Goal: Task Accomplishment & Management: Manage account settings

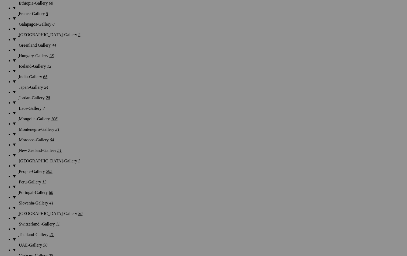
scroll to position [599, 0]
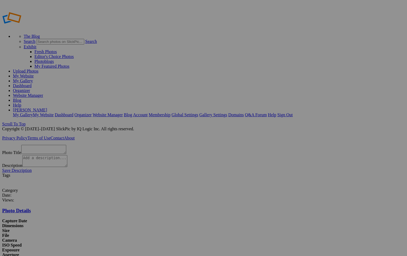
scroll to position [11, 0]
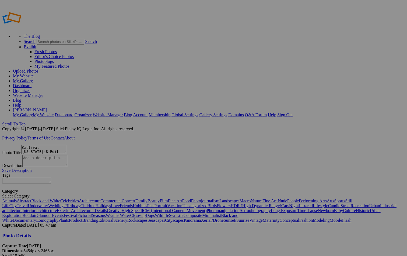
scroll to position [10, 0]
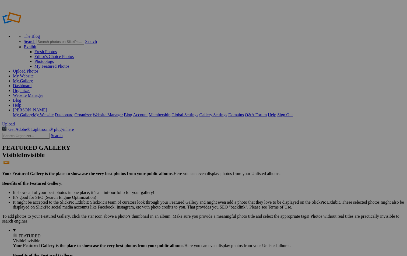
click at [154, 148] on span "OK" at bounding box center [151, 148] width 6 height 5
type textarea "Slovenia-7"
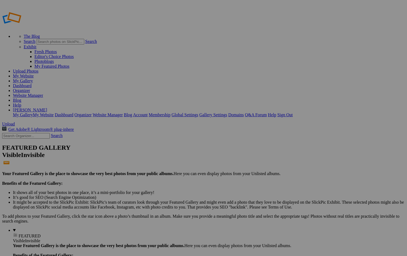
click at [154, 146] on span "OK" at bounding box center [151, 148] width 6 height 5
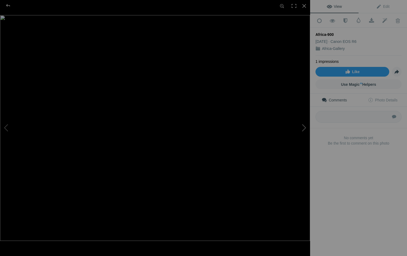
click at [305, 129] on button at bounding box center [290, 128] width 40 height 92
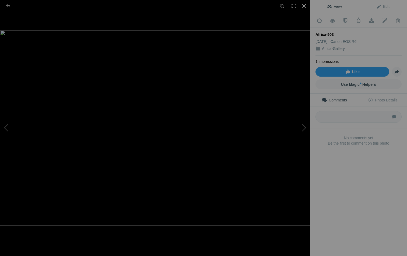
click at [304, 4] on div at bounding box center [305, 6] width 12 height 12
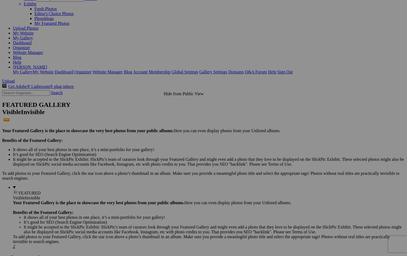
scroll to position [46, 0]
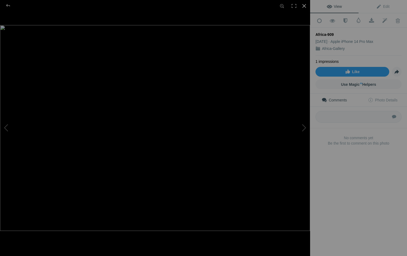
click at [305, 6] on div at bounding box center [305, 6] width 12 height 12
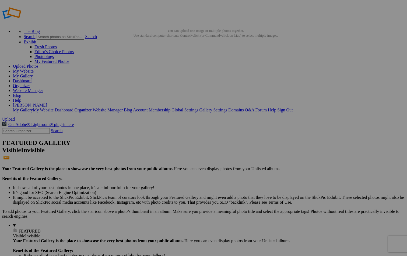
scroll to position [0, 0]
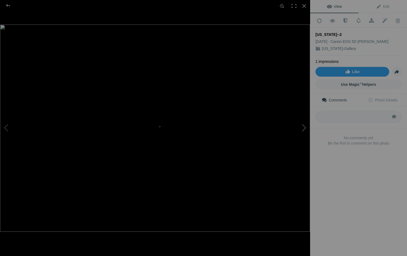
click at [305, 127] on button at bounding box center [290, 128] width 40 height 92
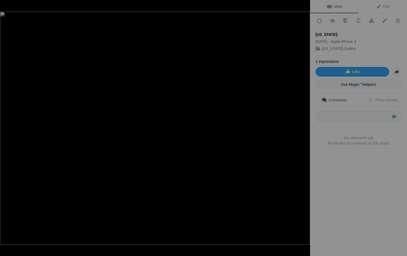
click at [305, 127] on button at bounding box center [290, 128] width 40 height 92
click at [304, 5] on div at bounding box center [305, 6] width 12 height 12
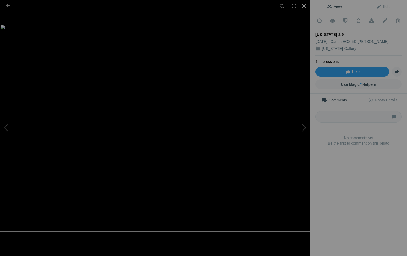
click at [305, 5] on div at bounding box center [305, 6] width 12 height 12
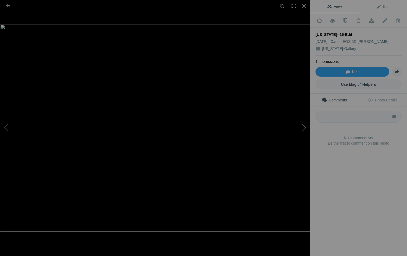
click at [304, 126] on button at bounding box center [290, 128] width 40 height 92
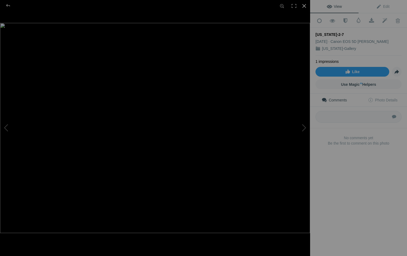
click at [305, 5] on div at bounding box center [305, 6] width 12 height 12
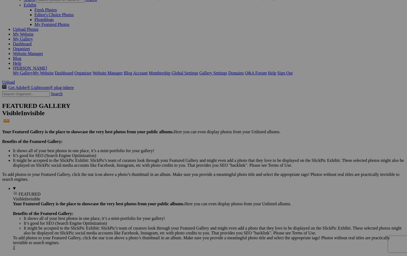
scroll to position [40, 0]
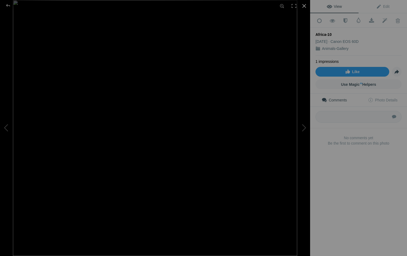
click at [305, 6] on div at bounding box center [305, 6] width 12 height 12
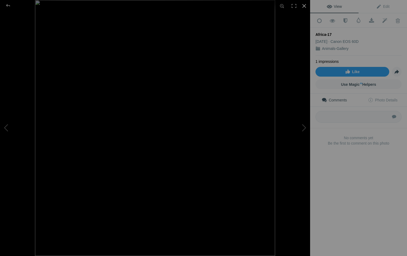
click at [304, 5] on div at bounding box center [305, 6] width 12 height 12
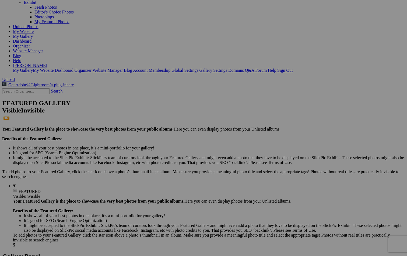
click at [168, 162] on span "Yes" at bounding box center [165, 163] width 6 height 5
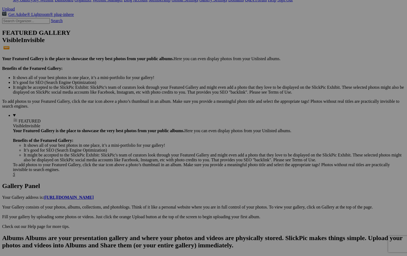
scroll to position [113, 0]
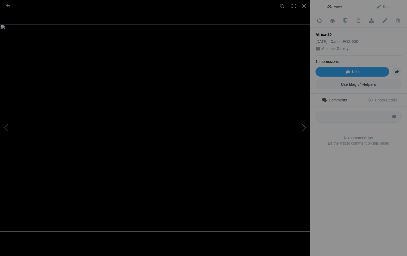
click at [305, 127] on button at bounding box center [290, 128] width 40 height 92
click at [8, 127] on button at bounding box center [20, 128] width 40 height 92
click at [307, 8] on div at bounding box center [305, 6] width 12 height 12
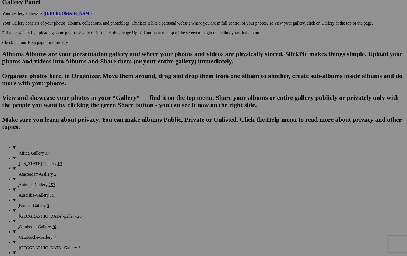
scroll to position [299, 0]
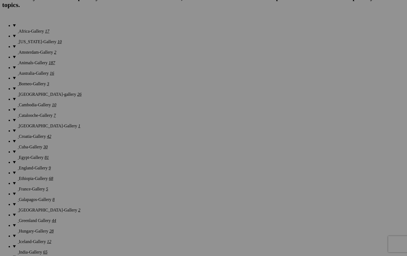
scroll to position [418, 0]
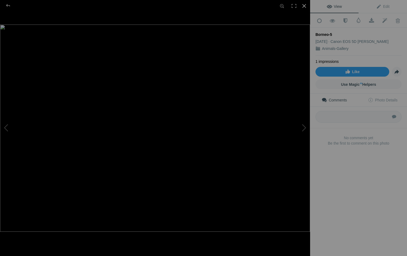
click at [304, 6] on div at bounding box center [305, 6] width 12 height 12
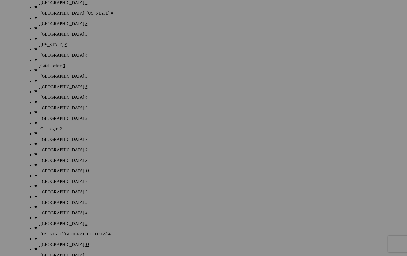
scroll to position [928, 0]
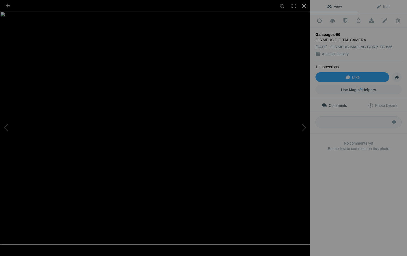
click at [304, 6] on div at bounding box center [305, 6] width 12 height 12
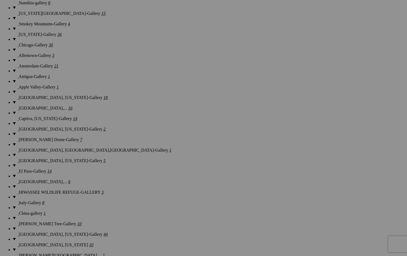
scroll to position [1453, 0]
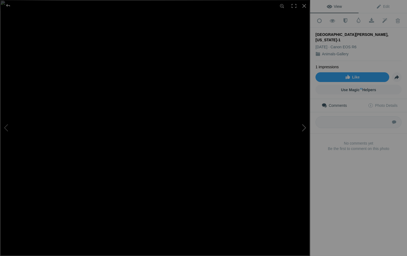
click at [302, 126] on button at bounding box center [290, 128] width 40 height 92
click at [6, 129] on button at bounding box center [20, 128] width 40 height 92
click at [304, 4] on div at bounding box center [305, 6] width 12 height 12
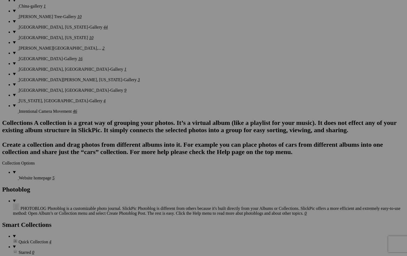
scroll to position [1665, 0]
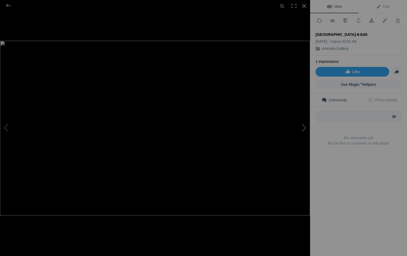
click at [305, 127] on button at bounding box center [290, 128] width 40 height 92
click at [305, 5] on div at bounding box center [305, 6] width 12 height 12
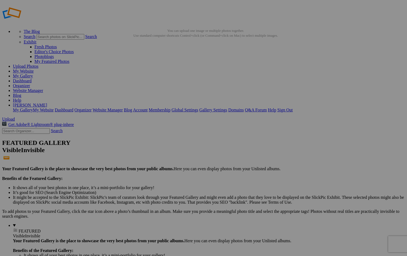
scroll to position [0, 0]
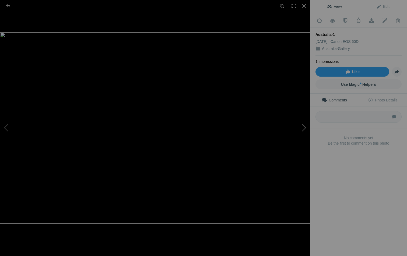
click at [305, 126] on button at bounding box center [290, 128] width 40 height 92
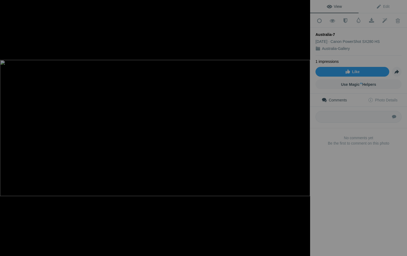
click at [305, 126] on button at bounding box center [290, 128] width 40 height 92
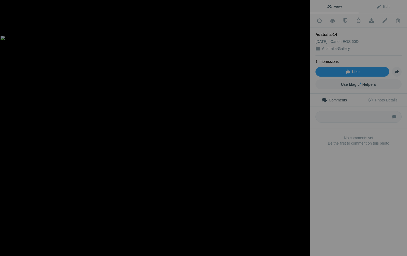
click at [305, 126] on button at bounding box center [290, 128] width 40 height 92
click at [305, 129] on button at bounding box center [290, 128] width 40 height 92
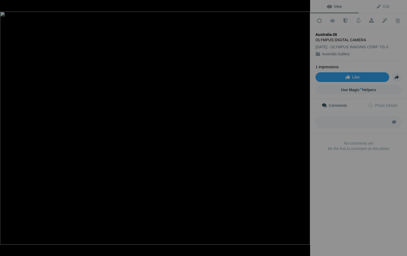
click at [305, 129] on button at bounding box center [290, 128] width 40 height 92
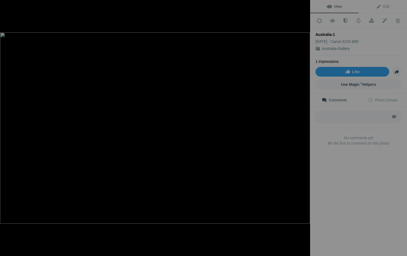
click at [305, 129] on button at bounding box center [290, 128] width 40 height 92
click at [304, 6] on div at bounding box center [305, 6] width 12 height 12
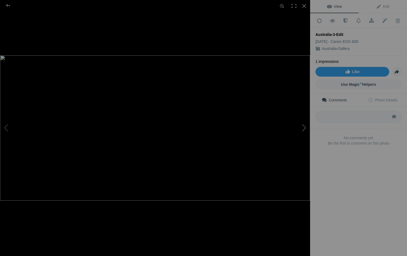
click at [304, 127] on button at bounding box center [290, 128] width 40 height 92
click at [6, 127] on button at bounding box center [20, 128] width 40 height 92
click at [303, 6] on div at bounding box center [305, 6] width 12 height 12
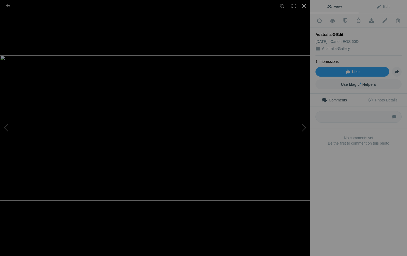
click at [305, 2] on div at bounding box center [305, 6] width 12 height 12
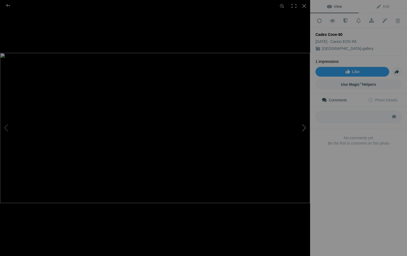
click at [305, 128] on button at bounding box center [290, 128] width 40 height 92
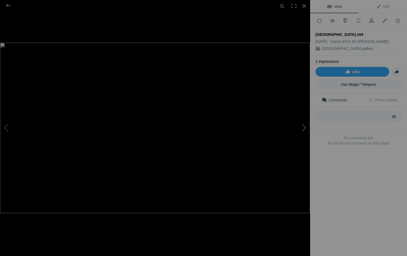
click at [305, 128] on button at bounding box center [290, 128] width 40 height 92
click at [5, 125] on button at bounding box center [20, 128] width 40 height 92
click at [304, 5] on div at bounding box center [305, 6] width 12 height 12
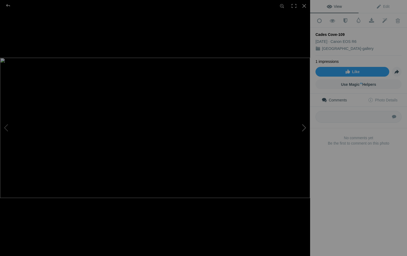
click at [304, 129] on button at bounding box center [290, 128] width 40 height 92
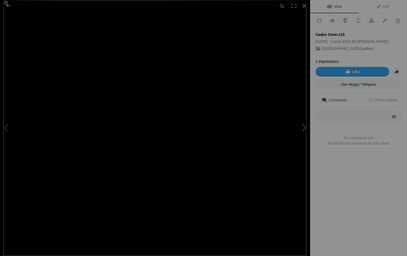
click at [304, 129] on button at bounding box center [290, 128] width 40 height 92
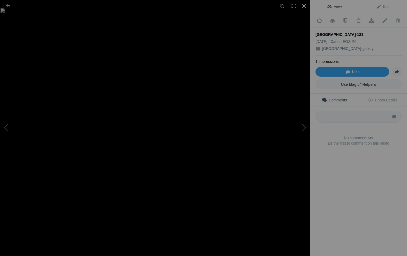
click at [303, 5] on div at bounding box center [305, 6] width 12 height 12
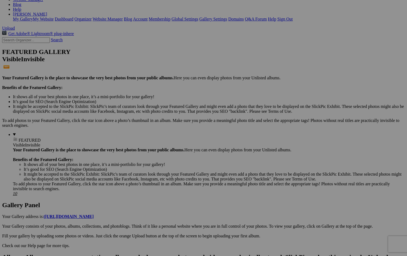
scroll to position [96, 0]
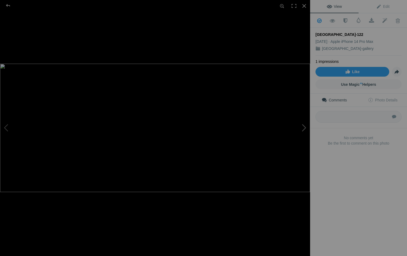
click at [303, 129] on button at bounding box center [290, 128] width 40 height 92
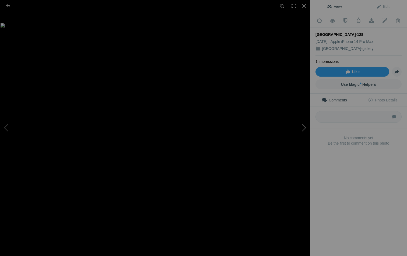
click at [303, 129] on button at bounding box center [290, 128] width 40 height 92
click at [10, 5] on div at bounding box center [7, 5] width 19 height 11
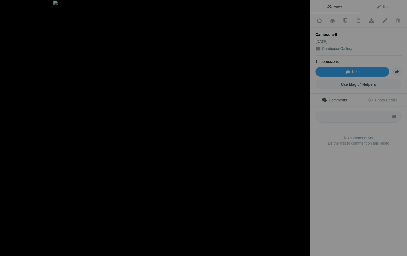
click at [305, 7] on div at bounding box center [305, 6] width 12 height 12
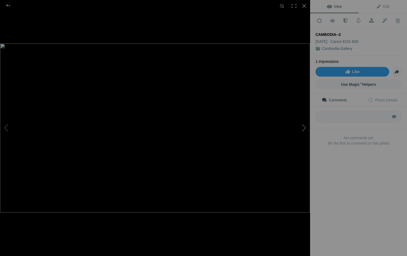
click at [305, 127] on button at bounding box center [290, 128] width 40 height 92
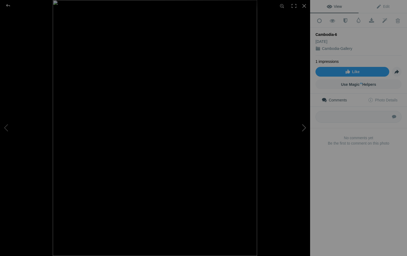
click at [305, 128] on button at bounding box center [290, 128] width 40 height 92
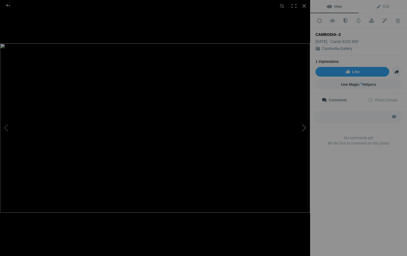
click at [305, 128] on button at bounding box center [290, 128] width 40 height 92
click at [305, 5] on div at bounding box center [305, 6] width 12 height 12
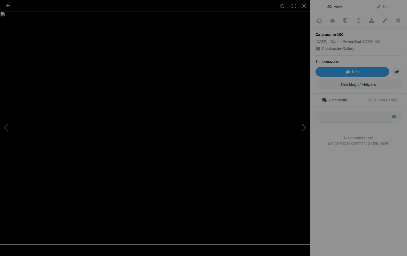
click at [304, 124] on button at bounding box center [290, 128] width 40 height 92
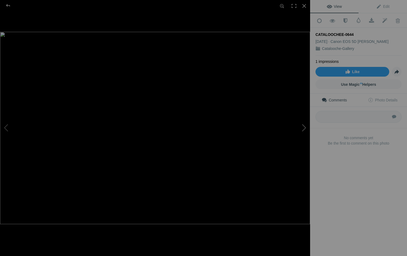
click at [304, 125] on button at bounding box center [290, 128] width 40 height 92
click at [10, 4] on div at bounding box center [7, 5] width 19 height 11
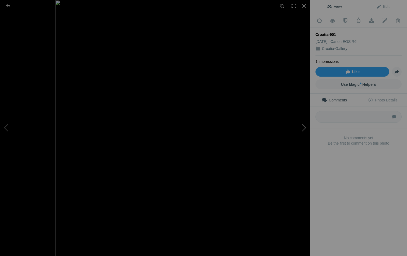
click at [302, 127] on button at bounding box center [290, 128] width 40 height 92
click at [301, 124] on button at bounding box center [290, 128] width 40 height 92
click at [300, 122] on button at bounding box center [290, 128] width 40 height 92
click at [299, 121] on button at bounding box center [290, 128] width 40 height 92
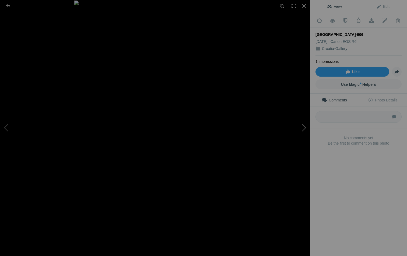
click at [299, 120] on button at bounding box center [290, 128] width 40 height 92
click at [298, 118] on button at bounding box center [290, 128] width 40 height 92
click at [298, 116] on button at bounding box center [290, 128] width 40 height 92
click at [304, 126] on button at bounding box center [290, 128] width 40 height 92
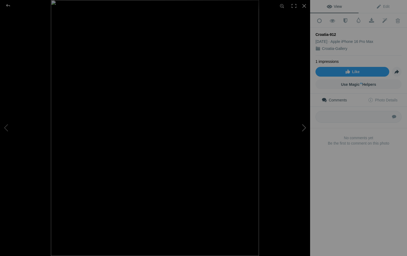
click at [304, 126] on button at bounding box center [290, 128] width 40 height 92
click at [303, 126] on button at bounding box center [290, 128] width 40 height 92
click at [305, 4] on div at bounding box center [305, 6] width 12 height 12
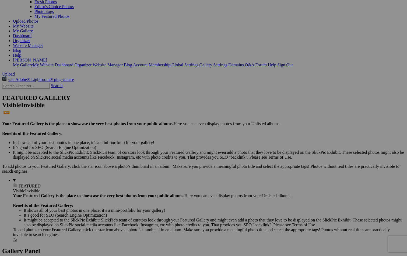
scroll to position [54, 0]
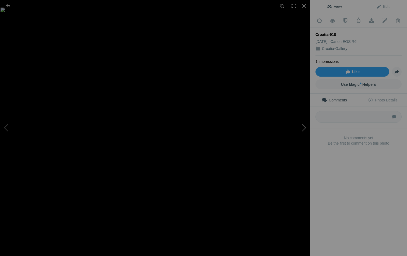
click at [304, 127] on button at bounding box center [290, 128] width 40 height 92
click at [305, 127] on button at bounding box center [290, 128] width 40 height 92
click at [305, 4] on div at bounding box center [305, 6] width 12 height 12
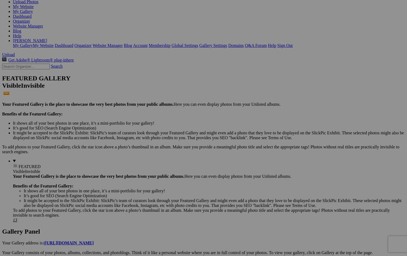
scroll to position [75, 0]
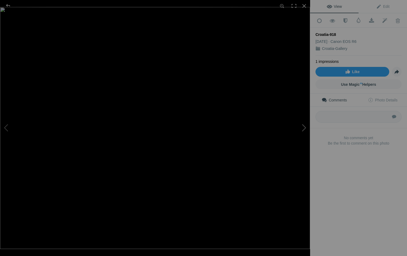
click at [303, 128] on button at bounding box center [290, 128] width 40 height 92
click at [304, 129] on button at bounding box center [290, 128] width 40 height 92
click at [306, 4] on div at bounding box center [305, 6] width 12 height 12
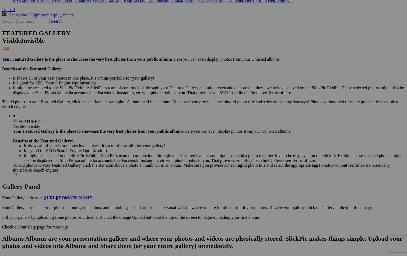
scroll to position [110, 0]
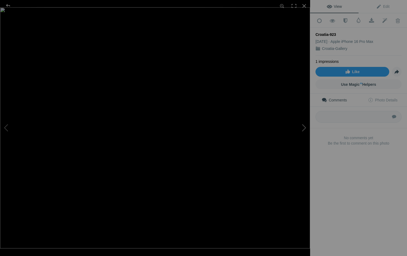
click at [303, 129] on button at bounding box center [290, 128] width 40 height 92
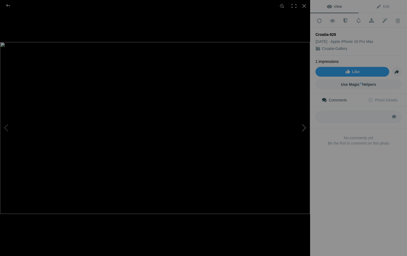
click at [303, 129] on button at bounding box center [290, 128] width 40 height 92
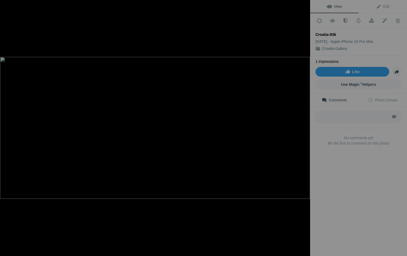
click at [303, 129] on button at bounding box center [290, 128] width 40 height 92
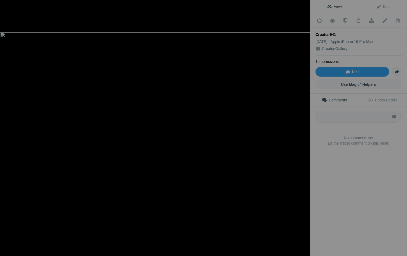
click at [303, 129] on button at bounding box center [290, 128] width 40 height 92
click at [6, 128] on button at bounding box center [20, 128] width 40 height 92
click at [305, 5] on div at bounding box center [305, 6] width 12 height 12
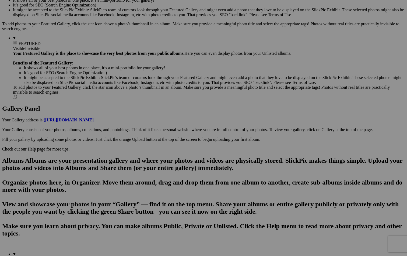
scroll to position [260, 0]
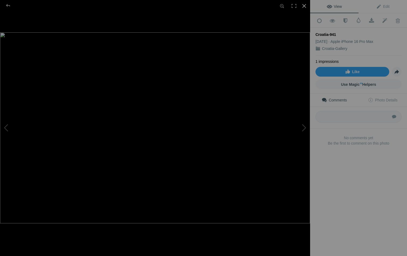
click at [306, 7] on div at bounding box center [305, 6] width 12 height 12
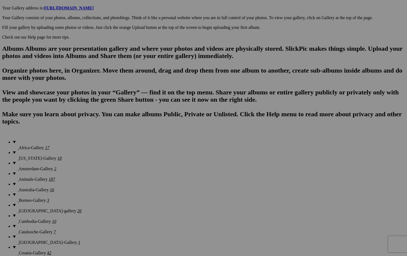
scroll to position [306, 0]
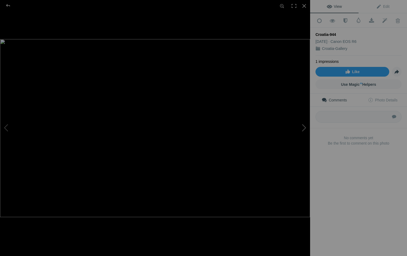
click at [303, 127] on button at bounding box center [290, 128] width 40 height 92
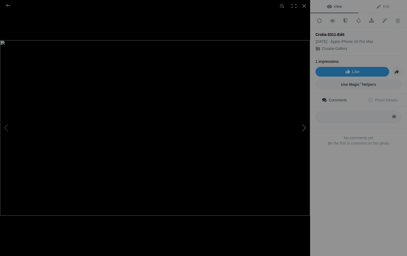
click at [303, 127] on button at bounding box center [290, 128] width 40 height 92
click at [304, 4] on div at bounding box center [305, 6] width 12 height 12
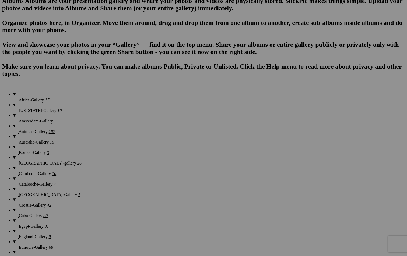
scroll to position [346, 0]
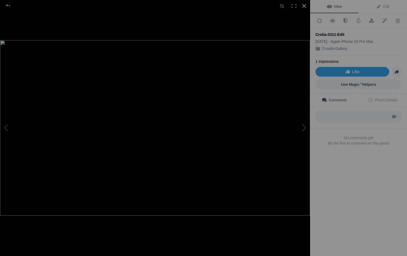
click at [304, 5] on div at bounding box center [305, 6] width 12 height 12
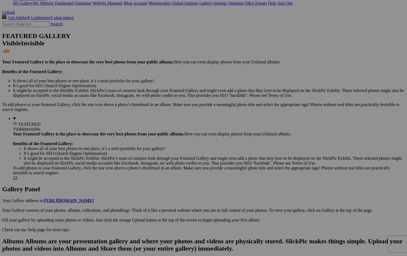
scroll to position [102, 0]
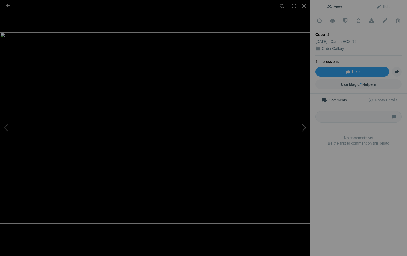
click at [304, 127] on button at bounding box center [290, 128] width 40 height 92
click at [305, 128] on button at bounding box center [290, 128] width 40 height 92
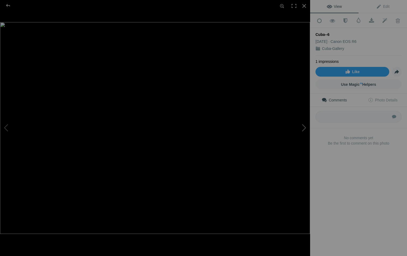
click at [305, 128] on button at bounding box center [290, 128] width 40 height 92
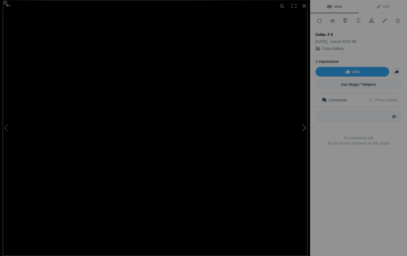
click at [305, 128] on button at bounding box center [290, 128] width 40 height 92
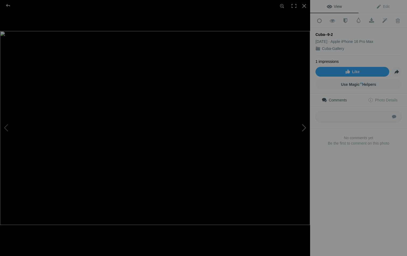
click at [305, 128] on button at bounding box center [290, 128] width 40 height 92
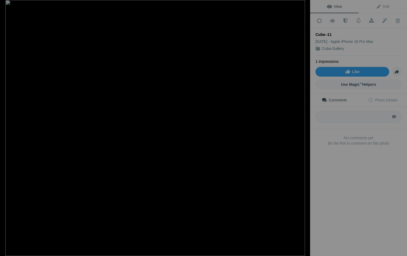
click at [305, 128] on button at bounding box center [290, 128] width 40 height 92
click at [304, 128] on button at bounding box center [290, 128] width 40 height 92
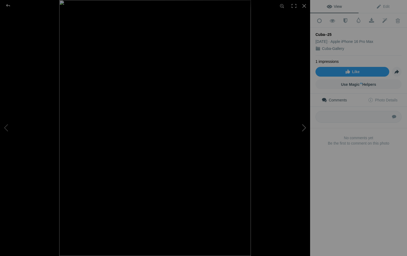
click at [304, 128] on button at bounding box center [290, 128] width 40 height 92
click at [303, 128] on button at bounding box center [290, 128] width 40 height 92
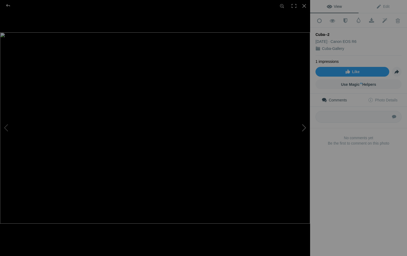
click at [303, 128] on button at bounding box center [290, 128] width 40 height 92
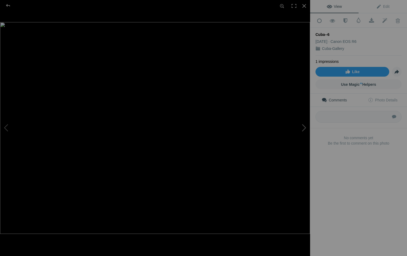
click at [303, 128] on button at bounding box center [290, 128] width 40 height 92
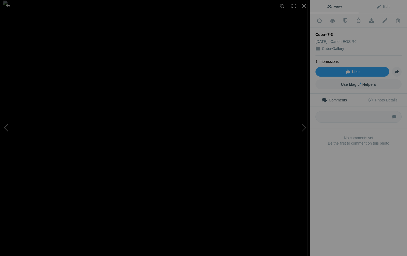
click at [9, 126] on button at bounding box center [20, 128] width 40 height 92
click at [307, 137] on button at bounding box center [290, 128] width 40 height 92
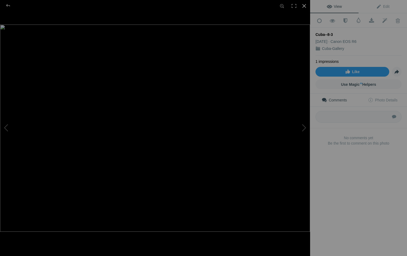
click at [305, 6] on div at bounding box center [305, 6] width 12 height 12
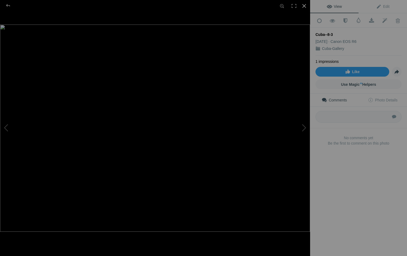
click at [305, 8] on div at bounding box center [305, 6] width 12 height 12
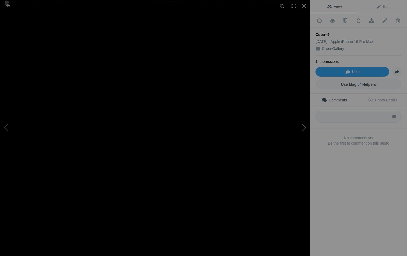
click at [305, 128] on button at bounding box center [290, 128] width 40 height 92
click at [306, 5] on div at bounding box center [305, 6] width 12 height 12
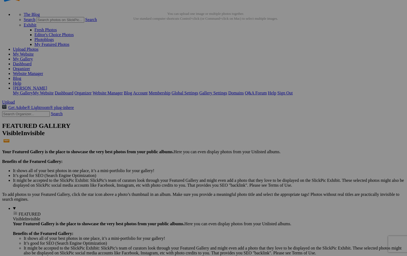
scroll to position [19, 0]
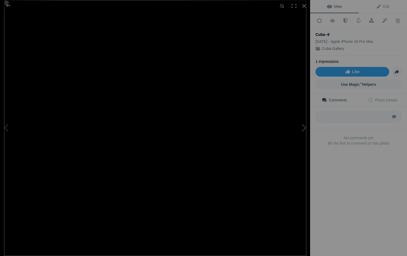
click at [303, 127] on button at bounding box center [290, 128] width 40 height 92
click at [306, 8] on div at bounding box center [305, 6] width 12 height 12
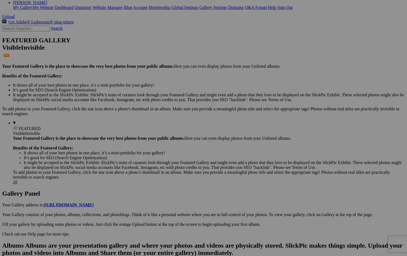
scroll to position [104, 0]
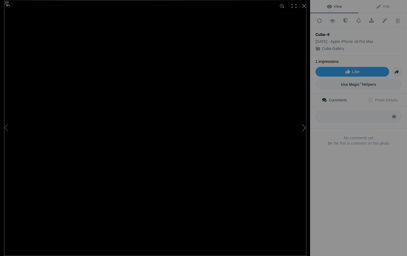
click at [303, 127] on button at bounding box center [290, 128] width 40 height 92
click at [304, 5] on div at bounding box center [305, 6] width 12 height 12
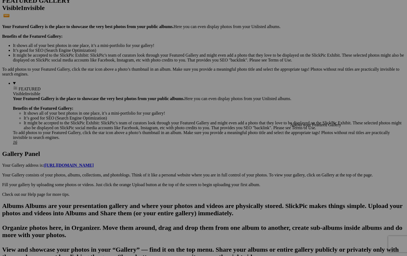
scroll to position [142, 0]
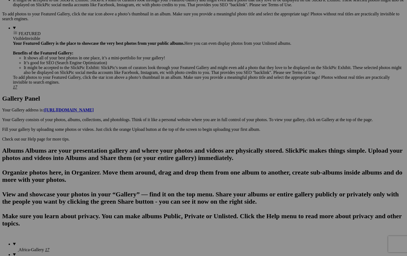
scroll to position [198, 0]
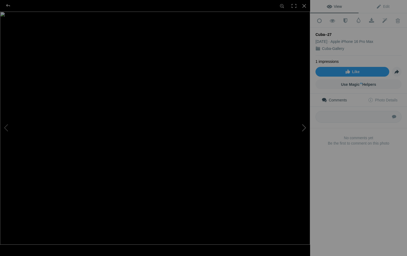
click at [305, 127] on button at bounding box center [290, 128] width 40 height 92
click at [7, 127] on button at bounding box center [20, 128] width 40 height 92
click at [303, 10] on div at bounding box center [305, 6] width 12 height 12
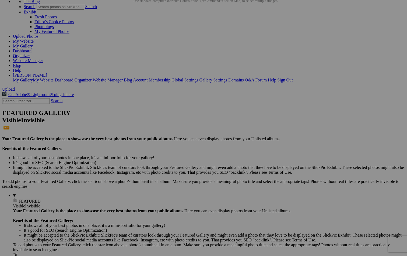
scroll to position [47, 0]
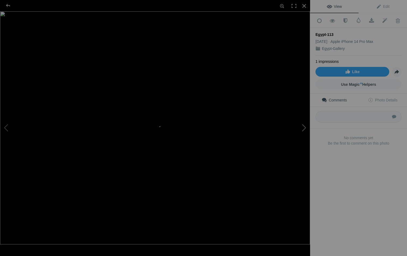
click at [303, 127] on button at bounding box center [290, 128] width 40 height 92
click at [306, 6] on div at bounding box center [305, 6] width 12 height 12
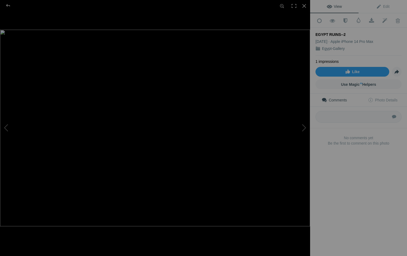
click at [58, 92] on img at bounding box center [155, 128] width 310 height 196
click at [304, 5] on div at bounding box center [305, 6] width 12 height 12
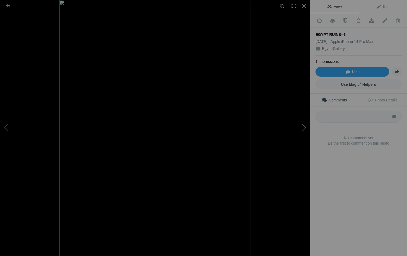
click at [304, 127] on button at bounding box center [290, 128] width 40 height 92
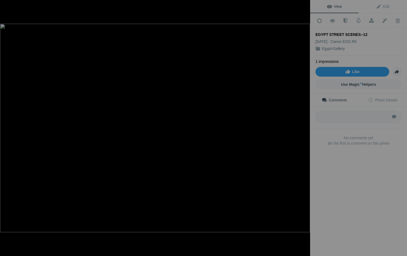
click at [304, 127] on button at bounding box center [290, 128] width 40 height 92
click at [305, 7] on div at bounding box center [305, 6] width 12 height 12
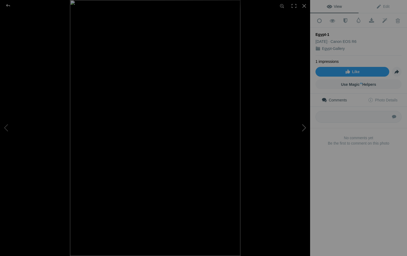
click at [305, 127] on button at bounding box center [290, 128] width 40 height 92
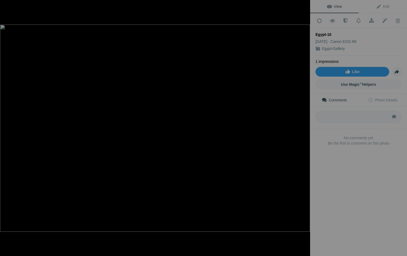
click at [305, 127] on button at bounding box center [290, 128] width 40 height 92
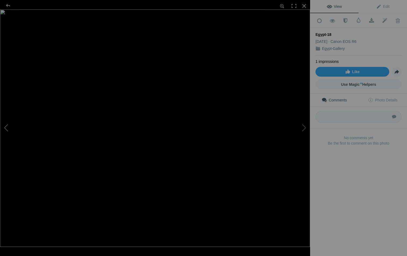
click at [6, 127] on button at bounding box center [20, 128] width 40 height 92
click at [307, 9] on div at bounding box center [305, 6] width 12 height 12
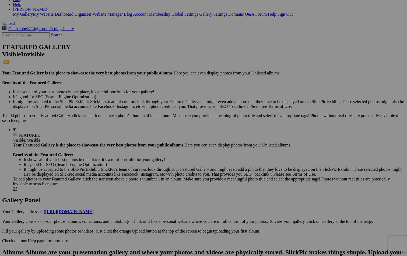
scroll to position [100, 0]
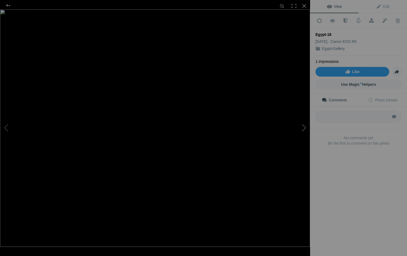
click at [304, 128] on button at bounding box center [290, 128] width 40 height 92
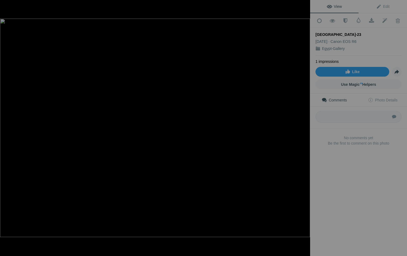
click at [304, 128] on button at bounding box center [290, 128] width 40 height 92
click at [304, 127] on button at bounding box center [290, 128] width 40 height 92
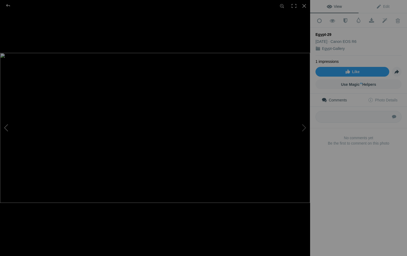
click at [5, 126] on button at bounding box center [20, 128] width 40 height 92
click at [304, 4] on div at bounding box center [305, 6] width 12 height 12
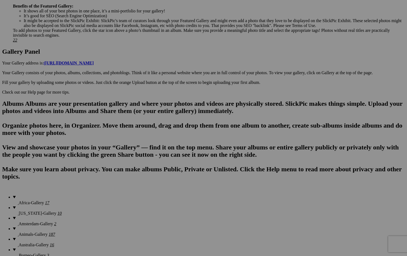
scroll to position [245, 0]
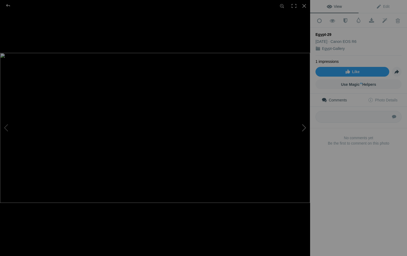
click at [303, 127] on button at bounding box center [290, 128] width 40 height 92
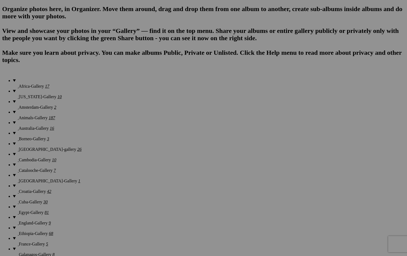
scroll to position [389, 0]
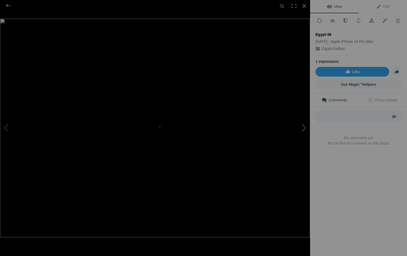
click at [302, 126] on button at bounding box center [290, 128] width 40 height 92
click at [304, 5] on div at bounding box center [305, 6] width 12 height 12
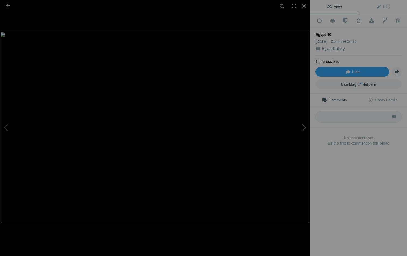
click at [304, 129] on button at bounding box center [290, 128] width 40 height 92
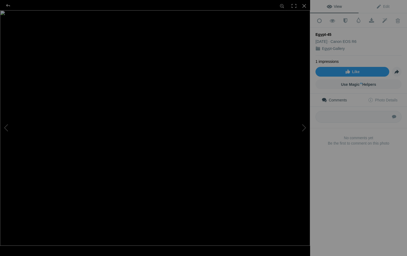
click at [144, 49] on img at bounding box center [155, 127] width 310 height 235
click at [144, 49] on img at bounding box center [166, 206] width 619 height 469
click at [305, 8] on div at bounding box center [305, 6] width 12 height 12
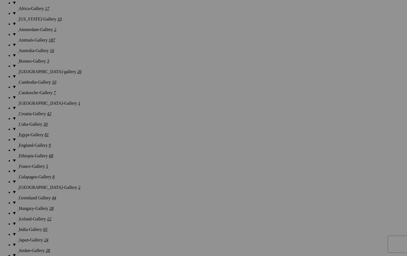
scroll to position [438, 0]
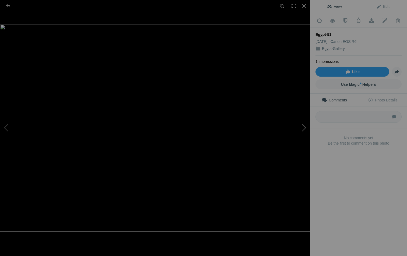
click at [303, 128] on button at bounding box center [290, 128] width 40 height 92
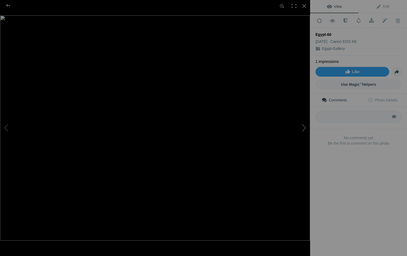
click at [303, 128] on button at bounding box center [290, 128] width 40 height 92
click at [303, 4] on div at bounding box center [305, 6] width 12 height 12
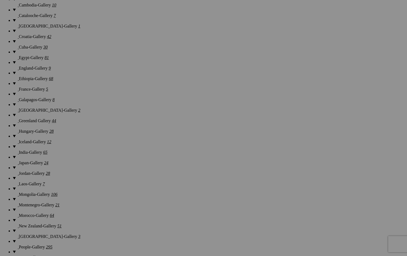
scroll to position [517, 0]
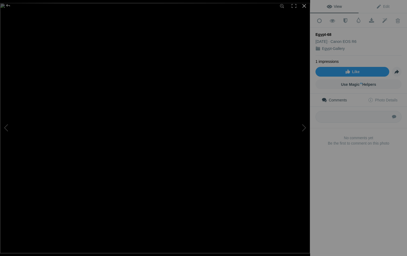
click at [305, 6] on div at bounding box center [305, 6] width 12 height 12
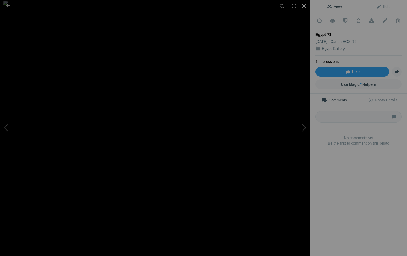
click at [304, 6] on div at bounding box center [305, 6] width 12 height 12
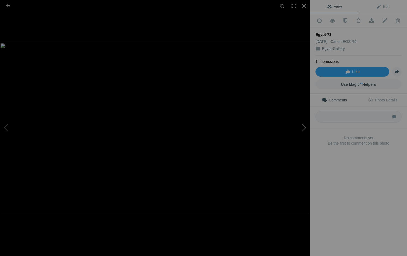
click at [305, 125] on button at bounding box center [290, 128] width 40 height 92
click at [304, 124] on button at bounding box center [290, 128] width 40 height 92
click at [304, 123] on button at bounding box center [290, 128] width 40 height 92
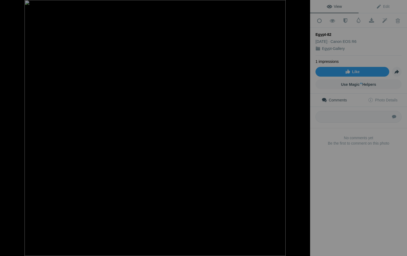
click at [304, 123] on button at bounding box center [290, 128] width 40 height 92
click at [304, 5] on div at bounding box center [305, 6] width 12 height 12
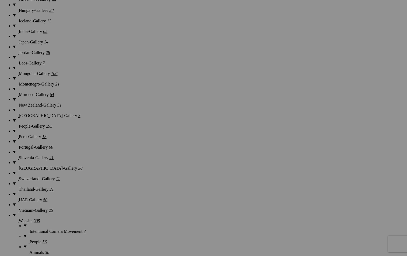
scroll to position [641, 0]
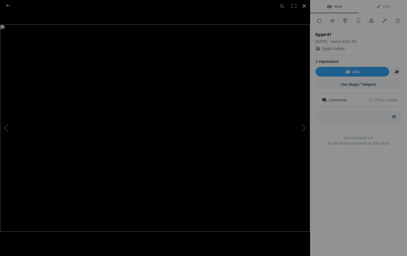
click at [305, 6] on div at bounding box center [305, 6] width 12 height 12
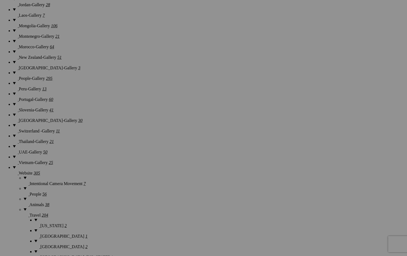
scroll to position [692, 0]
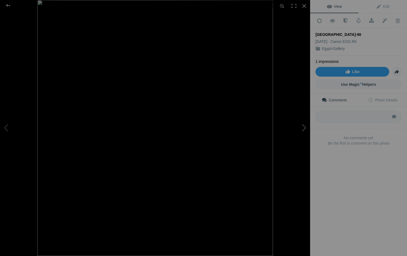
click at [303, 129] on button at bounding box center [290, 128] width 40 height 92
click at [303, 128] on button at bounding box center [290, 128] width 40 height 92
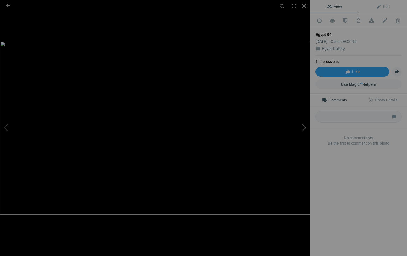
click at [305, 127] on button at bounding box center [290, 128] width 40 height 92
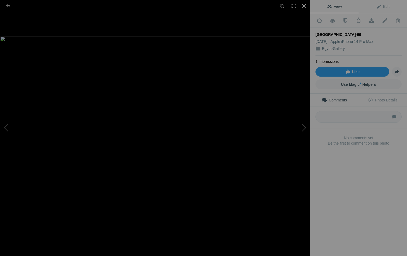
click at [306, 5] on div at bounding box center [305, 6] width 12 height 12
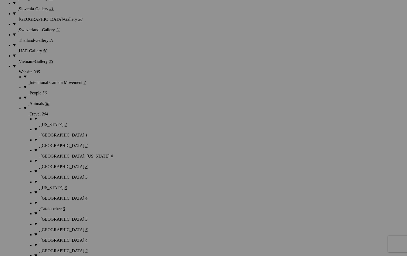
scroll to position [785, 0]
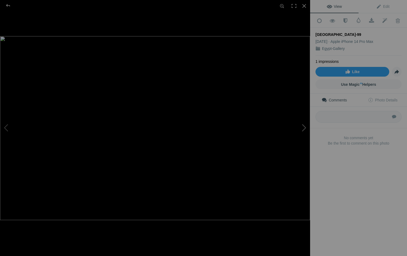
click at [304, 126] on button at bounding box center [290, 128] width 40 height 92
click at [305, 131] on button at bounding box center [290, 128] width 40 height 92
click at [304, 5] on div at bounding box center [305, 6] width 12 height 12
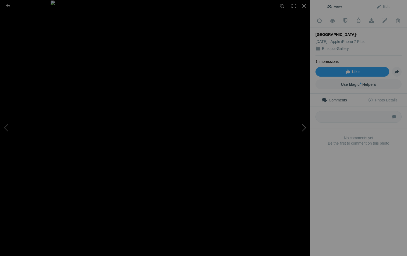
click at [305, 126] on button at bounding box center [290, 128] width 40 height 92
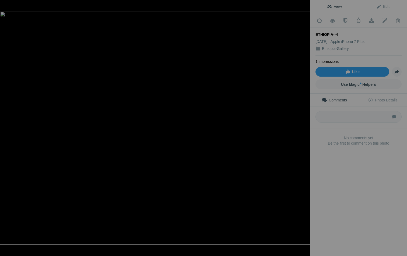
click at [305, 126] on button at bounding box center [290, 128] width 40 height 92
click at [7, 125] on button at bounding box center [20, 128] width 40 height 92
click at [303, 7] on div at bounding box center [305, 6] width 12 height 12
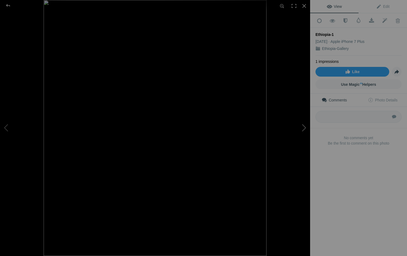
click at [304, 127] on button at bounding box center [290, 128] width 40 height 92
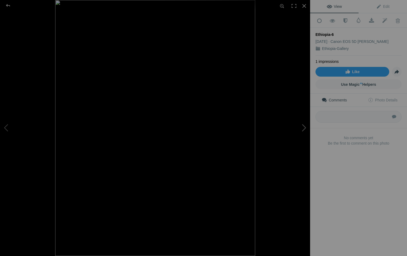
click at [304, 127] on button at bounding box center [290, 128] width 40 height 92
click at [304, 6] on div at bounding box center [305, 6] width 12 height 12
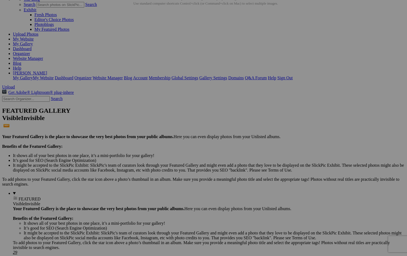
scroll to position [50, 0]
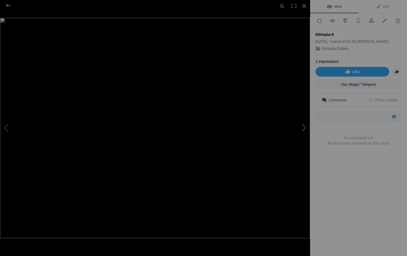
click at [304, 128] on button at bounding box center [290, 128] width 40 height 92
click at [303, 128] on button at bounding box center [290, 128] width 40 height 92
click at [303, 7] on div at bounding box center [305, 6] width 12 height 12
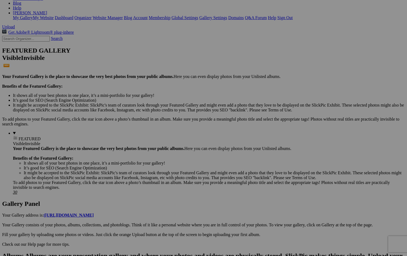
scroll to position [93, 0]
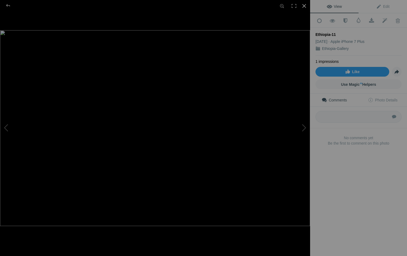
click at [306, 6] on div at bounding box center [305, 6] width 12 height 12
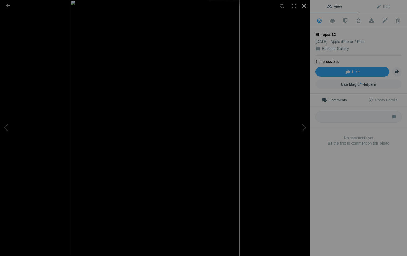
click at [304, 6] on div at bounding box center [305, 6] width 12 height 12
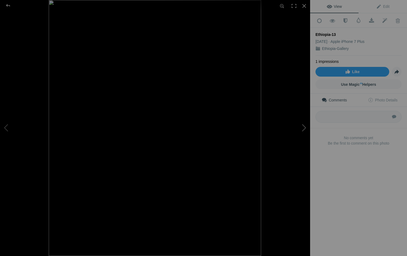
click at [304, 127] on button at bounding box center [290, 128] width 40 height 92
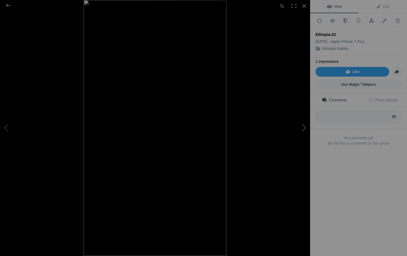
click at [304, 127] on button at bounding box center [290, 128] width 40 height 92
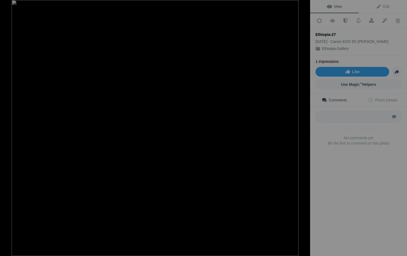
click at [304, 127] on button at bounding box center [290, 128] width 40 height 92
click at [305, 7] on div at bounding box center [305, 6] width 12 height 12
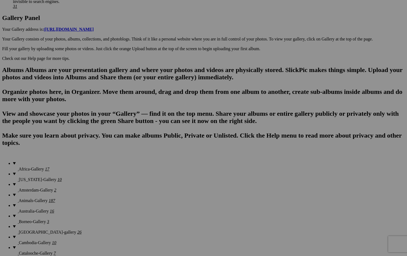
scroll to position [279, 0]
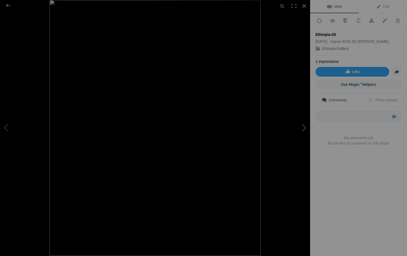
click at [304, 124] on button at bounding box center [290, 128] width 40 height 92
click at [304, 123] on button at bounding box center [290, 128] width 40 height 92
click at [303, 3] on div at bounding box center [305, 6] width 12 height 12
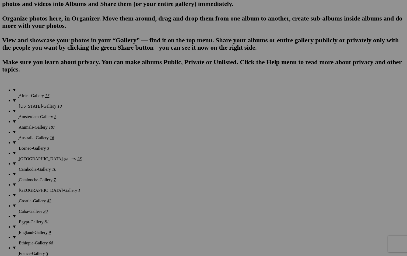
scroll to position [348, 0]
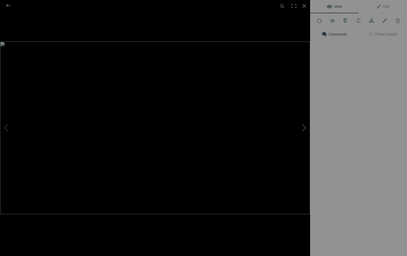
click at [307, 127] on button at bounding box center [290, 128] width 40 height 92
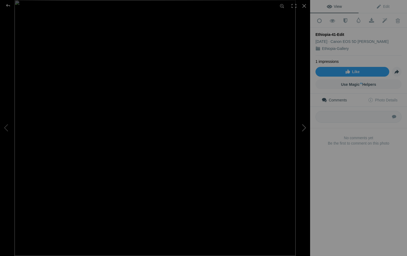
click at [307, 126] on button at bounding box center [290, 128] width 40 height 92
click at [306, 127] on button at bounding box center [290, 128] width 40 height 92
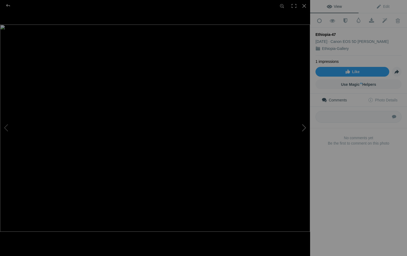
click at [306, 127] on button at bounding box center [290, 128] width 40 height 92
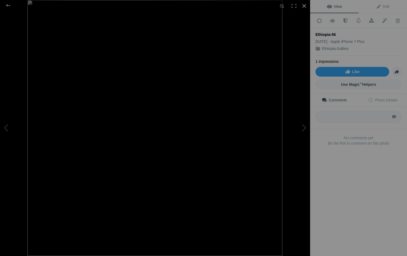
click at [305, 8] on div at bounding box center [305, 6] width 12 height 12
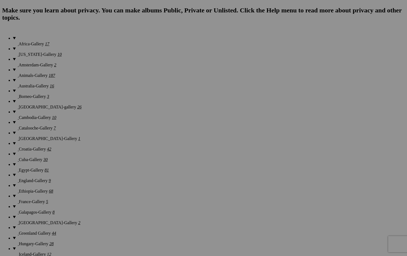
scroll to position [403, 0]
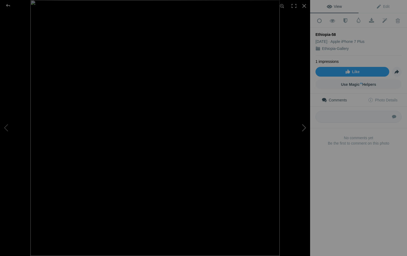
click at [303, 128] on button at bounding box center [290, 128] width 40 height 92
click at [303, 127] on button at bounding box center [290, 128] width 40 height 92
click at [7, 127] on button at bounding box center [20, 128] width 40 height 92
click at [305, 6] on div at bounding box center [305, 6] width 12 height 12
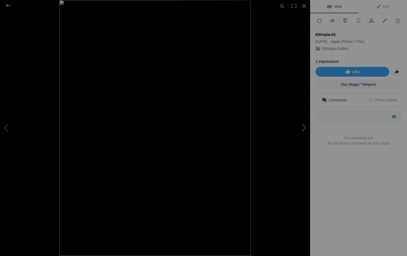
click at [304, 126] on button at bounding box center [290, 128] width 40 height 92
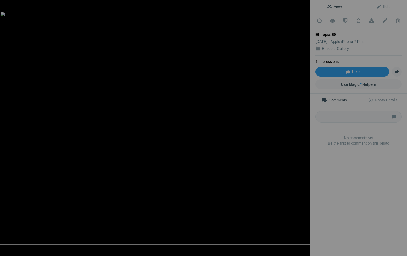
click at [304, 126] on button at bounding box center [290, 128] width 40 height 92
click at [6, 128] on button at bounding box center [20, 128] width 40 height 92
click at [306, 5] on div at bounding box center [305, 6] width 12 height 12
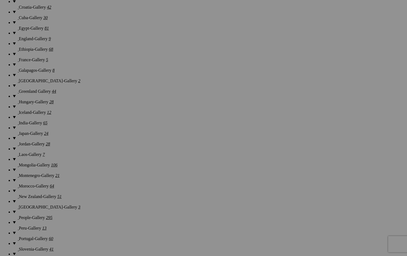
scroll to position [545, 0]
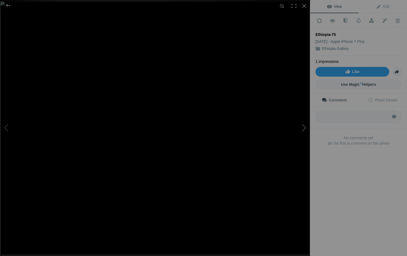
click at [302, 127] on button at bounding box center [290, 128] width 40 height 92
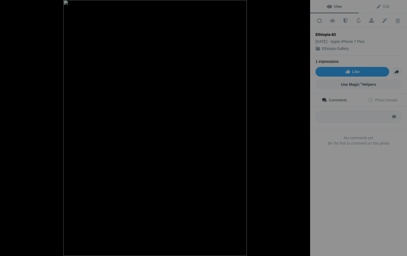
click at [302, 127] on button at bounding box center [290, 128] width 40 height 92
click at [306, 6] on div at bounding box center [305, 6] width 12 height 12
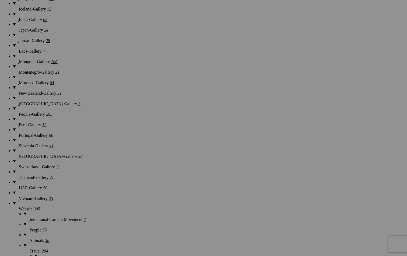
scroll to position [648, 0]
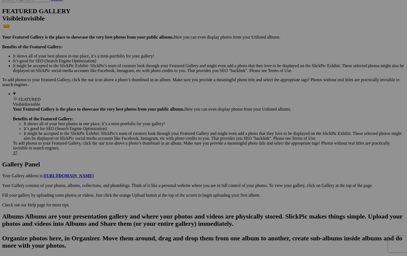
scroll to position [98, 0]
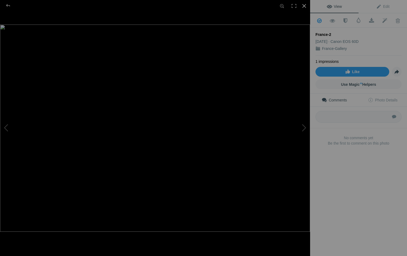
click at [304, 6] on div at bounding box center [305, 6] width 12 height 12
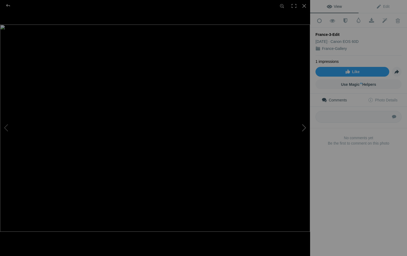
click at [303, 129] on button at bounding box center [290, 128] width 40 height 92
click at [303, 128] on button at bounding box center [290, 128] width 40 height 92
click at [8, 5] on div at bounding box center [7, 5] width 19 height 11
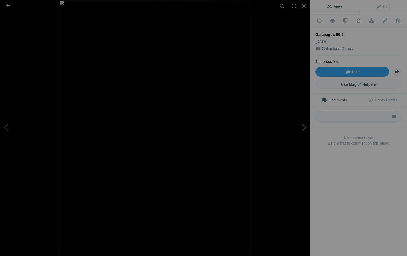
click at [303, 126] on button at bounding box center [290, 128] width 40 height 92
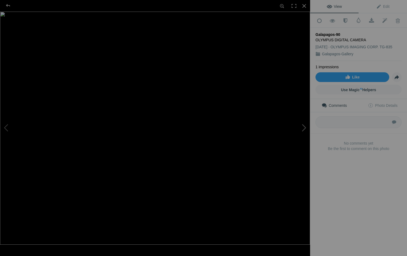
click at [303, 126] on button at bounding box center [290, 128] width 40 height 92
click at [8, 5] on div at bounding box center [7, 5] width 19 height 11
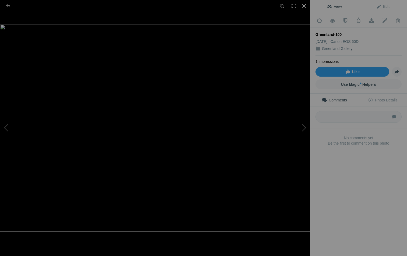
click at [303, 6] on div at bounding box center [305, 6] width 12 height 12
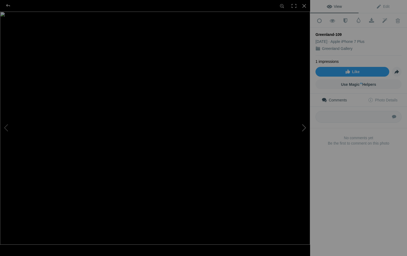
click at [303, 128] on button at bounding box center [290, 128] width 40 height 92
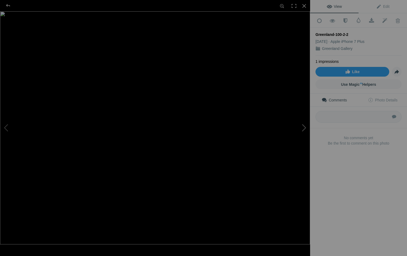
click at [303, 128] on button at bounding box center [290, 128] width 40 height 92
click at [303, 7] on div at bounding box center [305, 6] width 12 height 12
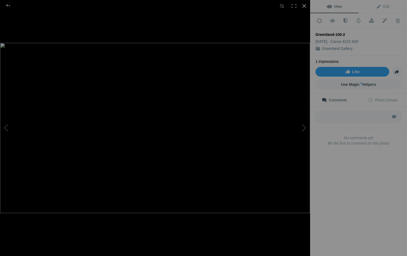
click at [304, 4] on div at bounding box center [305, 6] width 12 height 12
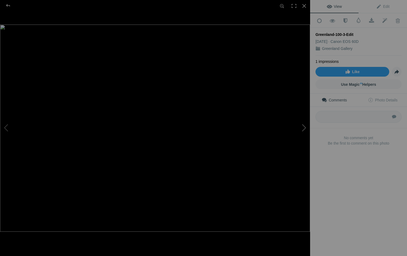
click at [304, 122] on button at bounding box center [290, 128] width 40 height 92
click at [306, 129] on button at bounding box center [290, 128] width 40 height 92
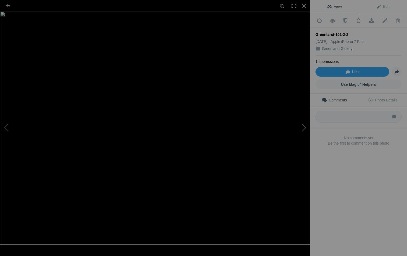
click at [306, 129] on button at bounding box center [290, 128] width 40 height 92
click at [5, 127] on button at bounding box center [20, 128] width 40 height 92
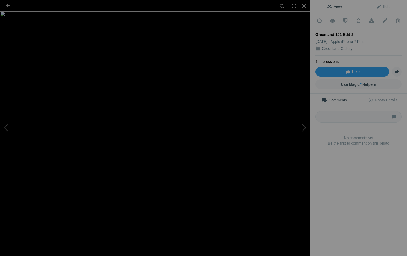
click at [200, 51] on img at bounding box center [155, 127] width 310 height 233
click at [283, 68] on img at bounding box center [222, 231] width 688 height 516
click at [8, 6] on div at bounding box center [7, 5] width 19 height 11
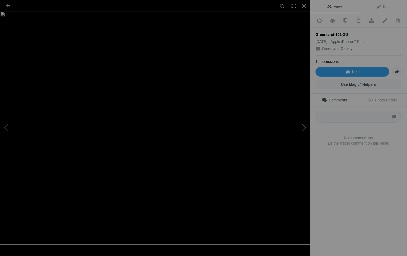
click at [305, 133] on button at bounding box center [290, 128] width 40 height 92
click at [305, 138] on button at bounding box center [290, 128] width 40 height 92
click at [304, 128] on button at bounding box center [290, 128] width 40 height 92
click at [305, 6] on div at bounding box center [305, 6] width 12 height 12
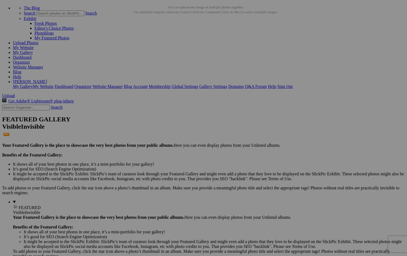
scroll to position [24, 0]
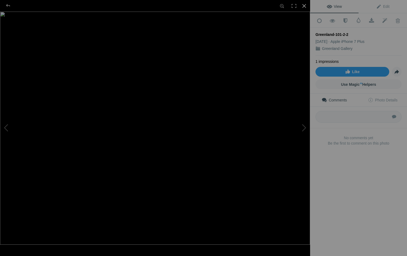
click at [303, 5] on div at bounding box center [305, 6] width 12 height 12
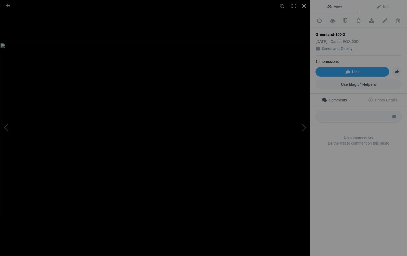
click at [305, 4] on div at bounding box center [305, 6] width 12 height 12
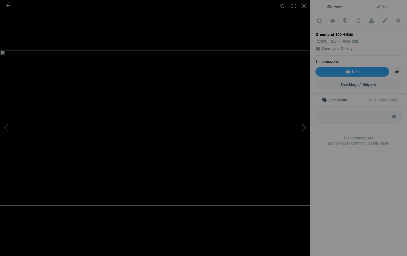
click at [303, 128] on button at bounding box center [290, 128] width 40 height 92
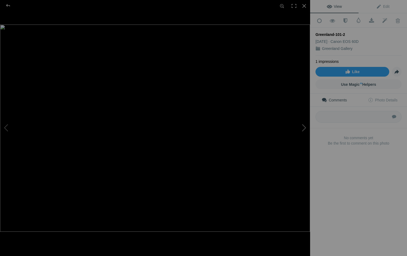
click at [303, 128] on button at bounding box center [290, 128] width 40 height 92
click at [304, 8] on div at bounding box center [305, 6] width 12 height 12
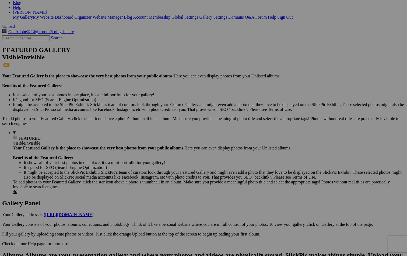
scroll to position [98, 0]
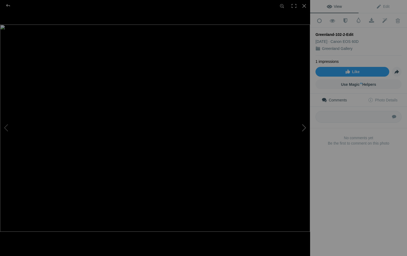
click at [305, 127] on button at bounding box center [290, 128] width 40 height 92
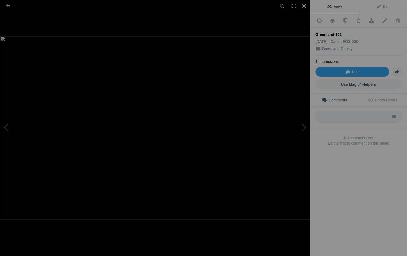
click at [305, 9] on div at bounding box center [305, 6] width 12 height 12
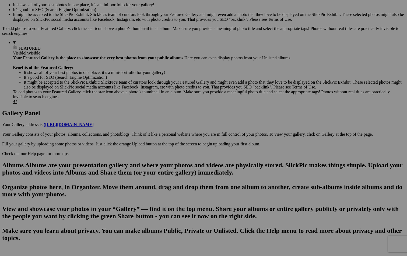
scroll to position [183, 0]
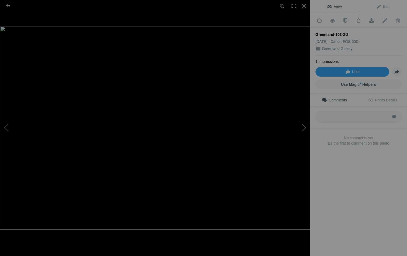
click at [303, 128] on button at bounding box center [290, 128] width 40 height 92
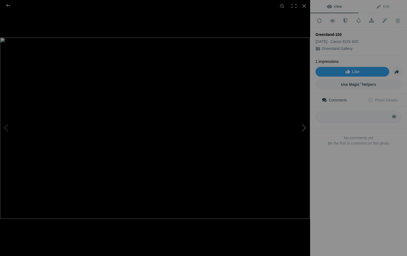
click at [303, 128] on button at bounding box center [290, 128] width 40 height 92
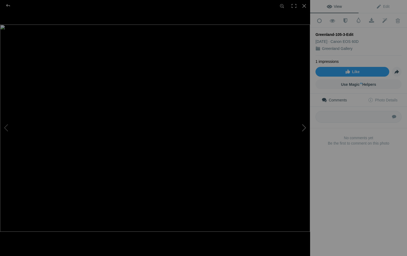
click at [303, 128] on button at bounding box center [290, 128] width 40 height 92
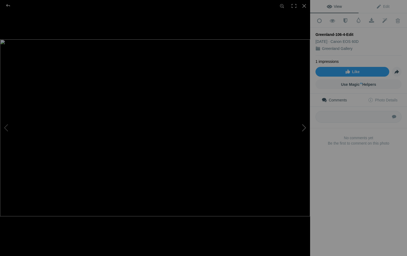
click at [303, 128] on button at bounding box center [290, 128] width 40 height 92
click at [306, 3] on div at bounding box center [305, 6] width 12 height 12
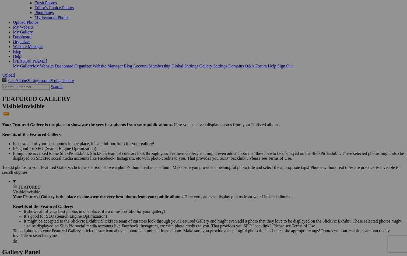
scroll to position [51, 0]
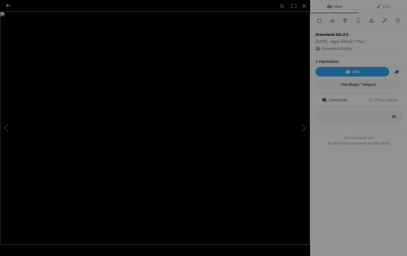
click at [8, 5] on div at bounding box center [7, 5] width 19 height 11
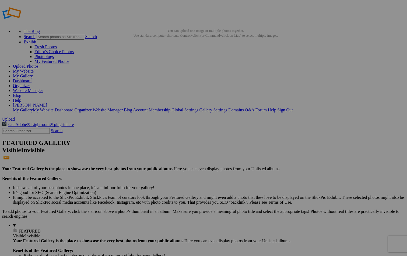
scroll to position [0, 0]
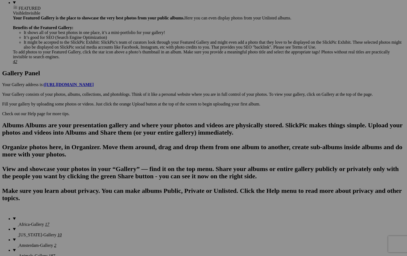
scroll to position [222, 0]
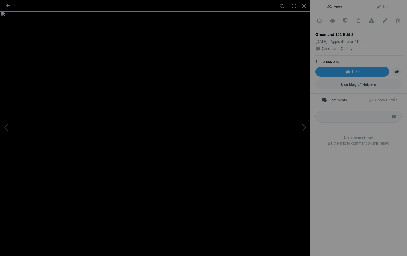
click at [149, 71] on img at bounding box center [155, 127] width 310 height 233
click at [7, 4] on div at bounding box center [7, 5] width 19 height 11
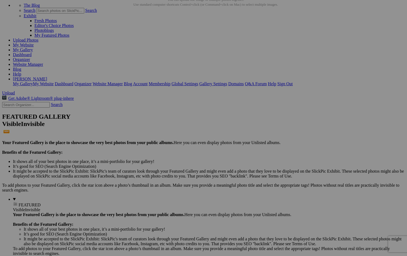
scroll to position [32, 0]
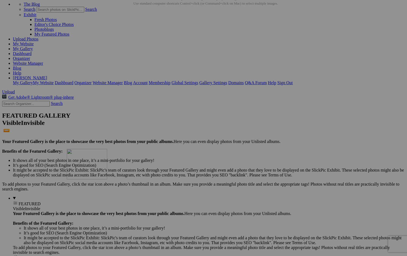
drag, startPoint x: 152, startPoint y: 65, endPoint x: 144, endPoint y: 196, distance: 130.4
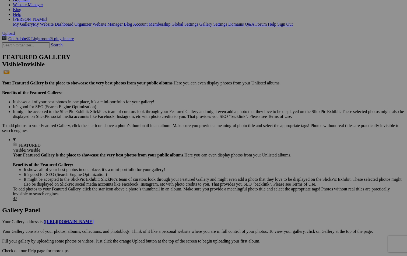
scroll to position [93, 0]
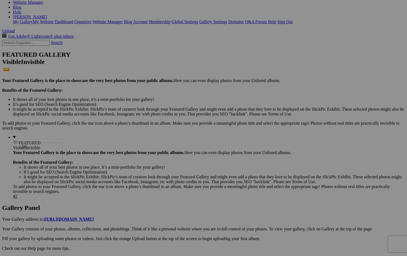
drag, startPoint x: 149, startPoint y: 136, endPoint x: 99, endPoint y: 189, distance: 72.6
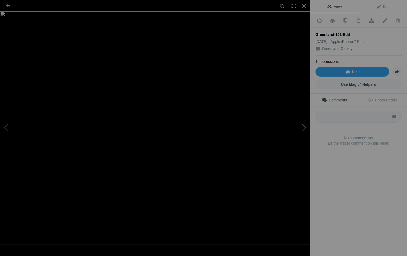
click at [306, 127] on button at bounding box center [290, 128] width 40 height 92
click at [7, 124] on button at bounding box center [20, 128] width 40 height 92
click at [9, 5] on div at bounding box center [7, 5] width 19 height 11
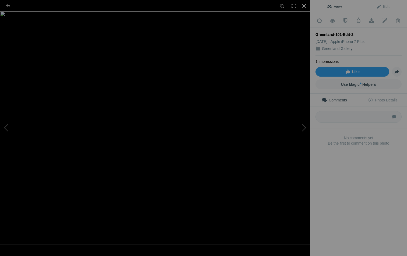
click at [303, 4] on div at bounding box center [305, 6] width 12 height 12
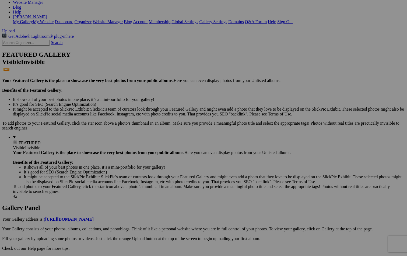
click at [168, 162] on link "Yes" at bounding box center [165, 163] width 6 height 5
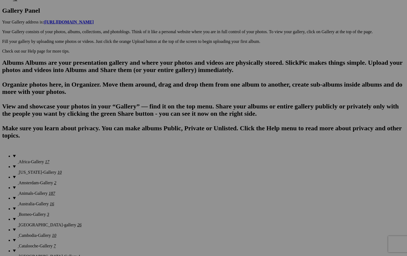
scroll to position [290, 0]
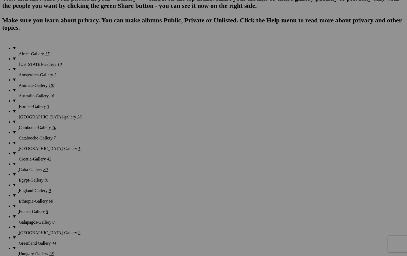
scroll to position [400, 0]
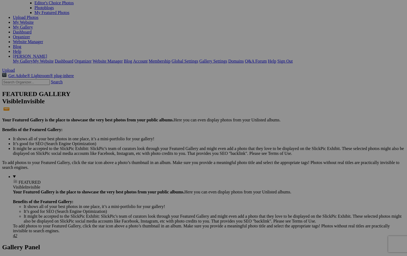
scroll to position [55, 0]
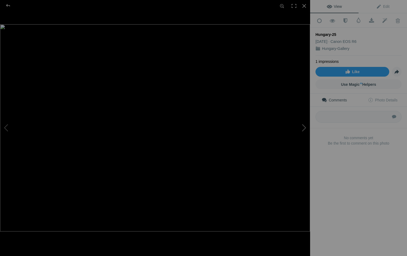
click at [306, 125] on button at bounding box center [290, 128] width 40 height 92
click at [304, 5] on div at bounding box center [305, 6] width 12 height 12
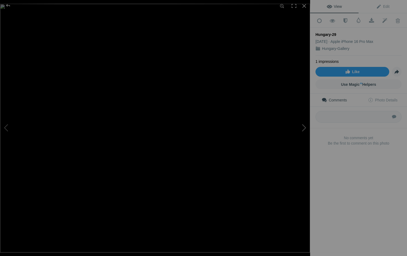
click at [304, 128] on button at bounding box center [290, 128] width 40 height 92
click at [303, 6] on div at bounding box center [305, 6] width 12 height 12
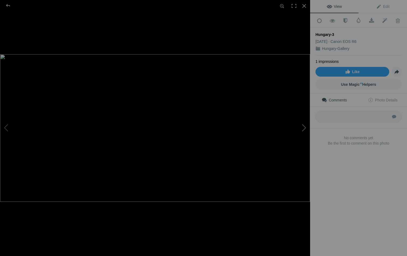
click at [301, 128] on button at bounding box center [290, 128] width 40 height 92
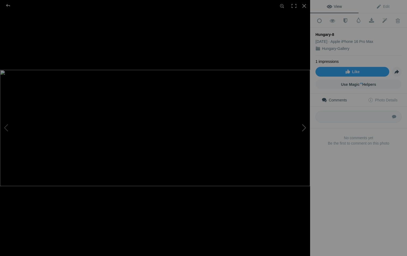
click at [301, 128] on button at bounding box center [290, 128] width 40 height 92
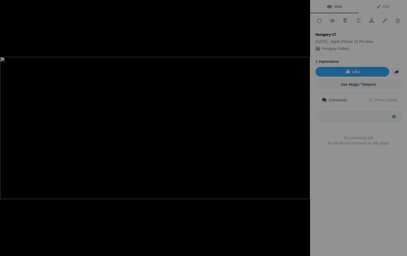
click at [301, 128] on button at bounding box center [290, 128] width 40 height 92
click at [7, 127] on button at bounding box center [20, 128] width 40 height 92
click at [232, 152] on img at bounding box center [155, 128] width 310 height 140
click at [304, 127] on button at bounding box center [290, 128] width 40 height 92
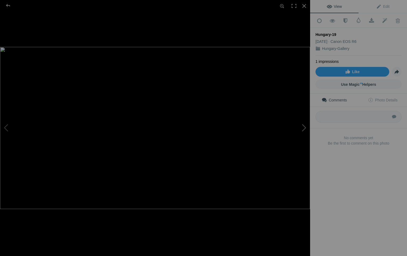
click at [304, 127] on button at bounding box center [290, 128] width 40 height 92
click at [7, 4] on div at bounding box center [7, 5] width 19 height 11
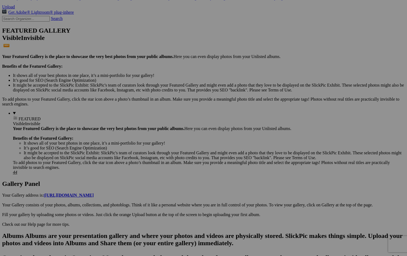
scroll to position [112, 0]
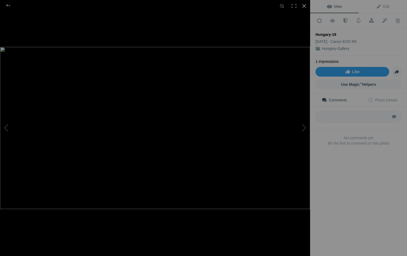
click at [304, 6] on div at bounding box center [305, 6] width 12 height 12
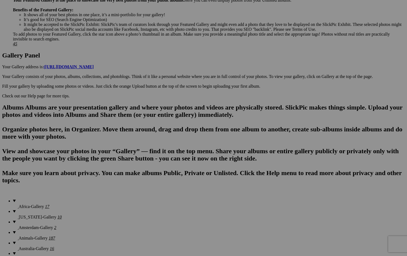
scroll to position [247, 0]
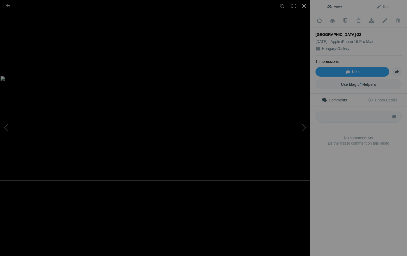
click at [303, 6] on div at bounding box center [305, 6] width 12 height 12
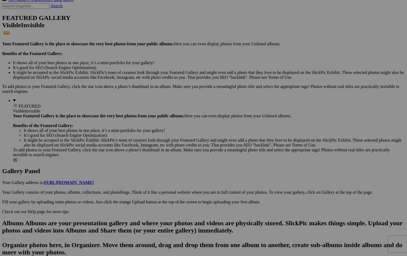
scroll to position [150, 0]
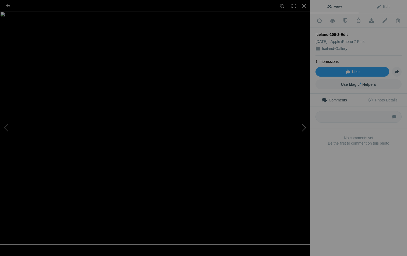
click at [305, 126] on button at bounding box center [290, 128] width 40 height 92
click at [305, 7] on div at bounding box center [305, 6] width 12 height 12
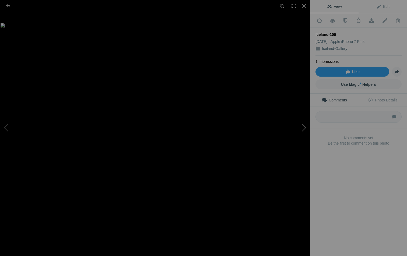
click at [305, 126] on button at bounding box center [290, 128] width 40 height 92
click at [7, 126] on button at bounding box center [20, 128] width 40 height 92
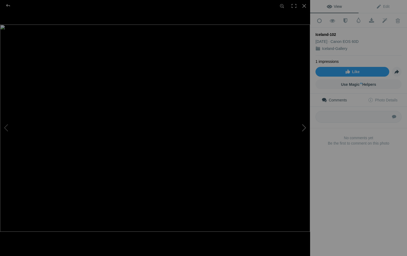
click at [303, 126] on button at bounding box center [290, 128] width 40 height 92
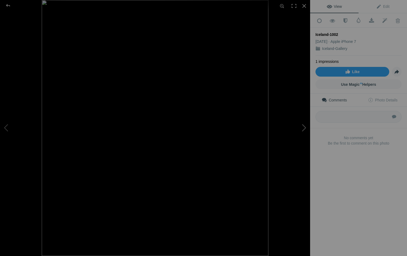
click at [303, 126] on button at bounding box center [290, 128] width 40 height 92
click at [304, 5] on div at bounding box center [305, 6] width 12 height 12
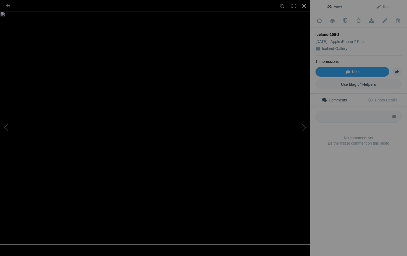
click at [305, 5] on div at bounding box center [305, 6] width 12 height 12
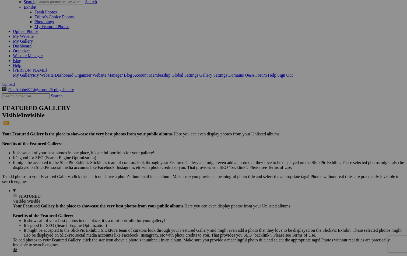
scroll to position [45, 0]
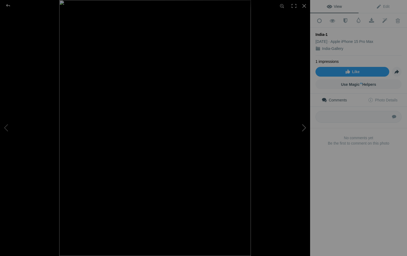
click at [304, 129] on button at bounding box center [290, 128] width 40 height 92
click at [304, 128] on button at bounding box center [290, 128] width 40 height 92
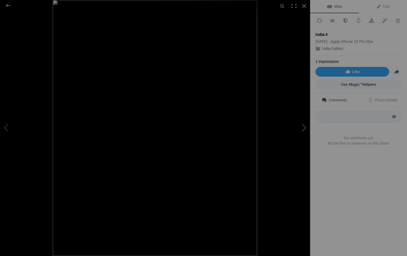
click at [304, 128] on button at bounding box center [290, 128] width 40 height 92
click at [302, 6] on div at bounding box center [305, 6] width 12 height 12
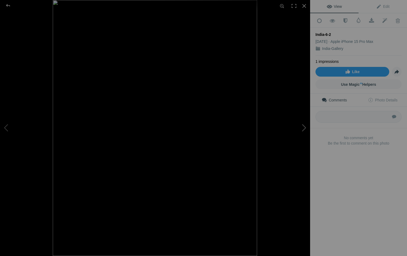
click at [303, 126] on button at bounding box center [290, 128] width 40 height 92
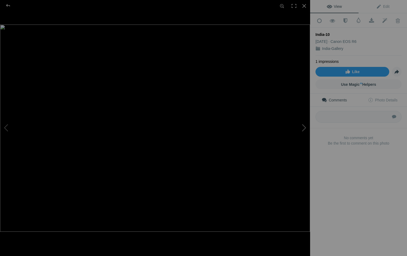
click at [303, 126] on button at bounding box center [290, 128] width 40 height 92
click at [306, 5] on div at bounding box center [305, 6] width 12 height 12
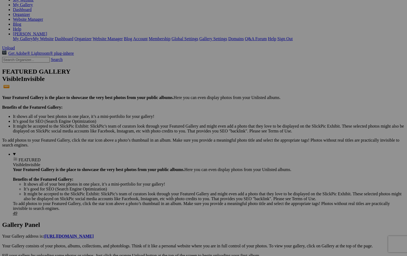
scroll to position [58, 0]
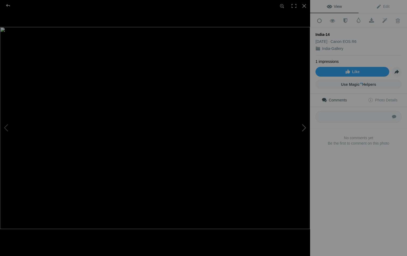
click at [302, 127] on button at bounding box center [290, 128] width 40 height 92
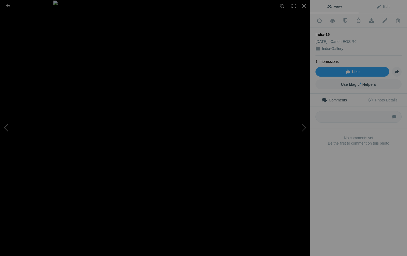
click at [8, 126] on button at bounding box center [20, 128] width 40 height 92
click at [303, 129] on button at bounding box center [290, 128] width 40 height 92
click at [304, 7] on div at bounding box center [305, 6] width 12 height 12
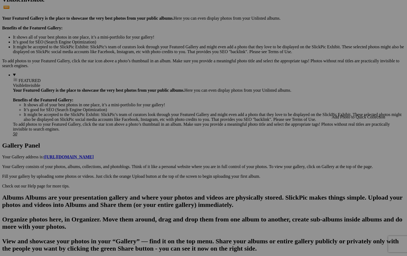
scroll to position [152, 0]
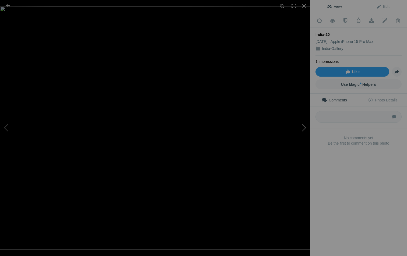
click at [306, 126] on button at bounding box center [290, 128] width 40 height 92
click at [305, 7] on div at bounding box center [305, 6] width 12 height 12
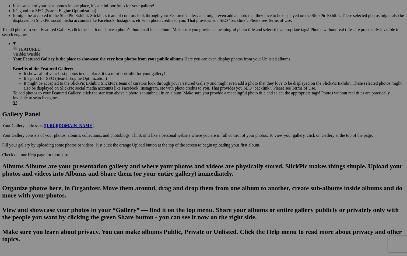
scroll to position [182, 0]
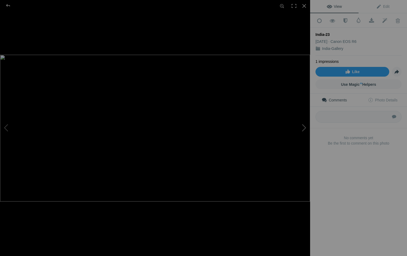
click at [305, 128] on button at bounding box center [290, 128] width 40 height 92
click at [3, 129] on button at bounding box center [20, 128] width 40 height 92
click at [302, 127] on button at bounding box center [290, 128] width 40 height 92
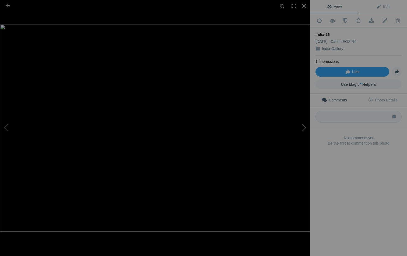
click at [302, 127] on button at bounding box center [290, 128] width 40 height 92
click at [305, 6] on div at bounding box center [305, 6] width 12 height 12
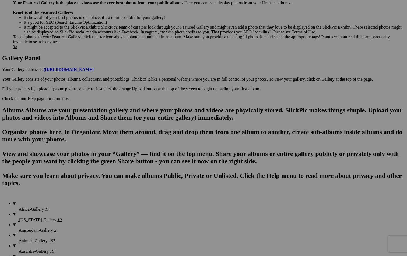
scroll to position [257, 0]
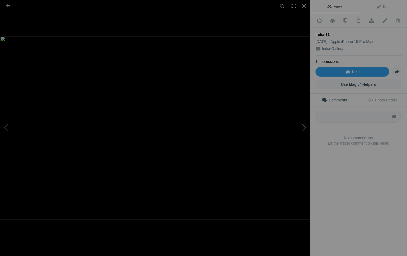
click at [304, 126] on button at bounding box center [290, 128] width 40 height 92
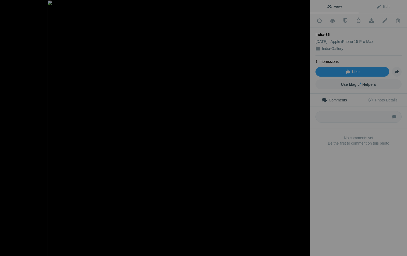
click at [304, 126] on button at bounding box center [290, 128] width 40 height 92
click at [306, 7] on div at bounding box center [305, 6] width 12 height 12
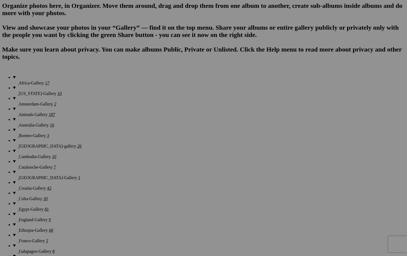
scroll to position [363, 0]
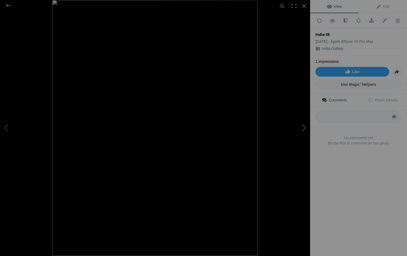
click at [305, 127] on button at bounding box center [290, 128] width 40 height 92
click at [305, 5] on div at bounding box center [305, 6] width 12 height 12
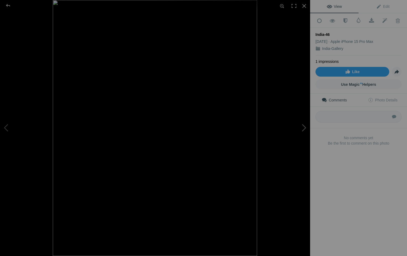
click at [305, 126] on button at bounding box center [290, 128] width 40 height 92
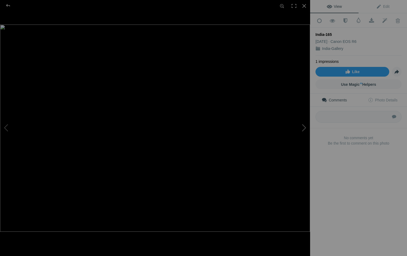
click at [305, 126] on button at bounding box center [290, 128] width 40 height 92
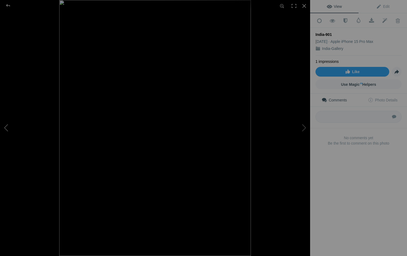
click at [7, 129] on button at bounding box center [20, 128] width 40 height 92
click at [305, 6] on div at bounding box center [305, 6] width 12 height 12
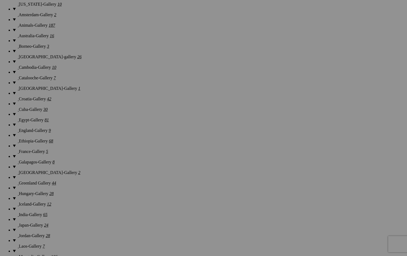
scroll to position [455, 0]
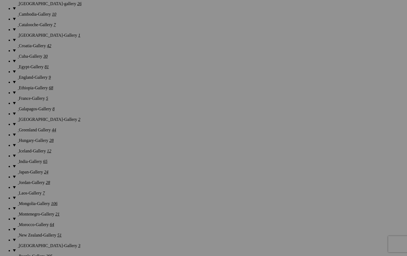
scroll to position [512, 0]
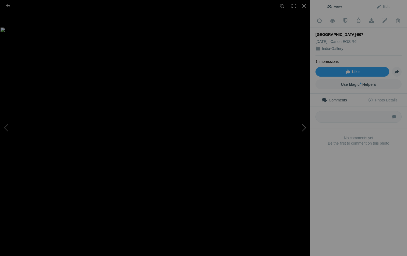
click at [306, 127] on button at bounding box center [290, 128] width 40 height 92
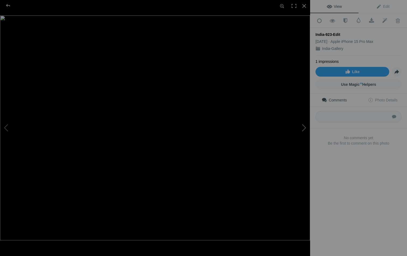
click at [306, 127] on button at bounding box center [290, 128] width 40 height 92
click at [306, 5] on div at bounding box center [305, 6] width 12 height 12
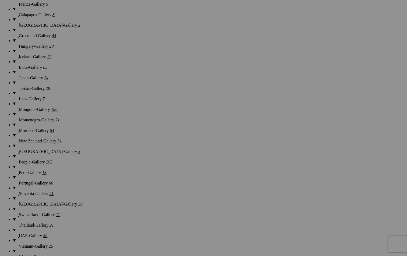
scroll to position [604, 0]
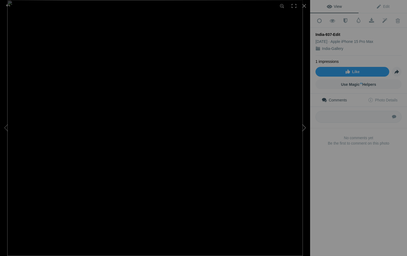
click at [301, 133] on button at bounding box center [290, 128] width 40 height 92
click at [306, 11] on div at bounding box center [305, 6] width 12 height 12
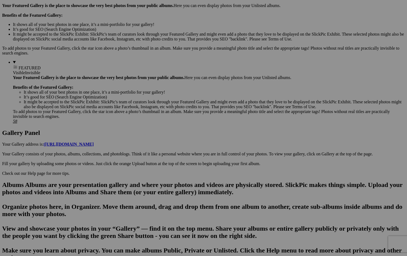
scroll to position [167, 0]
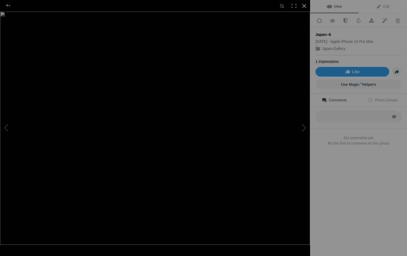
click at [304, 6] on div at bounding box center [305, 6] width 12 height 12
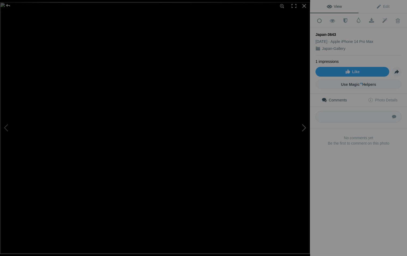
click at [304, 126] on button at bounding box center [290, 128] width 40 height 92
click at [304, 6] on div at bounding box center [305, 6] width 12 height 12
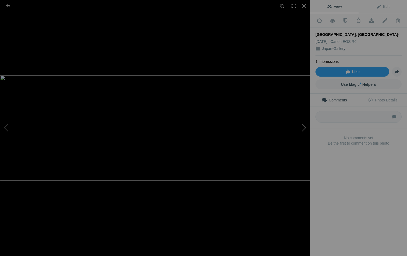
click at [303, 126] on button at bounding box center [290, 128] width 40 height 92
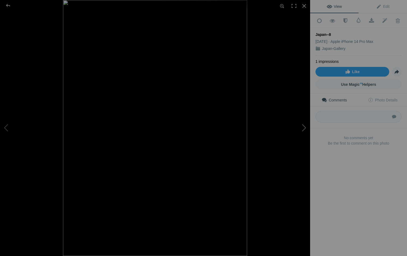
click at [303, 126] on button at bounding box center [290, 128] width 40 height 92
click at [9, 129] on button at bounding box center [20, 128] width 40 height 92
click at [303, 125] on button at bounding box center [290, 128] width 40 height 92
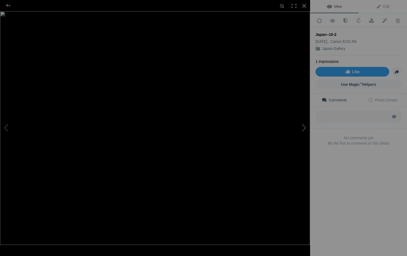
click at [303, 125] on button at bounding box center [290, 128] width 40 height 92
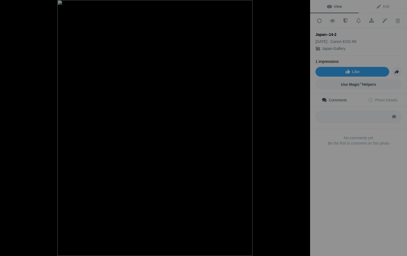
click at [303, 125] on button at bounding box center [290, 128] width 40 height 92
click at [6, 126] on button at bounding box center [20, 128] width 40 height 92
click at [306, 122] on button at bounding box center [290, 128] width 40 height 92
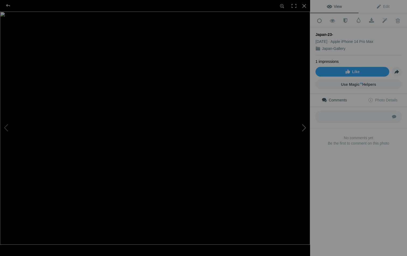
click at [306, 122] on button at bounding box center [290, 128] width 40 height 92
click at [305, 8] on div at bounding box center [305, 6] width 12 height 12
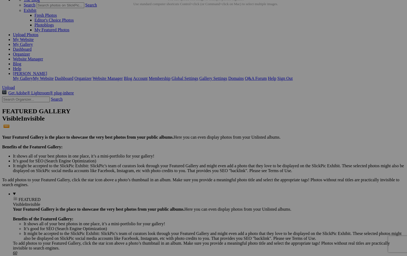
scroll to position [43, 0]
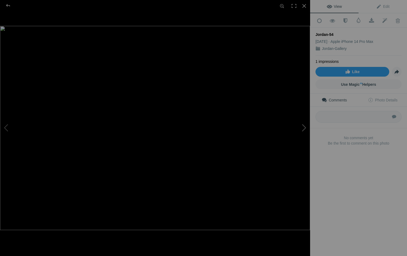
click at [305, 126] on button at bounding box center [290, 128] width 40 height 92
click at [171, 63] on img at bounding box center [155, 128] width 270 height 256
click at [171, 63] on img at bounding box center [135, 212] width 619 height 587
click at [303, 127] on button at bounding box center [290, 128] width 40 height 92
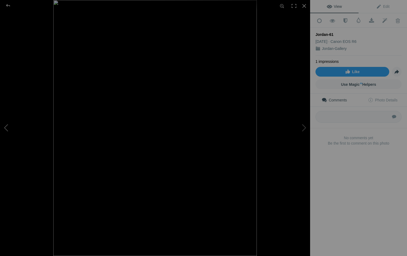
click at [6, 125] on button at bounding box center [20, 128] width 40 height 92
click at [305, 7] on div at bounding box center [305, 6] width 12 height 12
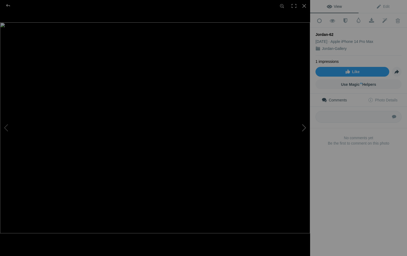
click at [305, 125] on button at bounding box center [290, 128] width 40 height 92
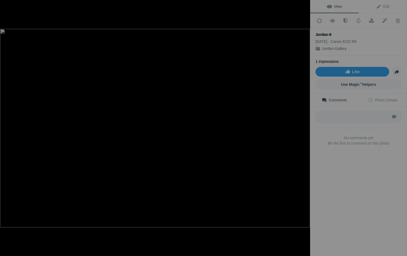
click at [305, 125] on button at bounding box center [290, 128] width 40 height 92
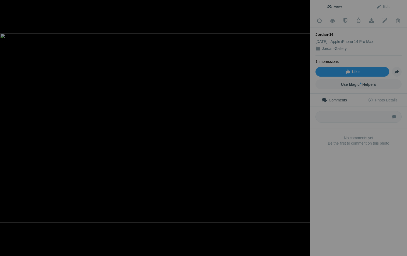
click at [305, 125] on button at bounding box center [290, 128] width 40 height 92
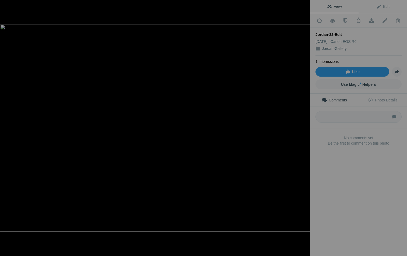
click at [305, 125] on button at bounding box center [290, 128] width 40 height 92
click at [302, 6] on div at bounding box center [305, 6] width 12 height 12
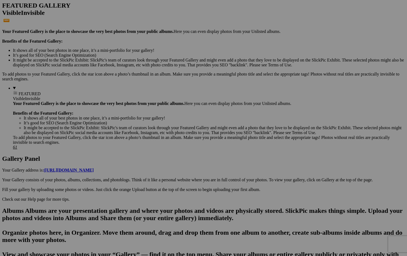
scroll to position [139, 0]
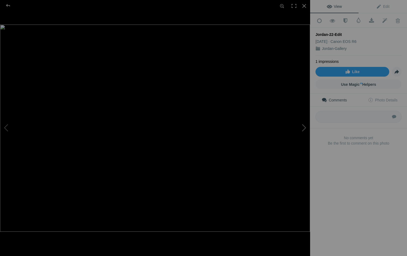
click at [302, 128] on button at bounding box center [290, 128] width 40 height 92
click at [303, 6] on div at bounding box center [305, 6] width 12 height 12
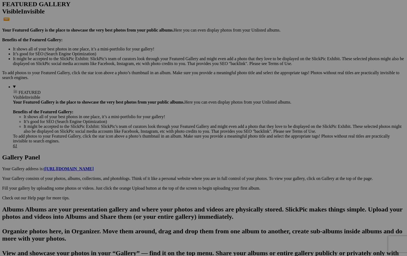
click at [168, 164] on span "Yes" at bounding box center [165, 163] width 6 height 5
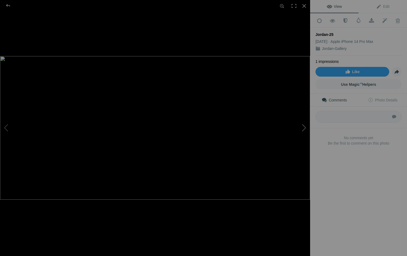
click at [304, 129] on button at bounding box center [290, 128] width 40 height 92
click at [304, 6] on div at bounding box center [305, 6] width 12 height 12
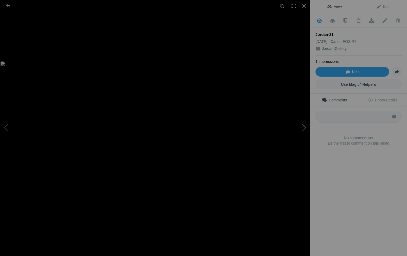
click at [304, 127] on button at bounding box center [290, 128] width 40 height 92
click at [4, 128] on button at bounding box center [20, 128] width 40 height 92
click at [304, 6] on div at bounding box center [305, 6] width 12 height 12
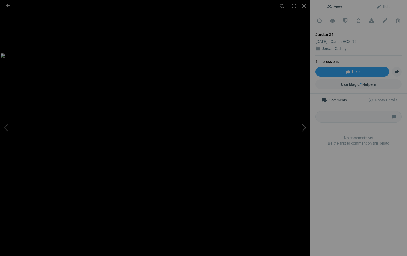
click at [305, 128] on button at bounding box center [290, 128] width 40 height 92
click at [9, 4] on div at bounding box center [7, 5] width 19 height 11
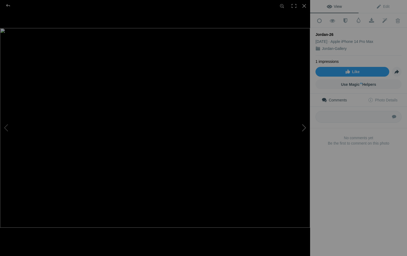
click at [305, 129] on button at bounding box center [290, 128] width 40 height 92
click at [304, 8] on div at bounding box center [305, 6] width 12 height 12
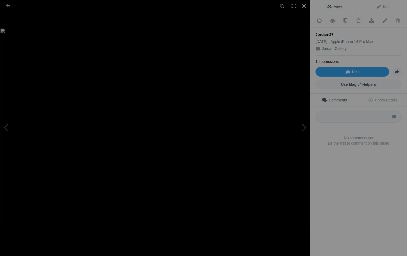
click at [305, 6] on div at bounding box center [305, 6] width 12 height 12
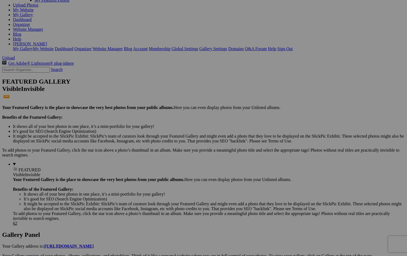
scroll to position [65, 0]
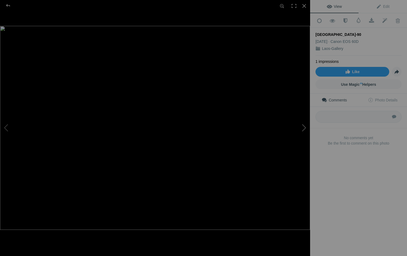
click at [306, 121] on button at bounding box center [290, 128] width 40 height 92
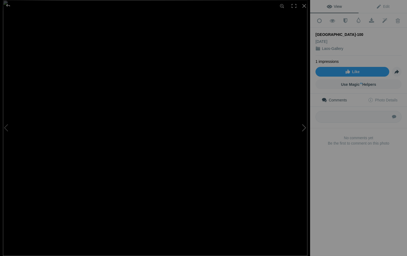
click at [306, 121] on button at bounding box center [290, 128] width 40 height 92
click at [9, 6] on div at bounding box center [7, 5] width 19 height 11
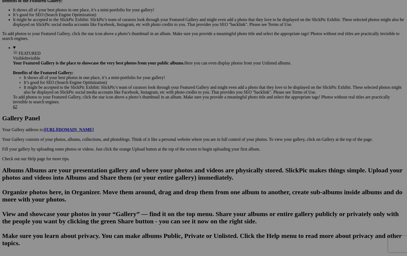
scroll to position [198, 0]
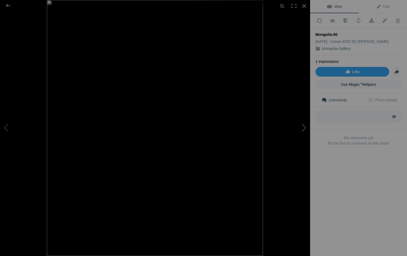
click at [304, 127] on button at bounding box center [290, 128] width 40 height 92
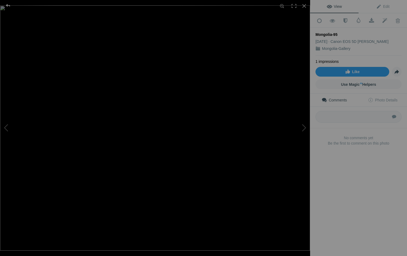
click at [7, 5] on div at bounding box center [7, 5] width 19 height 11
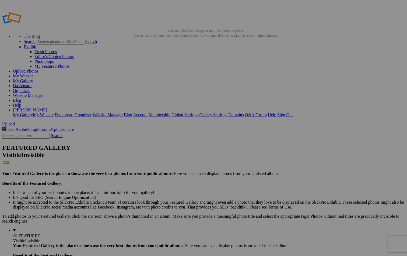
click at [168, 163] on span "Yes" at bounding box center [165, 163] width 6 height 5
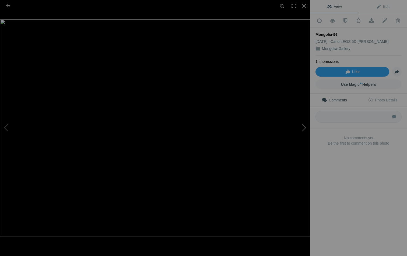
click at [304, 128] on button at bounding box center [290, 128] width 40 height 92
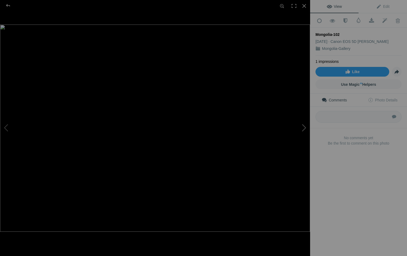
click at [304, 128] on button at bounding box center [290, 128] width 40 height 92
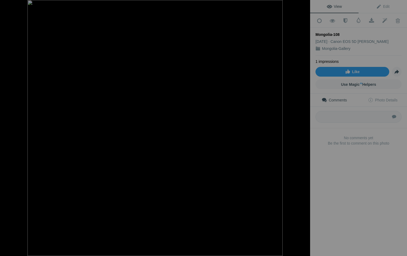
click at [304, 128] on button at bounding box center [290, 128] width 40 height 92
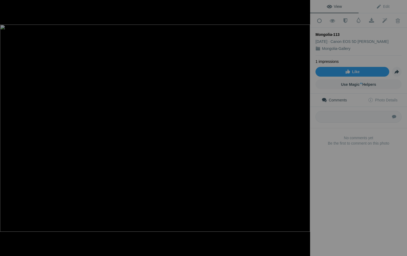
click at [304, 128] on button at bounding box center [290, 128] width 40 height 92
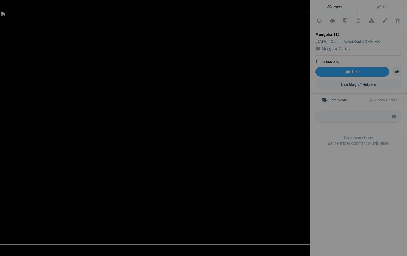
click at [304, 128] on button at bounding box center [290, 128] width 40 height 92
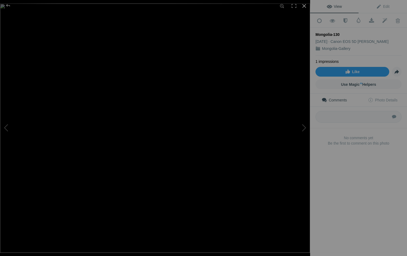
click at [306, 7] on div at bounding box center [305, 6] width 12 height 12
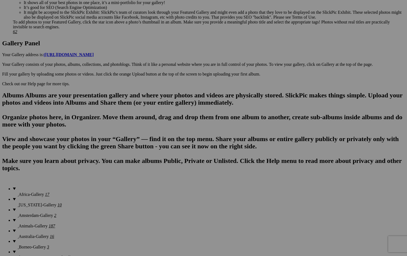
scroll to position [262, 0]
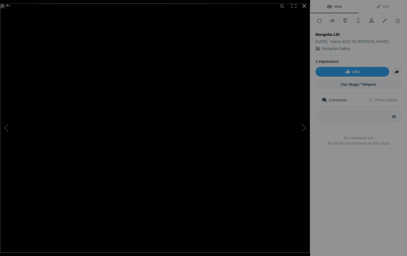
click at [304, 5] on div at bounding box center [305, 6] width 12 height 12
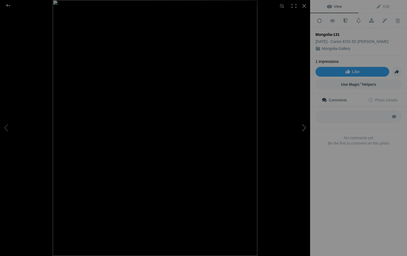
click at [303, 127] on button at bounding box center [290, 128] width 40 height 92
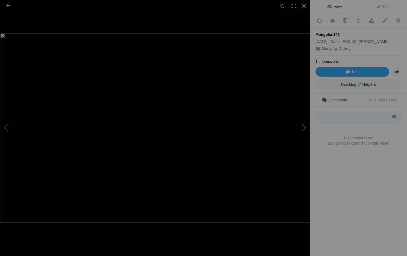
click at [303, 127] on button at bounding box center [290, 128] width 40 height 92
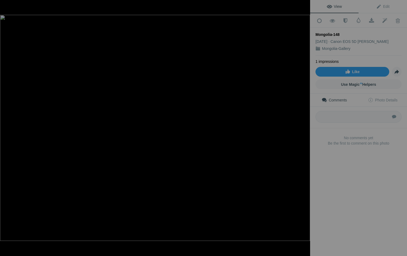
click at [303, 127] on button at bounding box center [290, 128] width 40 height 92
click at [305, 7] on div at bounding box center [305, 6] width 12 height 12
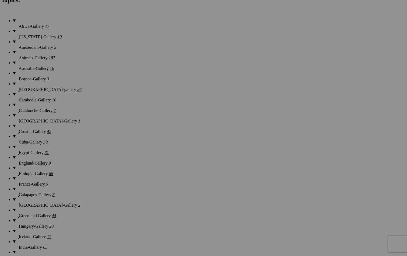
scroll to position [426, 0]
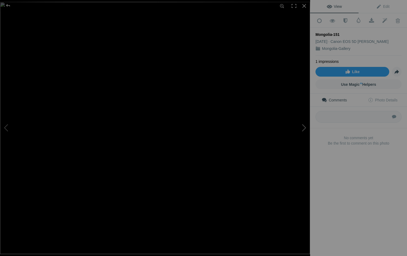
click at [303, 126] on button at bounding box center [290, 128] width 40 height 92
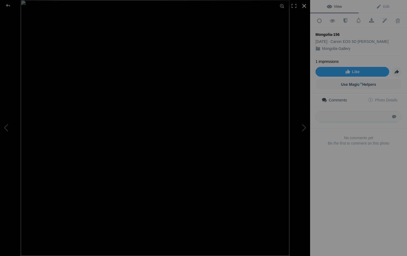
click at [302, 6] on div at bounding box center [305, 6] width 12 height 12
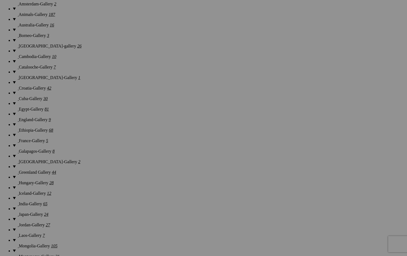
scroll to position [465, 0]
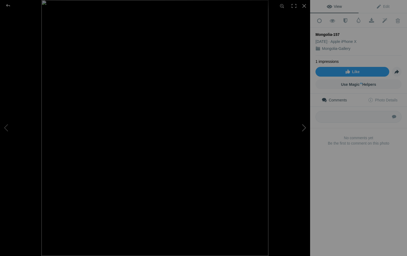
click at [303, 127] on button at bounding box center [290, 128] width 40 height 92
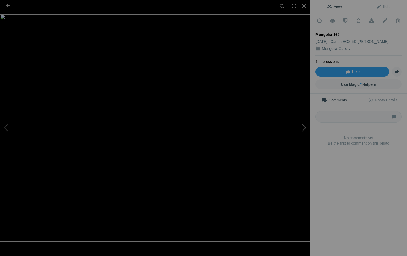
click at [303, 127] on button at bounding box center [290, 128] width 40 height 92
click at [305, 5] on div at bounding box center [305, 6] width 12 height 12
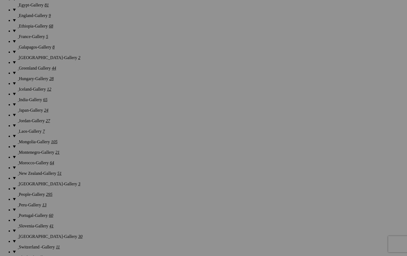
scroll to position [569, 0]
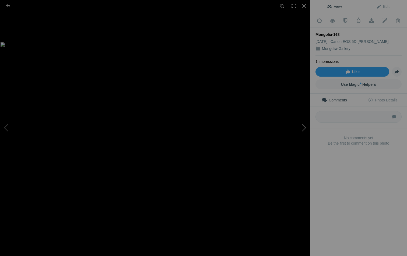
click at [303, 126] on button at bounding box center [290, 128] width 40 height 92
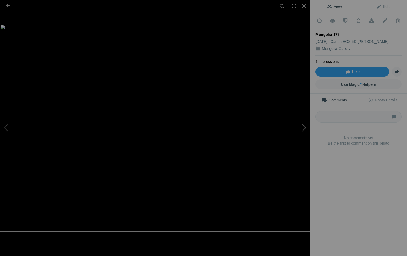
click at [303, 126] on button at bounding box center [290, 128] width 40 height 92
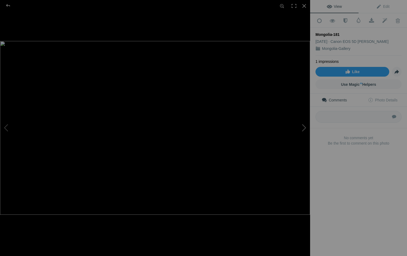
click at [303, 126] on button at bounding box center [290, 128] width 40 height 92
click at [6, 129] on button at bounding box center [20, 128] width 40 height 92
click at [133, 119] on img at bounding box center [155, 128] width 310 height 233
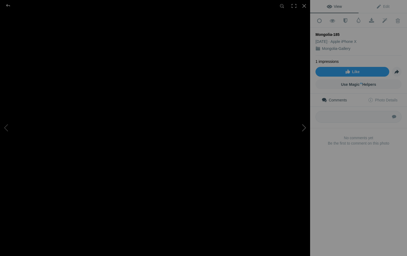
click at [301, 127] on button at bounding box center [290, 128] width 40 height 92
click at [306, 125] on button at bounding box center [290, 128] width 40 height 92
click at [6, 127] on button at bounding box center [20, 128] width 40 height 92
click at [303, 8] on div at bounding box center [305, 6] width 12 height 12
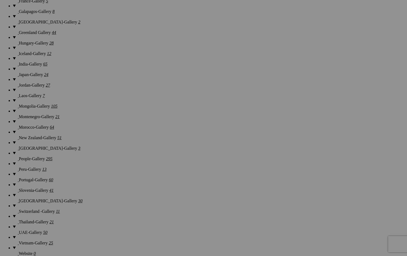
scroll to position [609, 0]
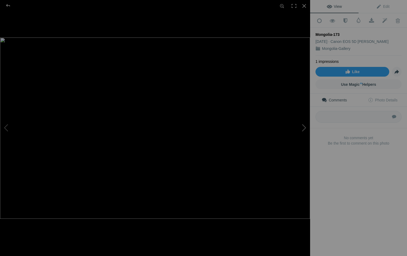
click at [303, 126] on button at bounding box center [290, 128] width 40 height 92
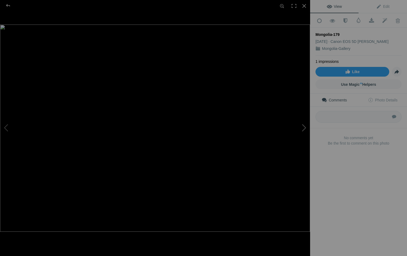
click at [303, 126] on button at bounding box center [290, 128] width 40 height 92
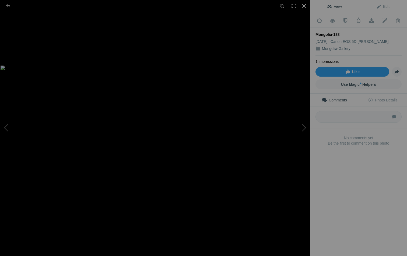
click at [307, 6] on div at bounding box center [305, 6] width 12 height 12
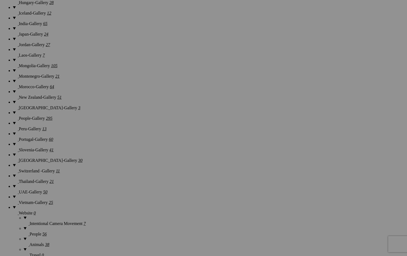
scroll to position [644, 0]
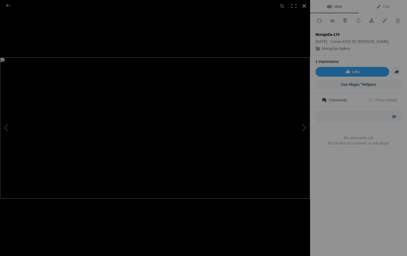
click at [305, 5] on div at bounding box center [305, 6] width 12 height 12
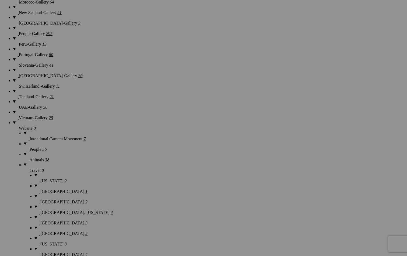
scroll to position [734, 0]
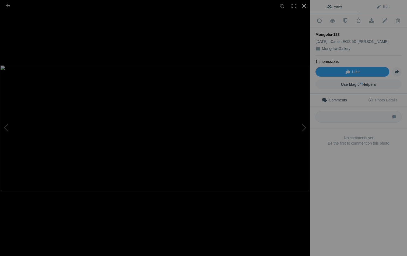
click at [304, 5] on div at bounding box center [305, 6] width 12 height 12
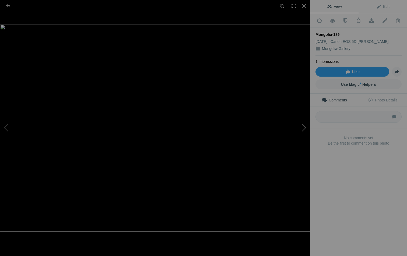
click at [303, 129] on button at bounding box center [290, 128] width 40 height 92
click at [8, 129] on button at bounding box center [20, 128] width 40 height 92
click at [304, 6] on div at bounding box center [305, 6] width 12 height 12
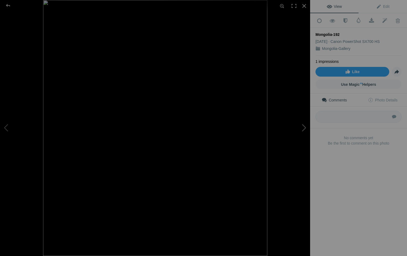
click at [304, 125] on button at bounding box center [290, 128] width 40 height 92
click at [303, 7] on div at bounding box center [305, 6] width 12 height 12
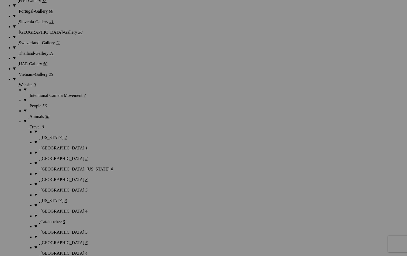
scroll to position [811, 0]
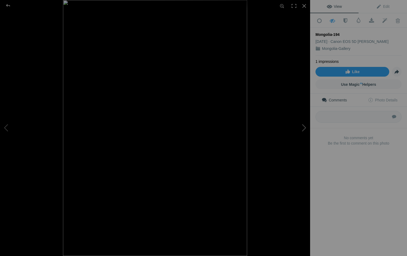
click at [302, 129] on button at bounding box center [290, 128] width 40 height 92
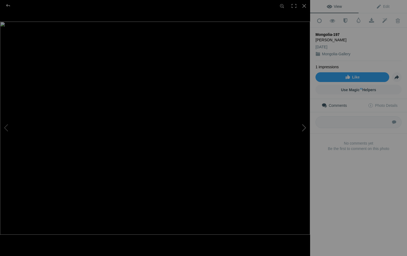
click at [302, 129] on button at bounding box center [290, 128] width 40 height 92
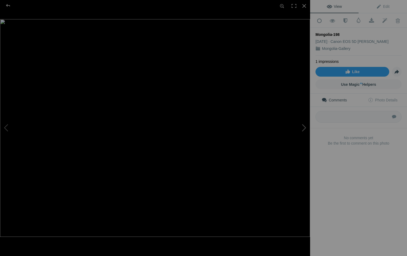
click at [302, 129] on button at bounding box center [290, 128] width 40 height 92
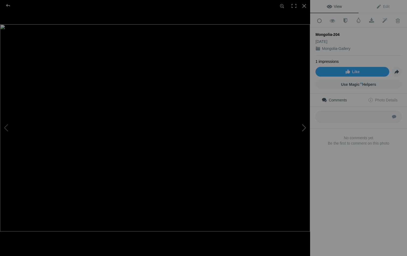
click at [302, 129] on button at bounding box center [290, 128] width 40 height 92
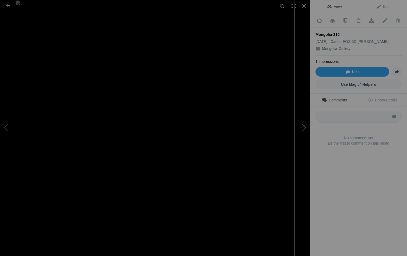
click at [302, 129] on button at bounding box center [290, 128] width 40 height 92
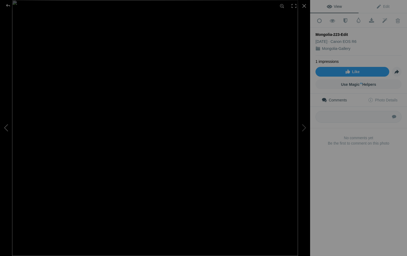
click at [9, 127] on button at bounding box center [20, 128] width 40 height 92
click at [303, 126] on button at bounding box center [290, 128] width 40 height 92
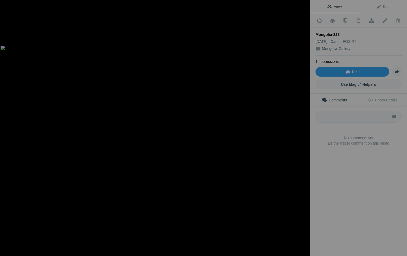
click at [303, 126] on button at bounding box center [290, 128] width 40 height 92
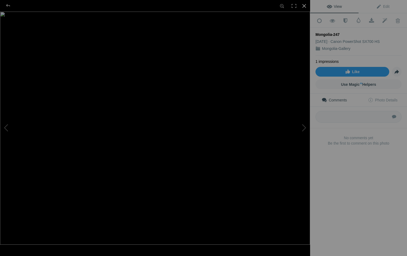
click at [304, 6] on div at bounding box center [305, 6] width 12 height 12
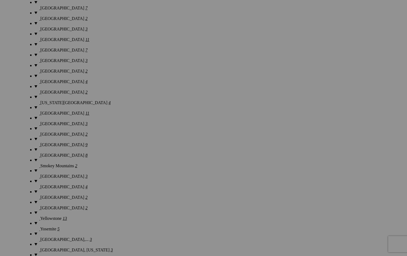
scroll to position [1058, 0]
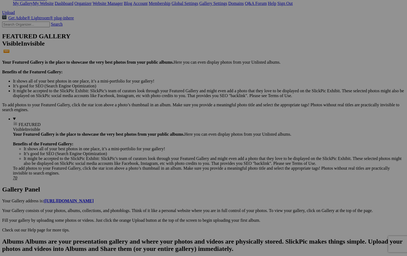
scroll to position [107, 0]
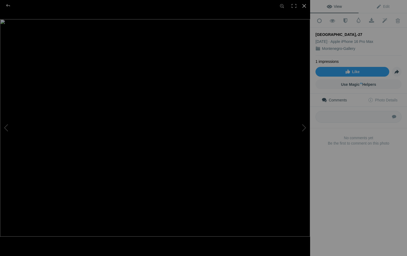
click at [304, 9] on div at bounding box center [305, 6] width 12 height 12
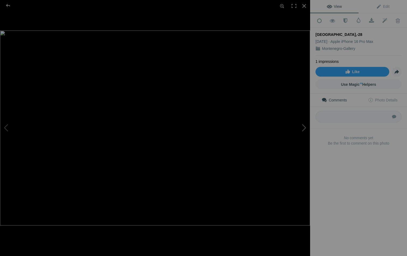
click at [304, 126] on button at bounding box center [290, 128] width 40 height 92
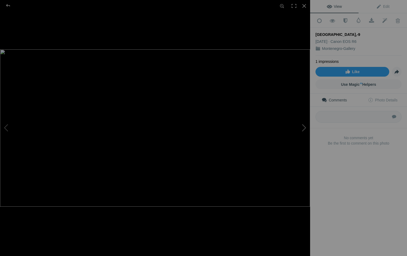
click at [304, 126] on button at bounding box center [290, 128] width 40 height 92
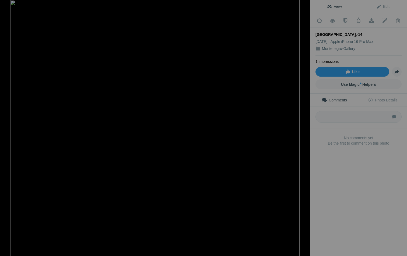
click at [304, 126] on button at bounding box center [290, 128] width 40 height 92
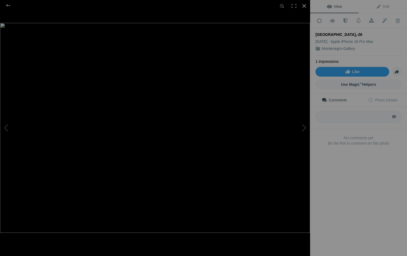
click at [303, 7] on div at bounding box center [305, 6] width 12 height 12
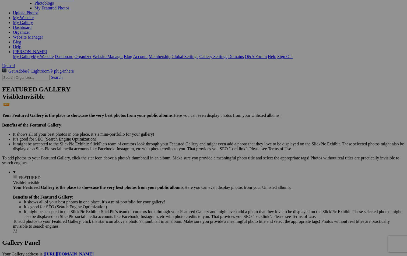
scroll to position [54, 0]
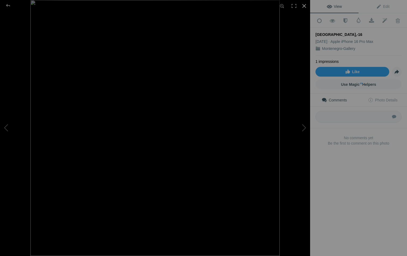
click at [303, 8] on div at bounding box center [305, 6] width 12 height 12
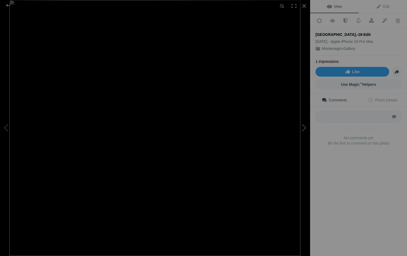
click at [305, 126] on button at bounding box center [290, 128] width 40 height 92
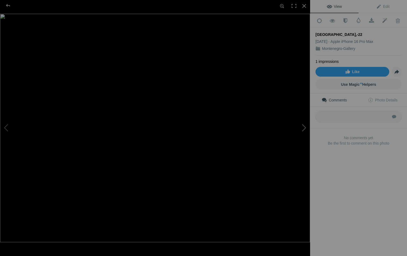
click at [305, 126] on button at bounding box center [290, 128] width 40 height 92
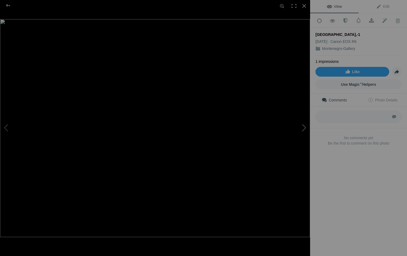
click at [305, 126] on button at bounding box center [290, 128] width 40 height 92
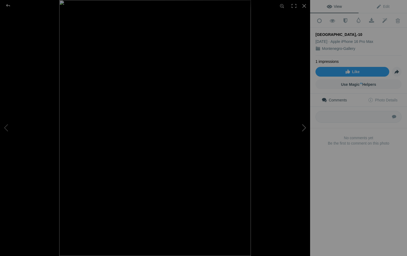
click at [305, 126] on button at bounding box center [290, 128] width 40 height 92
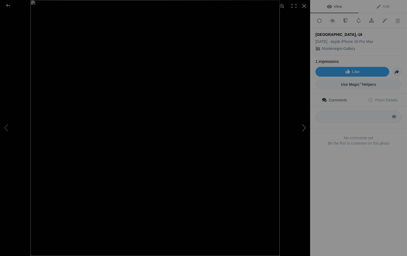
click at [305, 127] on button at bounding box center [290, 128] width 40 height 92
click at [9, 6] on div at bounding box center [7, 5] width 19 height 11
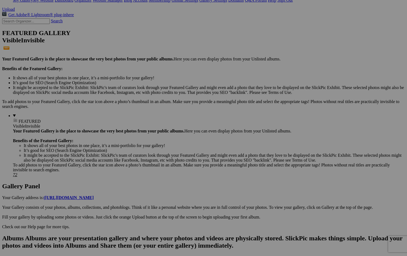
scroll to position [110, 0]
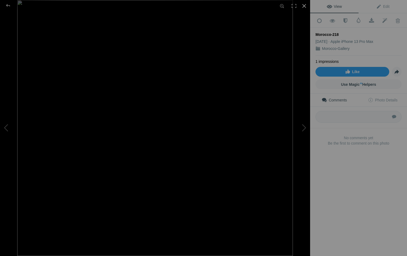
click at [305, 5] on div at bounding box center [305, 6] width 12 height 12
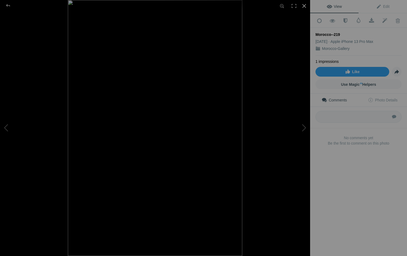
click at [305, 6] on div at bounding box center [305, 6] width 12 height 12
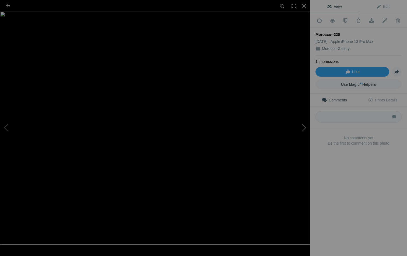
click at [303, 128] on button at bounding box center [290, 128] width 40 height 92
click at [304, 6] on div at bounding box center [305, 6] width 12 height 12
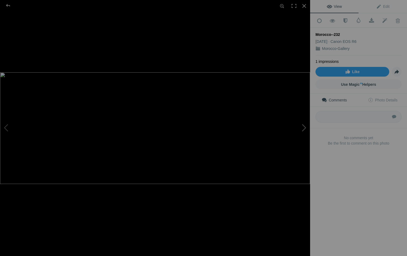
click at [307, 127] on button at bounding box center [290, 128] width 40 height 92
click at [201, 59] on img at bounding box center [155, 128] width 310 height 207
click at [201, 59] on img at bounding box center [69, 256] width 893 height 595
click at [304, 7] on div at bounding box center [305, 6] width 12 height 12
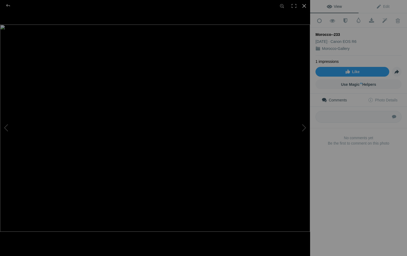
click at [305, 7] on div at bounding box center [305, 6] width 12 height 12
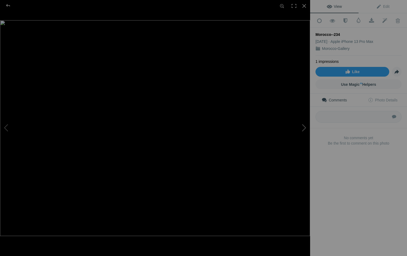
click at [303, 126] on button at bounding box center [290, 128] width 40 height 92
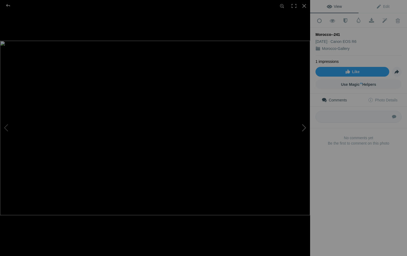
click at [303, 126] on button at bounding box center [290, 128] width 40 height 92
click at [6, 130] on button at bounding box center [20, 128] width 40 height 92
click at [305, 7] on div at bounding box center [305, 6] width 12 height 12
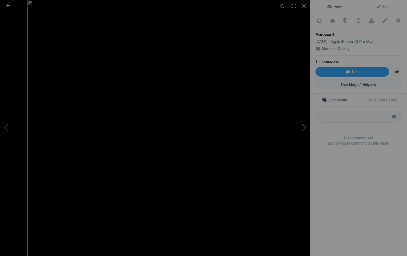
click at [308, 126] on button at bounding box center [290, 128] width 40 height 92
click at [6, 129] on button at bounding box center [20, 128] width 40 height 92
click at [305, 7] on div at bounding box center [305, 6] width 12 height 12
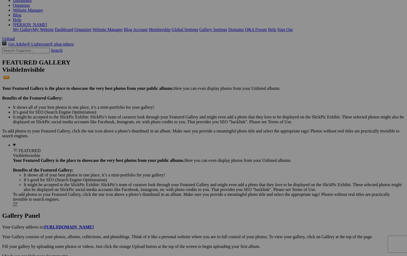
scroll to position [81, 0]
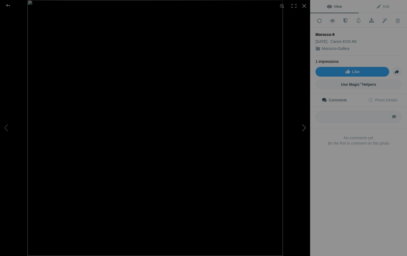
click at [306, 127] on button at bounding box center [290, 128] width 40 height 92
click at [306, 126] on button at bounding box center [290, 128] width 40 height 92
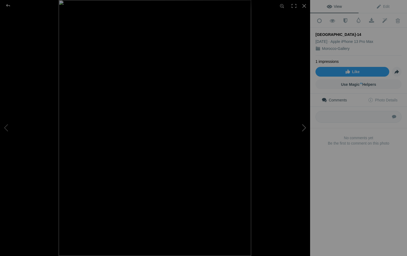
click at [306, 126] on button at bounding box center [290, 128] width 40 height 92
click at [306, 127] on button at bounding box center [290, 128] width 40 height 92
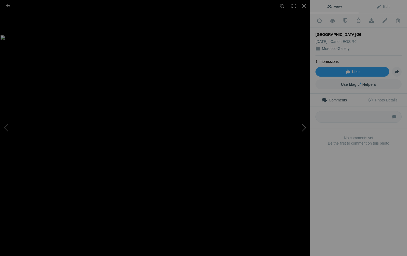
click at [306, 127] on button at bounding box center [290, 128] width 40 height 92
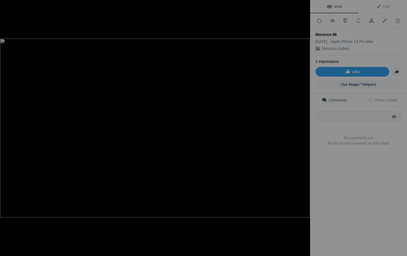
click at [306, 127] on button at bounding box center [290, 128] width 40 height 92
click at [303, 7] on div at bounding box center [305, 6] width 12 height 12
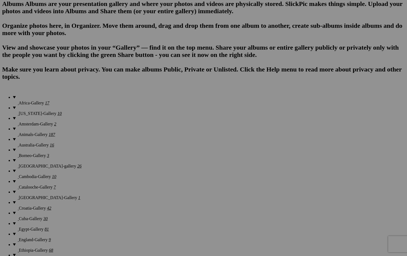
scroll to position [352, 0]
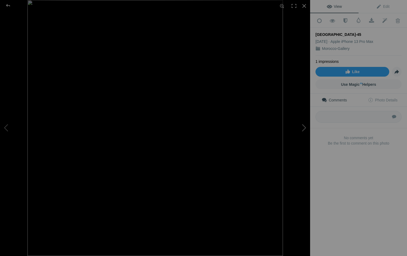
click at [302, 129] on button at bounding box center [290, 128] width 40 height 92
click at [306, 8] on div at bounding box center [305, 6] width 12 height 12
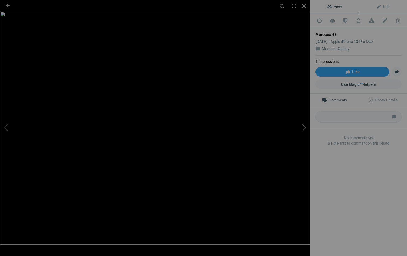
click at [303, 117] on button at bounding box center [290, 128] width 40 height 92
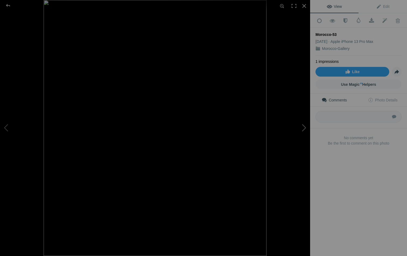
click at [303, 117] on button at bounding box center [290, 128] width 40 height 92
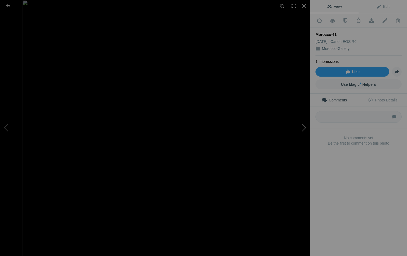
click at [303, 117] on button at bounding box center [290, 128] width 40 height 92
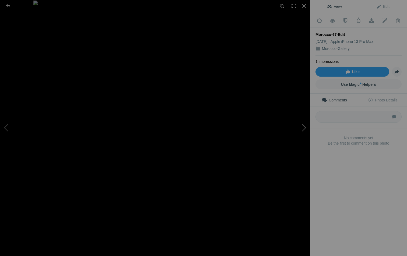
click at [303, 117] on button at bounding box center [290, 128] width 40 height 92
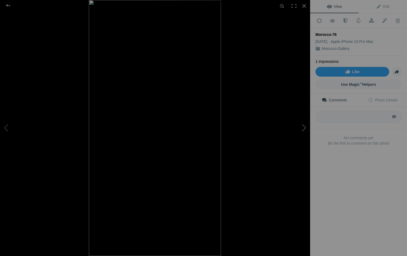
click at [303, 117] on button at bounding box center [290, 128] width 40 height 92
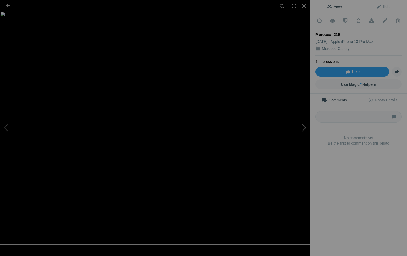
click at [303, 117] on button at bounding box center [290, 128] width 40 height 92
click at [8, 5] on div at bounding box center [7, 5] width 19 height 11
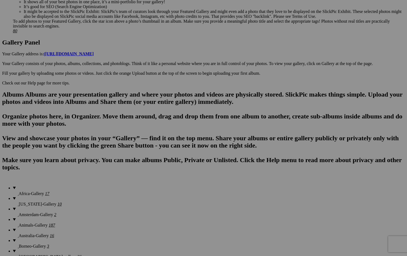
scroll to position [244, 0]
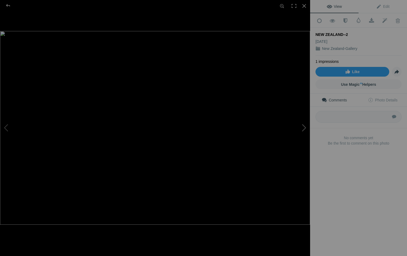
click at [304, 125] on button at bounding box center [290, 128] width 40 height 92
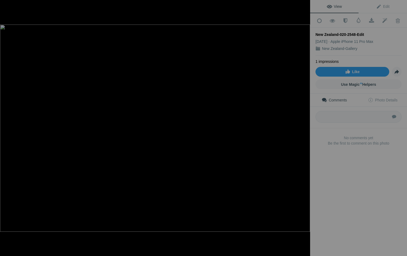
click at [304, 125] on button at bounding box center [290, 128] width 40 height 92
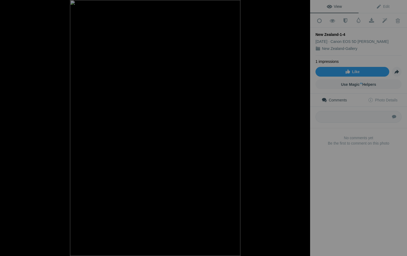
click at [304, 125] on button at bounding box center [290, 128] width 40 height 92
click at [6, 128] on button at bounding box center [20, 128] width 40 height 92
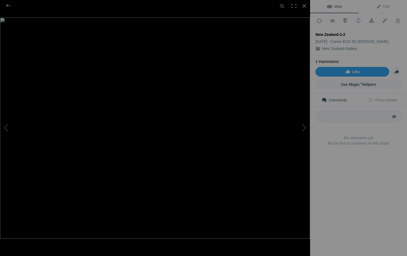
click at [58, 137] on img at bounding box center [155, 128] width 310 height 221
click at [24, 111] on div "New Zealand-2-2" at bounding box center [155, 128] width 310 height 256
click at [195, 113] on img at bounding box center [7, 102] width 650 height 462
click at [304, 125] on button at bounding box center [290, 128] width 40 height 92
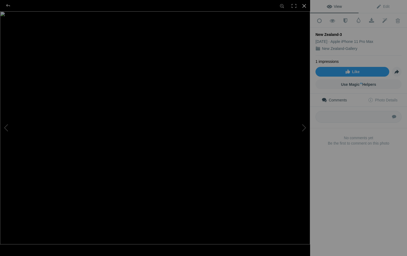
click at [306, 5] on div at bounding box center [305, 6] width 12 height 12
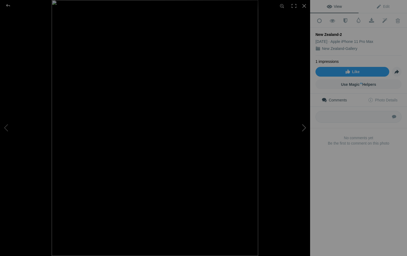
click at [302, 128] on button at bounding box center [290, 128] width 40 height 92
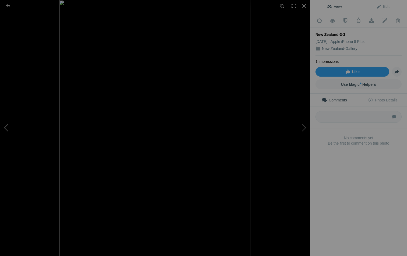
click at [8, 128] on button at bounding box center [20, 128] width 40 height 92
click at [89, 94] on img at bounding box center [155, 128] width 310 height 198
click at [0, 108] on div "New Zealand-3-2" at bounding box center [155, 128] width 310 height 256
click at [0, 118] on div "New Zealand-3-2" at bounding box center [155, 128] width 310 height 256
click at [304, 129] on button at bounding box center [290, 128] width 40 height 92
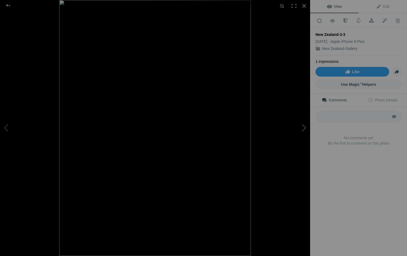
click at [304, 129] on button at bounding box center [290, 128] width 40 height 92
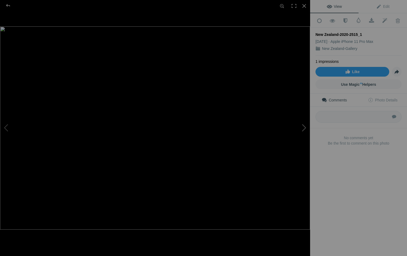
click at [304, 129] on button at bounding box center [290, 128] width 40 height 92
click at [244, 134] on img at bounding box center [155, 128] width 310 height 152
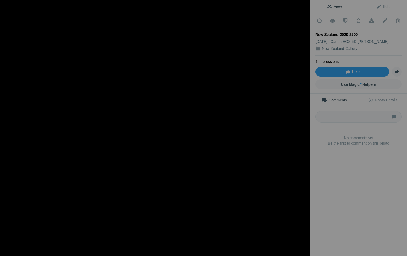
click at [305, 127] on button at bounding box center [290, 128] width 40 height 92
click at [305, 9] on div at bounding box center [305, 6] width 12 height 12
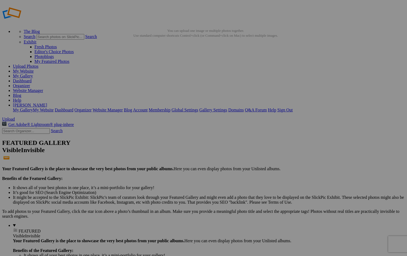
scroll to position [155, 0]
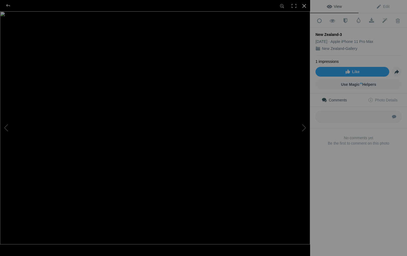
click at [306, 5] on div at bounding box center [305, 6] width 12 height 12
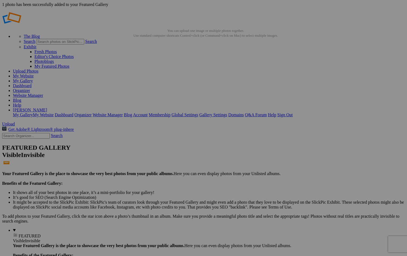
scroll to position [446, 0]
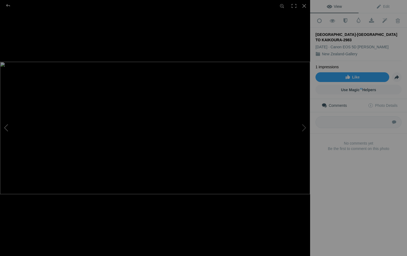
click at [5, 128] on button at bounding box center [20, 128] width 40 height 92
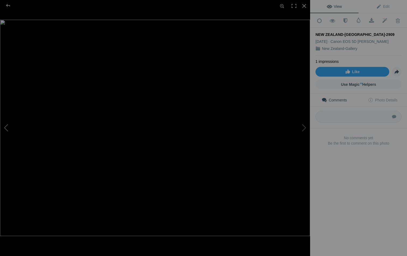
click at [5, 128] on button at bounding box center [20, 128] width 40 height 92
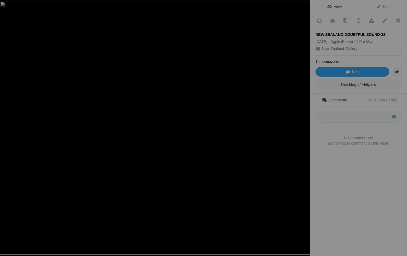
click at [5, 128] on button at bounding box center [20, 128] width 40 height 92
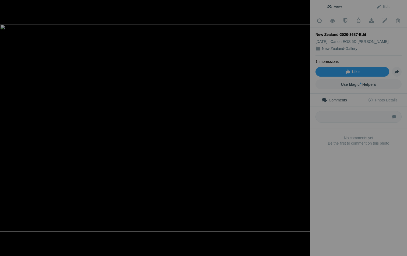
click at [5, 128] on button at bounding box center [20, 128] width 40 height 92
click at [61, 121] on img at bounding box center [155, 128] width 310 height 207
click at [61, 121] on img at bounding box center [375, 145] width 1036 height 691
click at [4, 127] on button at bounding box center [20, 128] width 40 height 92
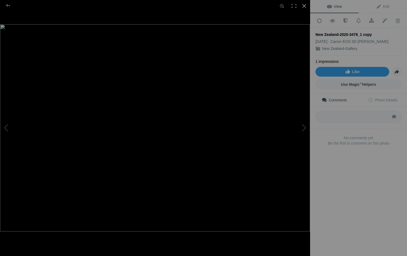
click at [303, 7] on div at bounding box center [305, 6] width 12 height 12
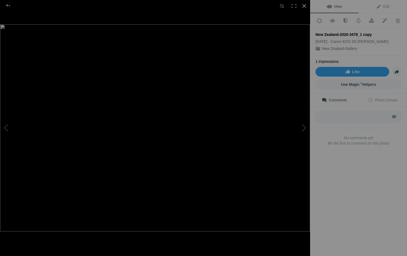
click at [305, 8] on div at bounding box center [305, 6] width 12 height 12
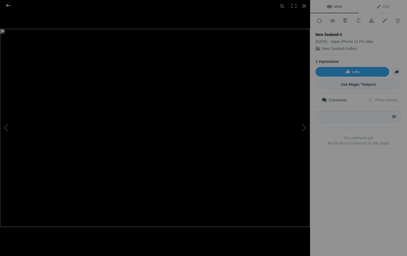
click at [9, 5] on div at bounding box center [7, 5] width 19 height 11
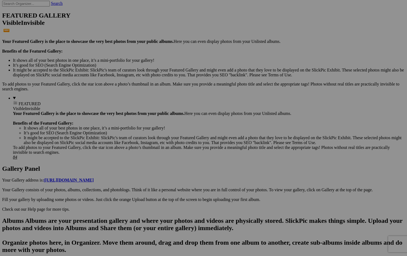
scroll to position [132, 0]
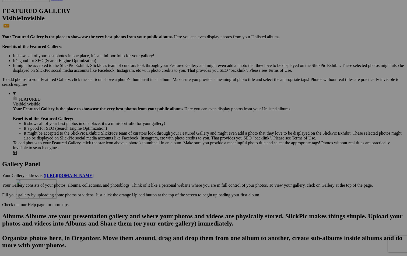
drag, startPoint x: 300, startPoint y: 68, endPoint x: 94, endPoint y: 192, distance: 240.9
drag, startPoint x: 104, startPoint y: 43, endPoint x: 116, endPoint y: 178, distance: 136.1
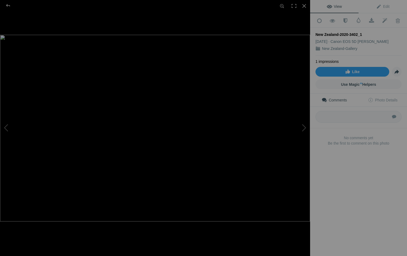
click at [270, 122] on img at bounding box center [155, 128] width 310 height 186
click at [303, 127] on button at bounding box center [290, 128] width 40 height 92
click at [8, 3] on div at bounding box center [7, 5] width 19 height 11
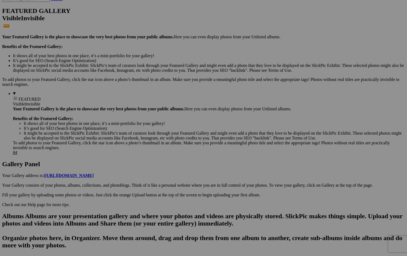
scroll to position [241, 0]
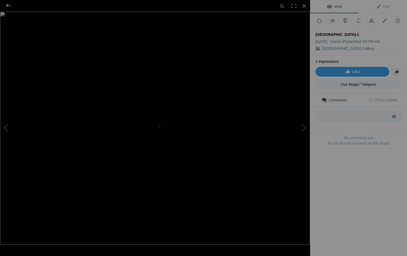
click at [9, 6] on div at bounding box center [7, 5] width 19 height 11
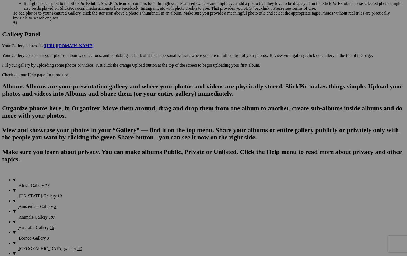
scroll to position [261, 0]
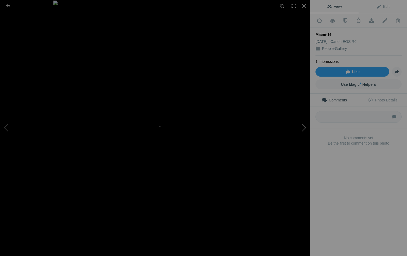
click at [305, 128] on button at bounding box center [290, 128] width 40 height 92
click at [306, 6] on div at bounding box center [305, 6] width 12 height 12
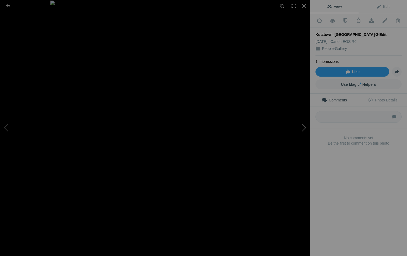
click at [302, 125] on button at bounding box center [290, 128] width 40 height 92
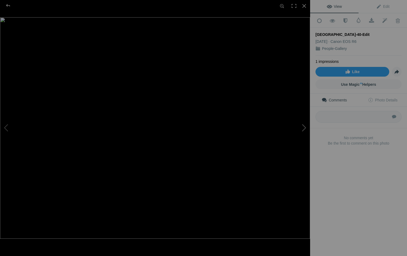
click at [302, 125] on button at bounding box center [290, 128] width 40 height 92
click at [302, 126] on button at bounding box center [290, 128] width 40 height 92
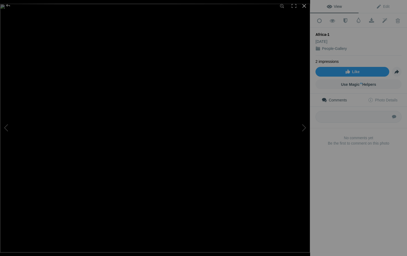
click at [305, 5] on div at bounding box center [305, 6] width 12 height 12
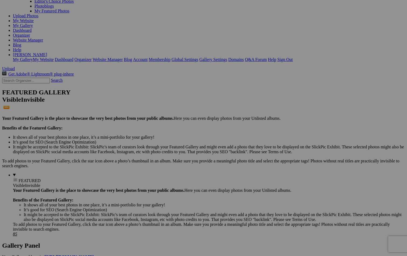
scroll to position [51, 0]
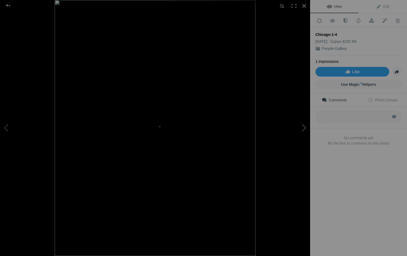
click at [303, 129] on button at bounding box center [290, 128] width 40 height 92
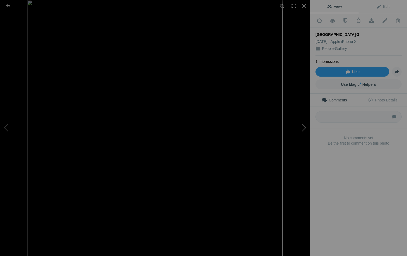
click at [303, 129] on button at bounding box center [290, 128] width 40 height 92
click at [305, 6] on div at bounding box center [305, 6] width 12 height 12
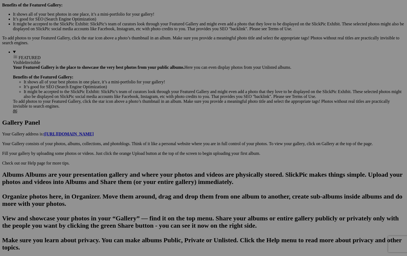
scroll to position [174, 0]
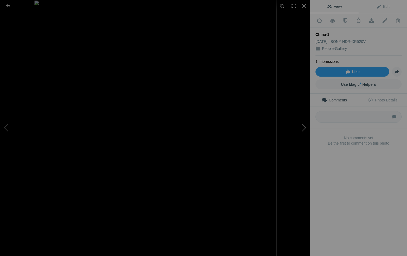
click at [303, 126] on button at bounding box center [290, 128] width 40 height 92
click at [306, 4] on div at bounding box center [305, 6] width 12 height 12
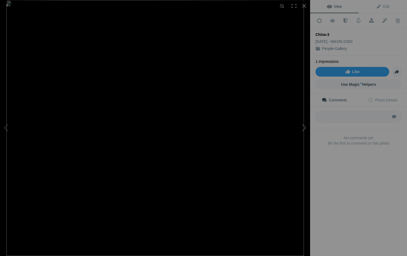
click at [306, 126] on button at bounding box center [290, 128] width 40 height 92
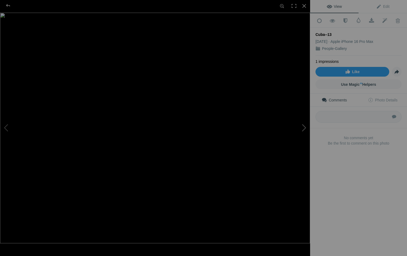
click at [306, 126] on button at bounding box center [290, 128] width 40 height 92
click at [303, 6] on div at bounding box center [305, 6] width 12 height 12
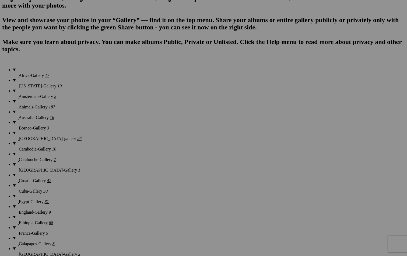
scroll to position [360, 0]
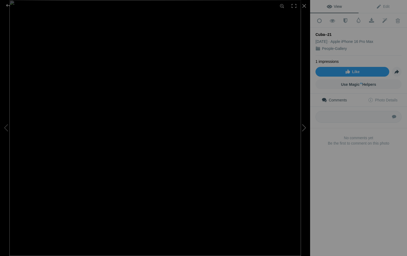
click at [302, 127] on button at bounding box center [290, 128] width 40 height 92
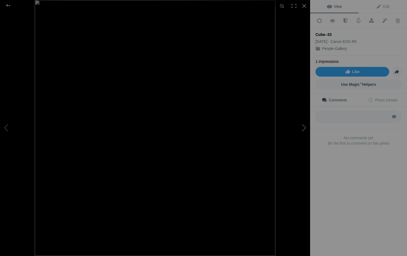
click at [302, 127] on button at bounding box center [290, 128] width 40 height 92
click at [304, 4] on div at bounding box center [305, 6] width 12 height 12
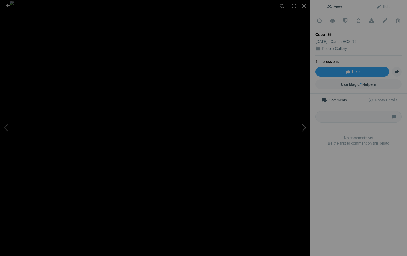
click at [304, 125] on button at bounding box center [290, 128] width 40 height 92
click at [304, 128] on button at bounding box center [290, 128] width 40 height 92
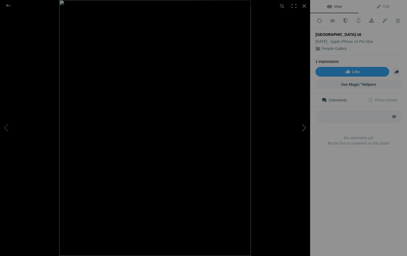
click at [304, 128] on button at bounding box center [290, 128] width 40 height 92
click at [305, 5] on div at bounding box center [305, 6] width 12 height 12
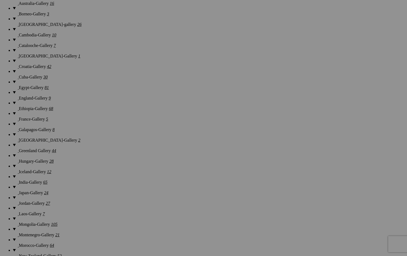
scroll to position [487, 0]
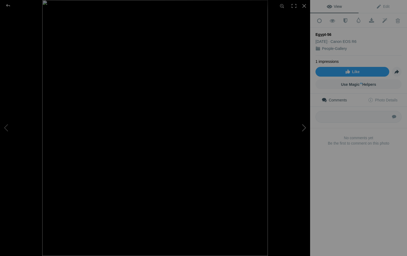
click at [303, 125] on button at bounding box center [290, 128] width 40 height 92
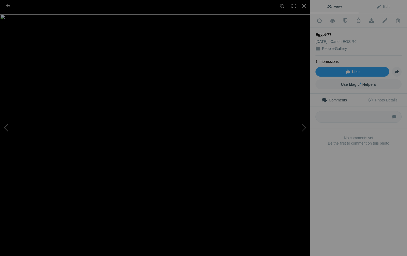
click at [8, 124] on button at bounding box center [20, 128] width 40 height 92
click at [303, 129] on button at bounding box center [290, 128] width 40 height 92
click at [10, 127] on button at bounding box center [20, 128] width 40 height 92
click at [307, 126] on button at bounding box center [290, 128] width 40 height 92
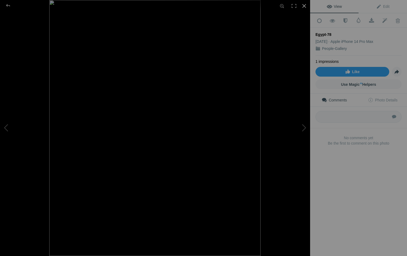
click at [303, 7] on div at bounding box center [305, 6] width 12 height 12
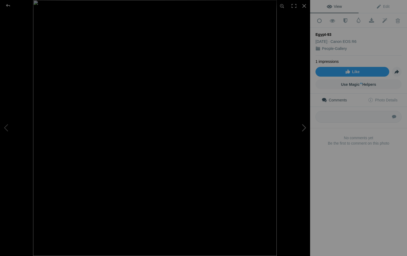
click at [305, 124] on button at bounding box center [290, 128] width 40 height 92
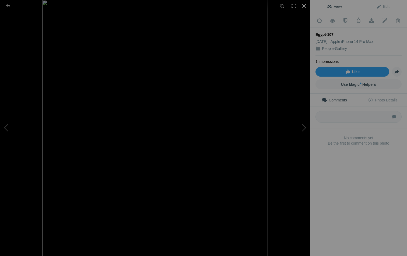
click at [305, 6] on div at bounding box center [305, 6] width 12 height 12
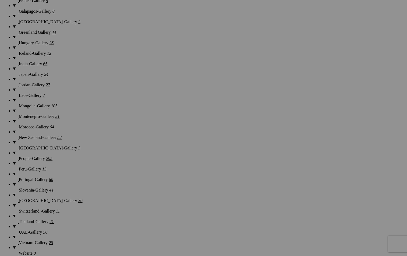
scroll to position [605, 0]
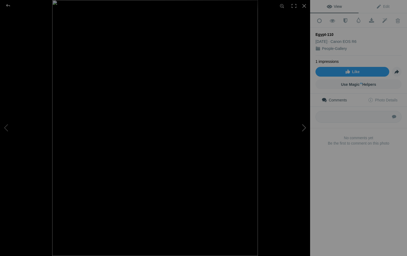
click at [305, 125] on button at bounding box center [290, 128] width 40 height 92
click at [306, 6] on div at bounding box center [305, 6] width 12 height 12
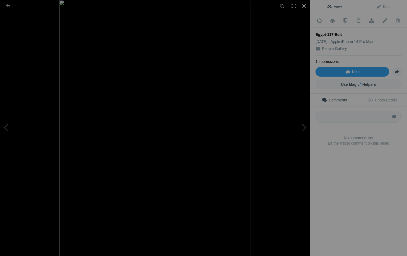
click at [304, 6] on div at bounding box center [305, 6] width 12 height 12
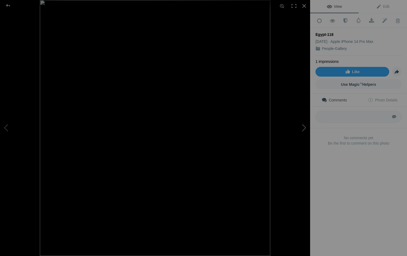
click at [303, 125] on button at bounding box center [290, 128] width 40 height 92
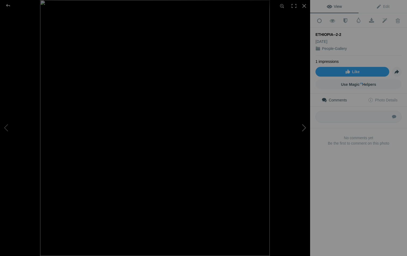
click at [303, 125] on button at bounding box center [290, 128] width 40 height 92
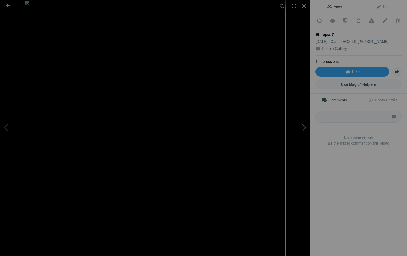
click at [303, 125] on button at bounding box center [290, 128] width 40 height 92
click at [6, 6] on div at bounding box center [7, 5] width 19 height 11
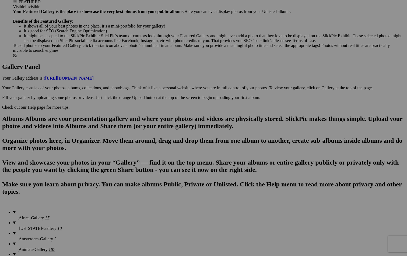
scroll to position [229, 0]
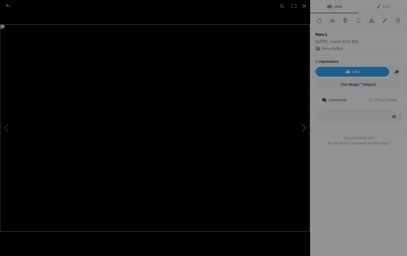
click at [303, 128] on button at bounding box center [290, 128] width 40 height 92
click at [7, 126] on button at bounding box center [20, 128] width 40 height 92
click at [89, 96] on img at bounding box center [155, 128] width 310 height 207
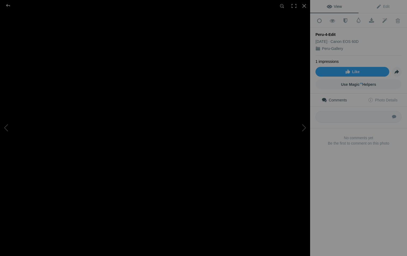
click at [0, 120] on div "Peru-4-Edit" at bounding box center [155, 128] width 310 height 256
click at [8, 4] on div at bounding box center [7, 5] width 19 height 11
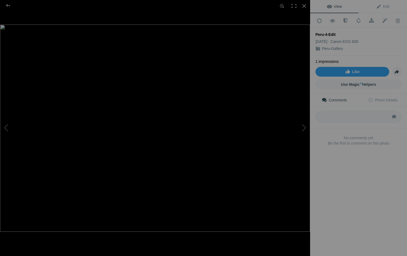
click at [245, 70] on img at bounding box center [155, 128] width 310 height 207
click at [7, 5] on div at bounding box center [7, 5] width 19 height 11
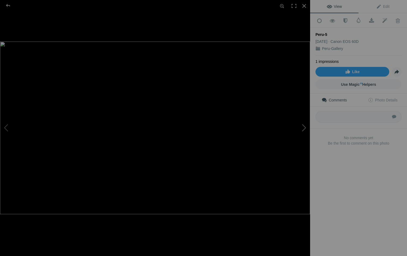
click at [305, 127] on button at bounding box center [290, 128] width 40 height 92
click at [6, 127] on button at bounding box center [20, 128] width 40 height 92
click at [305, 108] on button at bounding box center [290, 128] width 40 height 92
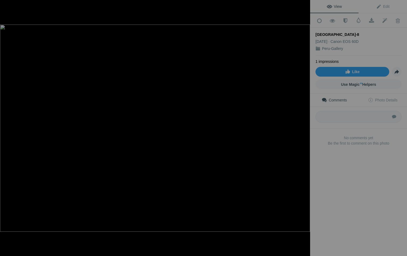
click at [305, 108] on button at bounding box center [290, 128] width 40 height 92
click at [6, 127] on button at bounding box center [20, 128] width 40 height 92
click at [246, 64] on img at bounding box center [155, 128] width 310 height 207
click at [306, 124] on button at bounding box center [290, 128] width 40 height 92
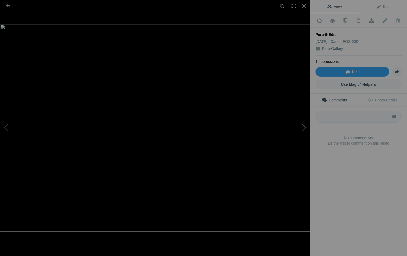
click at [306, 123] on button at bounding box center [290, 128] width 40 height 92
click at [7, 126] on button at bounding box center [20, 128] width 40 height 92
click at [143, 58] on img at bounding box center [155, 128] width 310 height 207
click at [313, 74] on div "Peru-9-Edit View Edit Add to Quick Collection Remove from Quick Collection Hide…" at bounding box center [203, 128] width 407 height 256
click at [306, 127] on button at bounding box center [290, 128] width 40 height 92
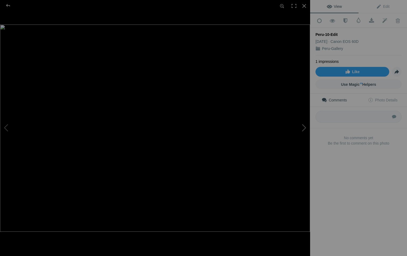
click at [306, 127] on button at bounding box center [290, 128] width 40 height 92
click at [6, 7] on div at bounding box center [7, 5] width 19 height 11
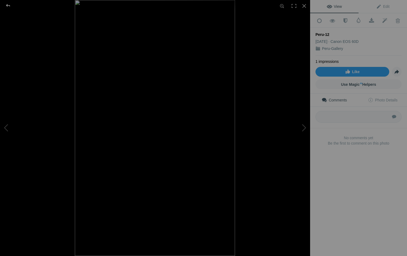
click at [8, 5] on div at bounding box center [7, 5] width 19 height 11
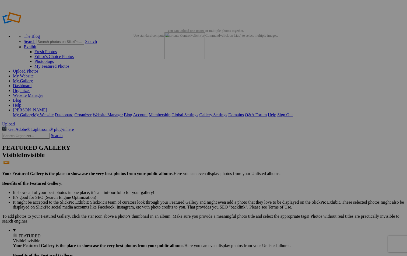
drag, startPoint x: 145, startPoint y: 85, endPoint x: 242, endPoint y: 71, distance: 98.0
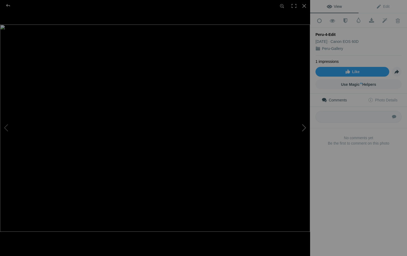
click at [306, 128] on button at bounding box center [290, 128] width 40 height 92
click at [8, 5] on div at bounding box center [7, 5] width 19 height 11
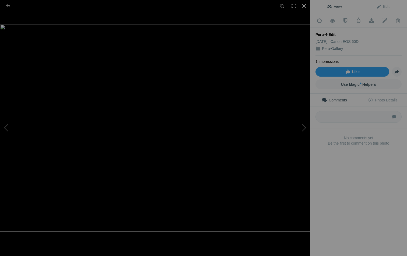
click at [305, 5] on div at bounding box center [305, 6] width 12 height 12
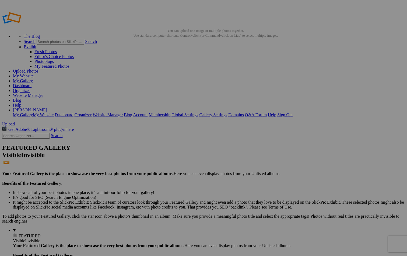
click at [168, 162] on span "Yes" at bounding box center [165, 163] width 6 height 5
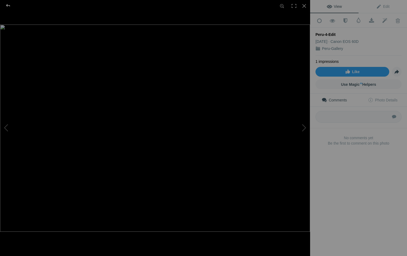
click at [9, 6] on div at bounding box center [7, 5] width 19 height 11
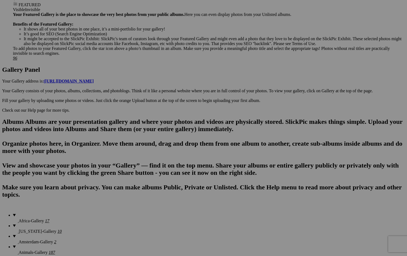
scroll to position [224, 0]
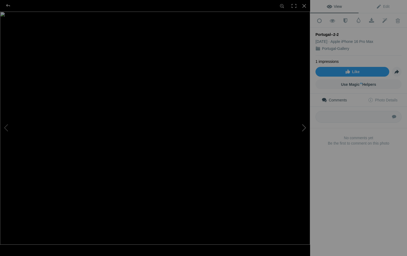
click at [305, 131] on button at bounding box center [290, 128] width 40 height 92
click at [5, 129] on button at bounding box center [20, 128] width 40 height 92
click at [158, 136] on img at bounding box center [155, 128] width 310 height 186
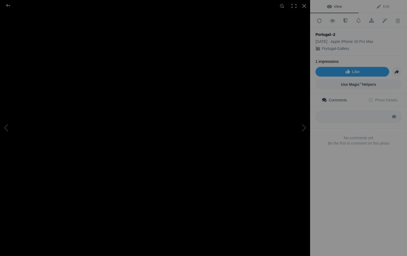
click at [158, 136] on img at bounding box center [152, 118] width 699 height 418
click at [304, 126] on button at bounding box center [290, 128] width 40 height 92
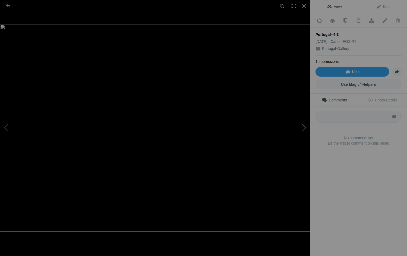
click at [304, 127] on button at bounding box center [290, 128] width 40 height 92
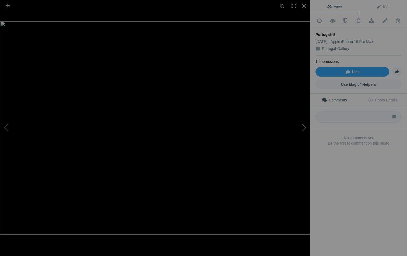
click at [304, 127] on button at bounding box center [290, 128] width 40 height 92
click at [64, 92] on img at bounding box center [155, 127] width 310 height 233
click at [64, 92] on img at bounding box center [264, 171] width 682 height 512
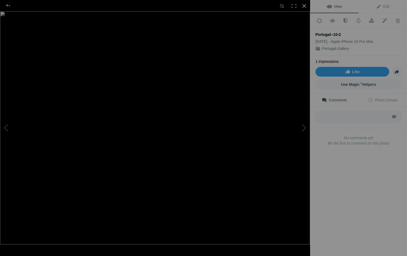
click at [304, 8] on div at bounding box center [305, 6] width 12 height 12
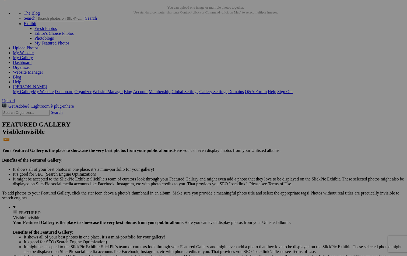
scroll to position [31, 0]
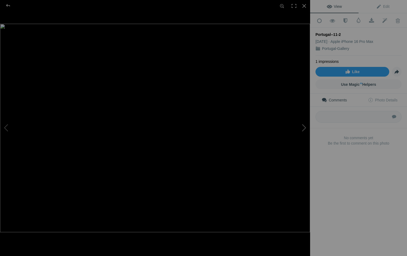
click at [305, 127] on button at bounding box center [290, 128] width 40 height 92
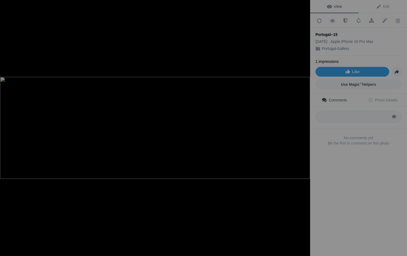
click at [305, 127] on button at bounding box center [290, 128] width 40 height 92
click at [304, 4] on div at bounding box center [305, 6] width 12 height 12
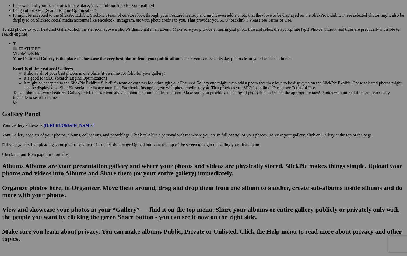
scroll to position [185, 0]
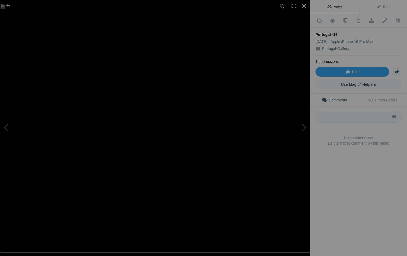
click at [304, 5] on div at bounding box center [305, 6] width 12 height 12
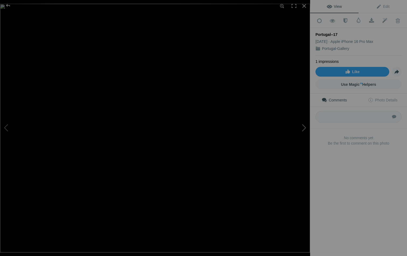
click at [304, 129] on button at bounding box center [290, 128] width 40 height 92
click at [305, 7] on div at bounding box center [305, 6] width 12 height 12
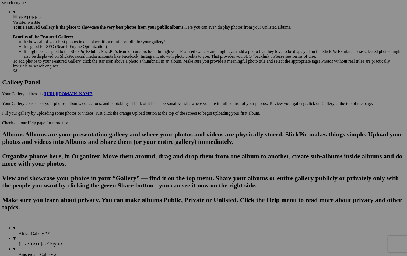
scroll to position [216, 0]
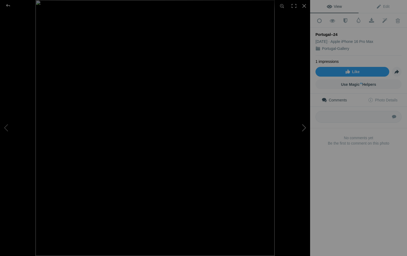
click at [304, 128] on button at bounding box center [290, 128] width 40 height 92
click at [306, 6] on div at bounding box center [305, 6] width 12 height 12
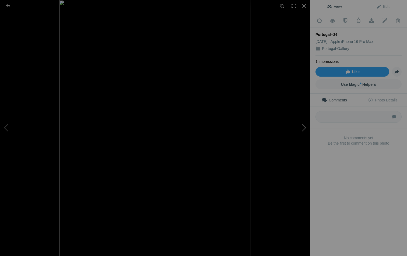
click at [305, 130] on button at bounding box center [290, 128] width 40 height 92
click at [305, 4] on div at bounding box center [305, 6] width 12 height 12
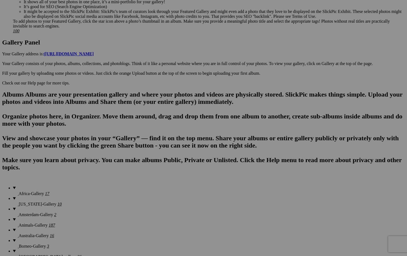
scroll to position [255, 0]
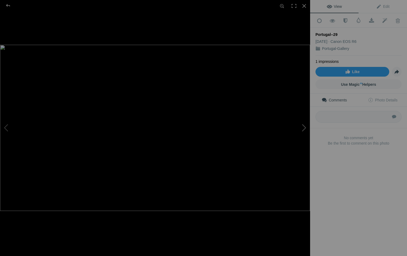
click at [305, 126] on button at bounding box center [290, 128] width 40 height 92
click at [9, 127] on button at bounding box center [20, 128] width 40 height 92
click at [303, 9] on div at bounding box center [305, 6] width 12 height 12
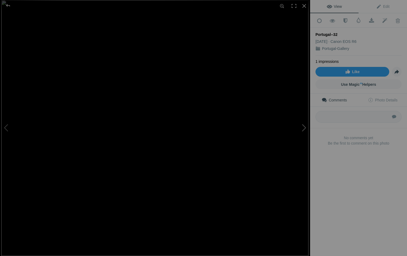
click at [302, 128] on button at bounding box center [290, 128] width 40 height 92
click at [305, 6] on div at bounding box center [305, 6] width 12 height 12
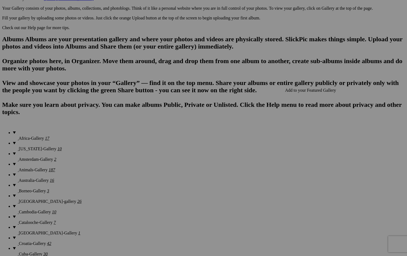
scroll to position [310, 0]
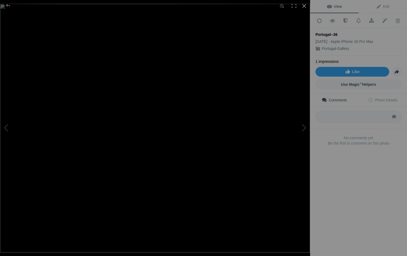
click at [303, 5] on div at bounding box center [305, 6] width 12 height 12
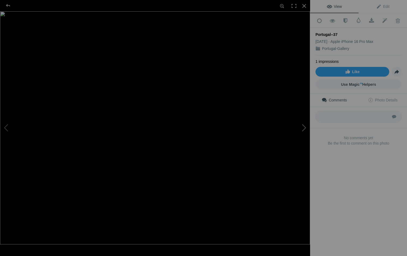
click at [303, 129] on button at bounding box center [290, 128] width 40 height 92
click at [303, 128] on button at bounding box center [290, 128] width 40 height 92
click at [6, 128] on button at bounding box center [20, 128] width 40 height 92
click at [304, 6] on div at bounding box center [305, 6] width 12 height 12
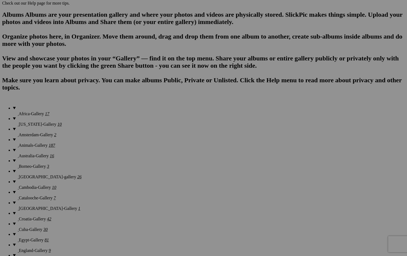
scroll to position [336, 0]
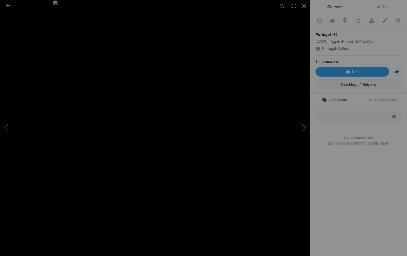
click at [304, 126] on button at bounding box center [290, 128] width 40 height 92
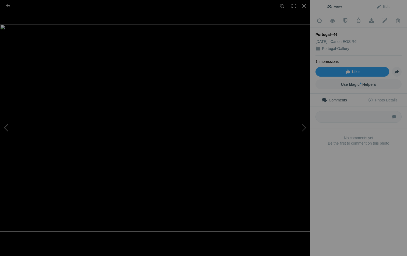
click at [8, 127] on button at bounding box center [20, 128] width 40 height 92
click at [129, 66] on img at bounding box center [155, 128] width 205 height 256
click at [129, 66] on img at bounding box center [205, 246] width 594 height 742
click at [305, 129] on button at bounding box center [290, 128] width 40 height 92
click at [305, 128] on button at bounding box center [290, 128] width 40 height 92
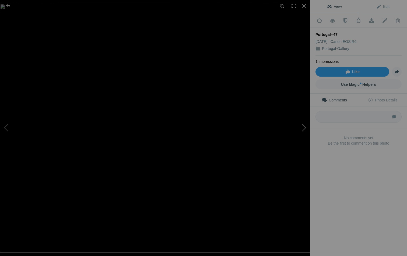
click at [305, 128] on button at bounding box center [290, 128] width 40 height 92
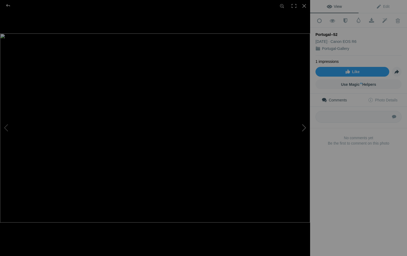
click at [305, 128] on button at bounding box center [290, 128] width 40 height 92
click at [306, 4] on div at bounding box center [305, 6] width 12 height 12
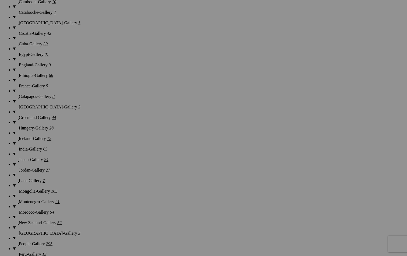
scroll to position [512, 0]
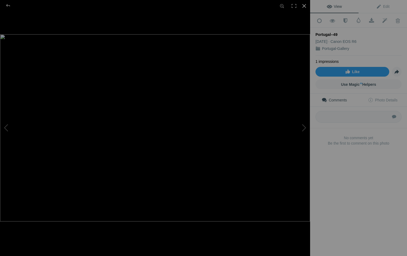
click at [305, 8] on div at bounding box center [305, 6] width 12 height 12
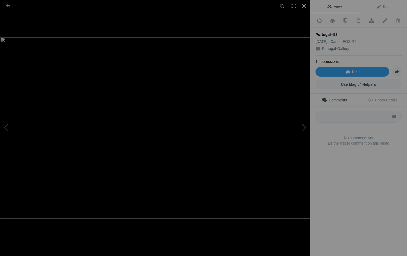
click at [304, 6] on div at bounding box center [305, 6] width 12 height 12
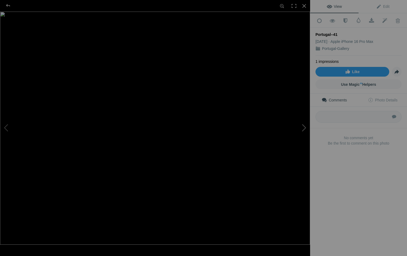
click at [303, 124] on button at bounding box center [290, 128] width 40 height 92
click at [303, 123] on button at bounding box center [290, 128] width 40 height 92
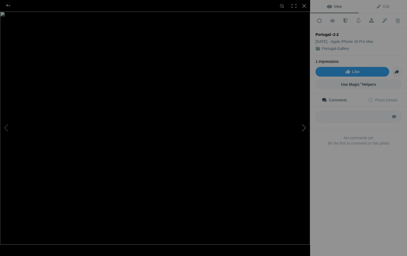
click at [303, 123] on button at bounding box center [290, 128] width 40 height 92
click at [7, 6] on div at bounding box center [7, 5] width 19 height 11
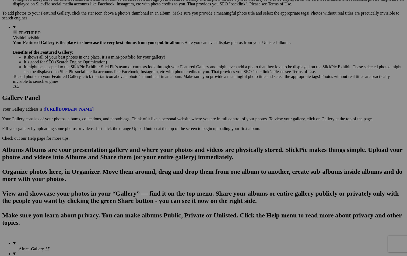
scroll to position [202, 0]
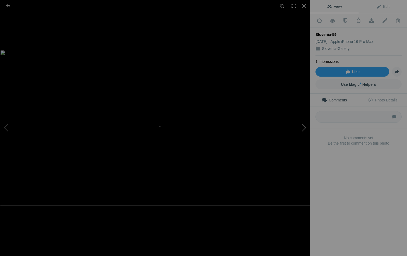
click at [305, 127] on button at bounding box center [290, 128] width 40 height 92
click at [305, 126] on button at bounding box center [290, 128] width 40 height 92
click at [3, 131] on button at bounding box center [20, 128] width 40 height 92
click at [303, 7] on div at bounding box center [305, 6] width 12 height 12
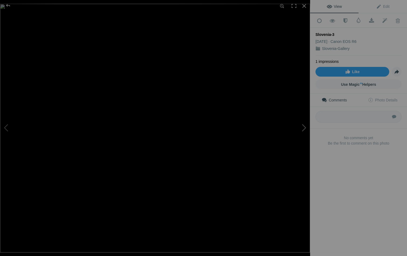
click at [303, 128] on button at bounding box center [290, 128] width 40 height 92
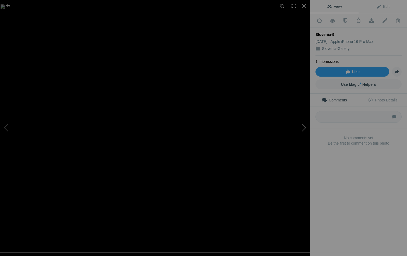
click at [303, 128] on button at bounding box center [290, 128] width 40 height 92
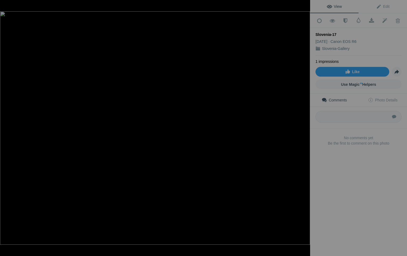
click at [303, 128] on button at bounding box center [290, 128] width 40 height 92
click at [5, 125] on button at bounding box center [20, 128] width 40 height 92
click at [303, 128] on button at bounding box center [290, 128] width 40 height 92
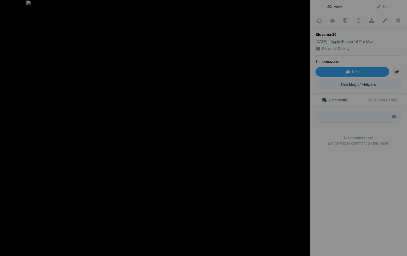
click at [303, 128] on button at bounding box center [290, 128] width 40 height 92
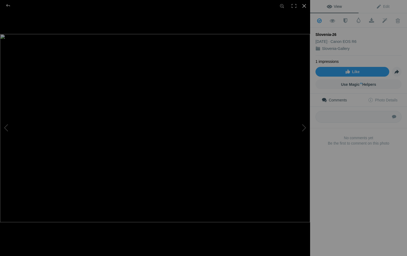
click at [305, 8] on div at bounding box center [305, 6] width 12 height 12
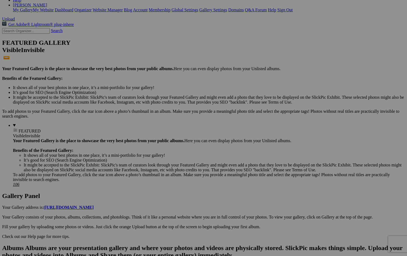
scroll to position [101, 0]
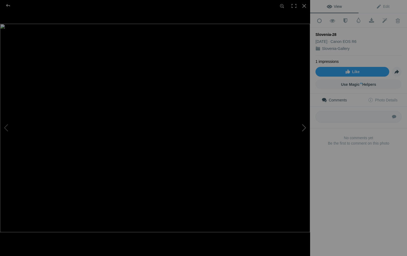
click at [303, 127] on button at bounding box center [290, 128] width 40 height 92
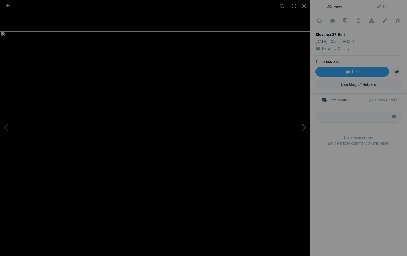
click at [303, 127] on button at bounding box center [290, 128] width 40 height 92
click at [5, 128] on button at bounding box center [20, 128] width 40 height 92
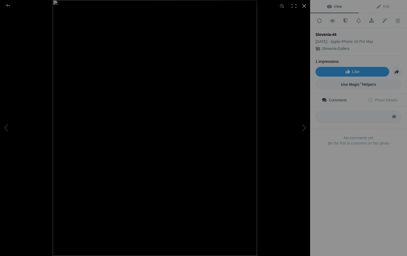
click at [305, 6] on div at bounding box center [305, 6] width 12 height 12
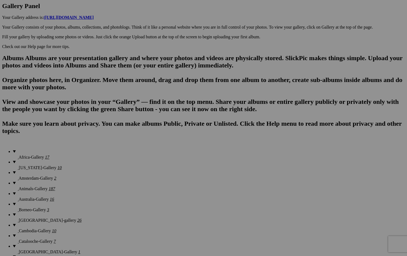
scroll to position [293, 0]
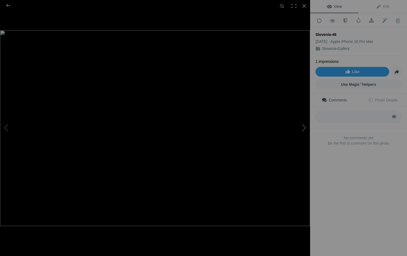
click at [303, 128] on button at bounding box center [290, 128] width 40 height 92
click at [303, 127] on button at bounding box center [290, 128] width 40 height 92
click at [305, 6] on div at bounding box center [305, 6] width 12 height 12
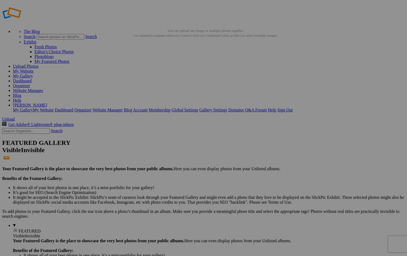
scroll to position [0, 0]
drag, startPoint x: 158, startPoint y: 82, endPoint x: 327, endPoint y: 242, distance: 232.6
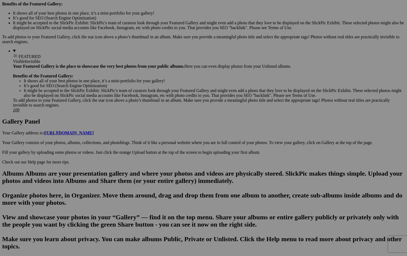
scroll to position [193, 0]
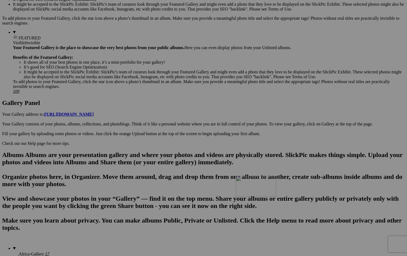
drag, startPoint x: 113, startPoint y: 105, endPoint x: 313, endPoint y: 222, distance: 231.8
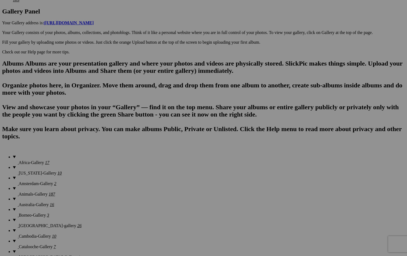
scroll to position [292, 0]
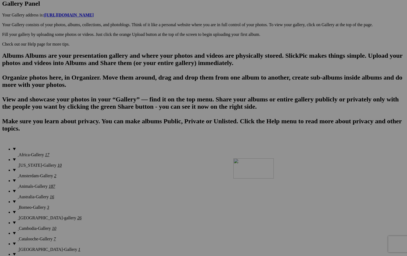
drag, startPoint x: 301, startPoint y: 142, endPoint x: 310, endPoint y: 203, distance: 61.6
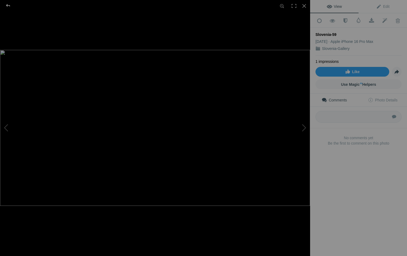
click at [10, 8] on div at bounding box center [7, 5] width 19 height 11
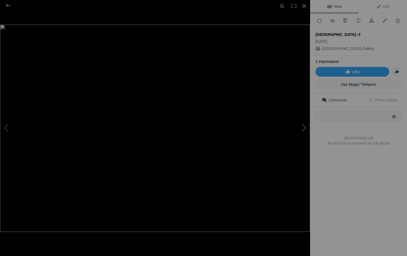
click at [305, 127] on button at bounding box center [290, 128] width 40 height 92
click at [8, 128] on button at bounding box center [20, 128] width 40 height 92
click at [305, 129] on button at bounding box center [290, 128] width 40 height 92
click at [306, 7] on div at bounding box center [305, 6] width 12 height 12
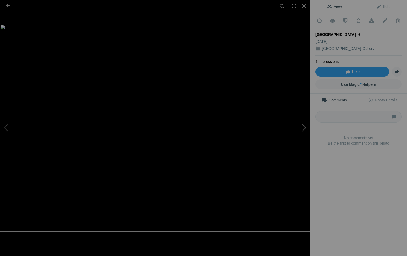
click at [303, 127] on button at bounding box center [290, 128] width 40 height 92
click at [254, 98] on img at bounding box center [155, 128] width 310 height 176
click at [355, 106] on div "SRI LANKA--7 View Edit Add to Quick Collection Remove from Quick Collection Hid…" at bounding box center [203, 128] width 407 height 256
click at [305, 4] on div at bounding box center [305, 6] width 12 height 12
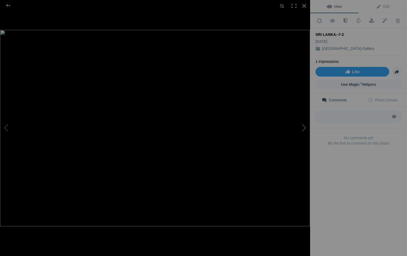
click at [303, 128] on button at bounding box center [290, 128] width 40 height 92
click at [304, 6] on div at bounding box center [305, 6] width 12 height 12
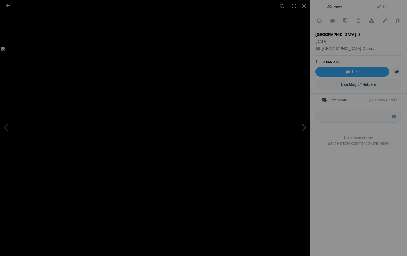
click at [302, 126] on button at bounding box center [290, 128] width 40 height 92
click at [305, 6] on div at bounding box center [305, 6] width 12 height 12
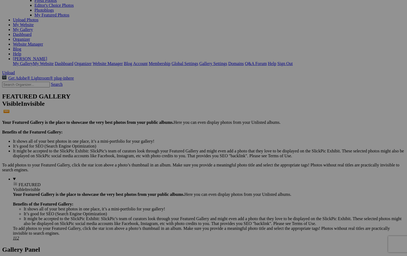
scroll to position [81, 0]
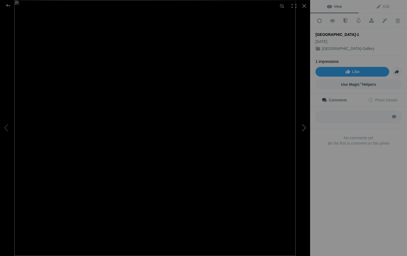
click at [303, 128] on button at bounding box center [290, 128] width 40 height 92
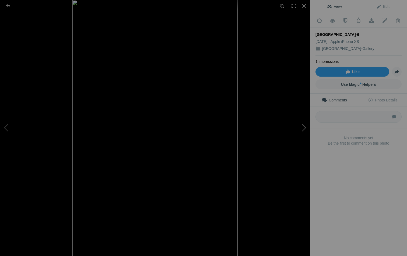
click at [303, 128] on button at bounding box center [290, 128] width 40 height 92
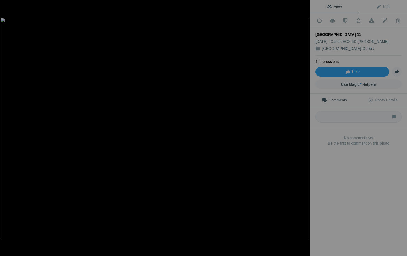
click at [303, 128] on button at bounding box center [290, 128] width 40 height 92
click at [305, 9] on div at bounding box center [305, 6] width 12 height 12
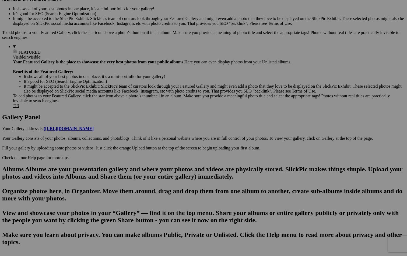
scroll to position [179, 0]
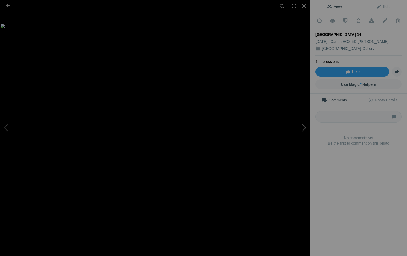
click at [303, 130] on button at bounding box center [290, 128] width 40 height 92
click at [8, 5] on div at bounding box center [7, 5] width 19 height 11
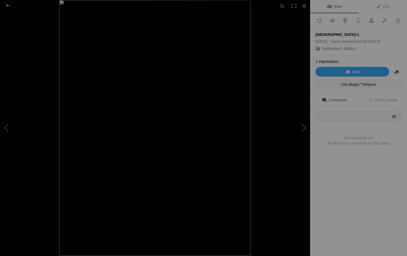
click at [303, 128] on button at bounding box center [290, 128] width 40 height 92
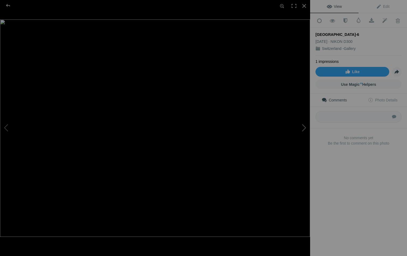
click at [303, 128] on button at bounding box center [290, 128] width 40 height 92
click at [253, 113] on img at bounding box center [155, 128] width 310 height 184
click at [253, 112] on img at bounding box center [49, 145] width 647 height 384
click at [305, 127] on button at bounding box center [290, 128] width 40 height 92
click at [305, 126] on button at bounding box center [290, 128] width 40 height 92
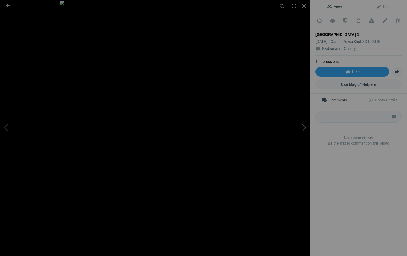
click at [305, 126] on button at bounding box center [290, 128] width 40 height 92
click at [7, 4] on div at bounding box center [7, 5] width 19 height 11
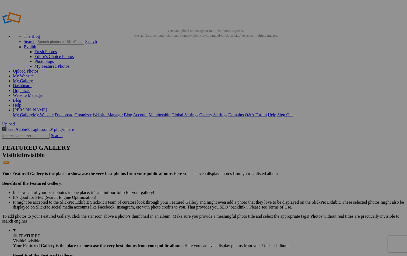
drag, startPoint x: 148, startPoint y: 81, endPoint x: 150, endPoint y: 140, distance: 58.5
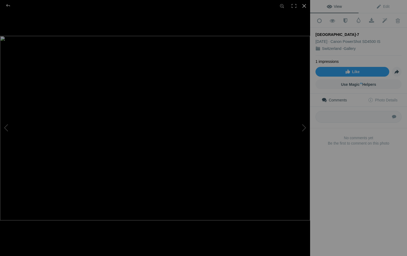
click at [304, 4] on div at bounding box center [305, 6] width 12 height 12
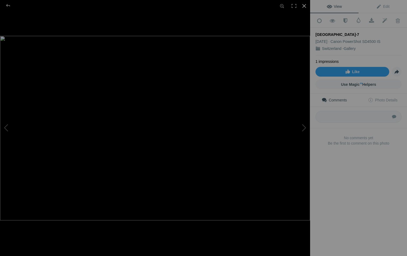
click at [306, 6] on div at bounding box center [305, 6] width 12 height 12
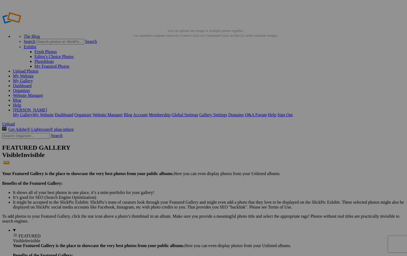
click at [168, 162] on span "Yes" at bounding box center [165, 163] width 6 height 5
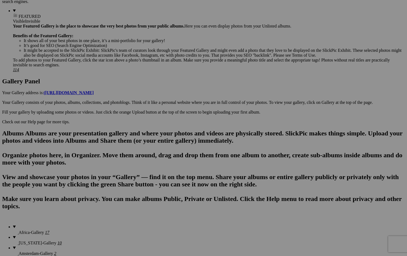
scroll to position [226, 0]
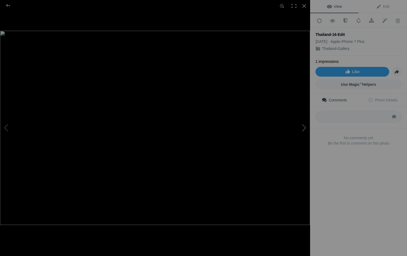
click at [306, 126] on button at bounding box center [290, 128] width 40 height 92
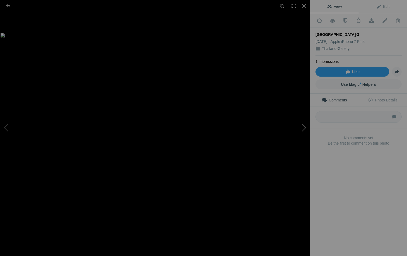
click at [306, 126] on button at bounding box center [290, 128] width 40 height 92
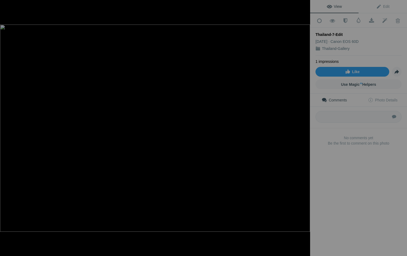
click at [306, 126] on button at bounding box center [290, 128] width 40 height 92
click at [305, 10] on div at bounding box center [305, 6] width 12 height 12
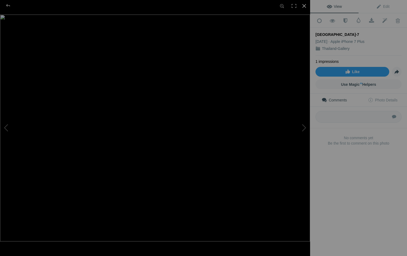
click at [305, 7] on div at bounding box center [305, 6] width 12 height 12
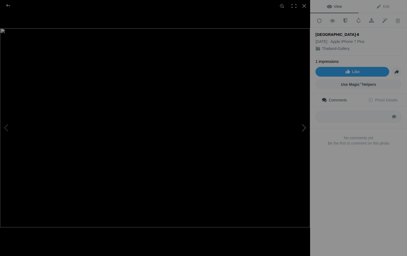
click at [303, 125] on button at bounding box center [290, 128] width 40 height 92
click at [304, 7] on div at bounding box center [305, 6] width 12 height 12
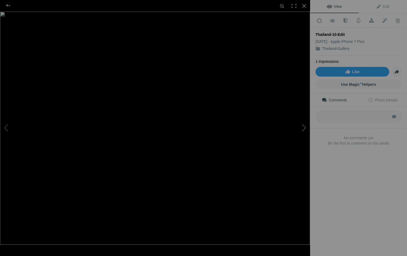
click at [304, 127] on button at bounding box center [290, 128] width 40 height 92
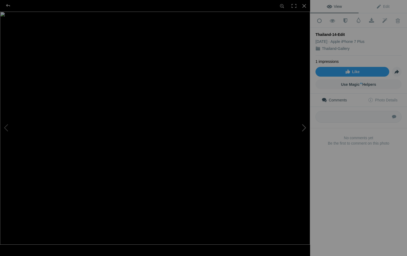
click at [304, 127] on button at bounding box center [290, 128] width 40 height 92
click at [303, 6] on div at bounding box center [305, 6] width 12 height 12
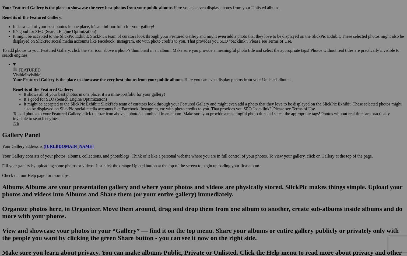
scroll to position [180, 0]
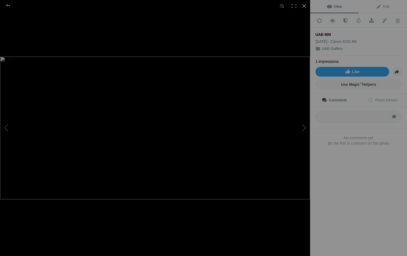
click at [304, 6] on div at bounding box center [305, 6] width 12 height 12
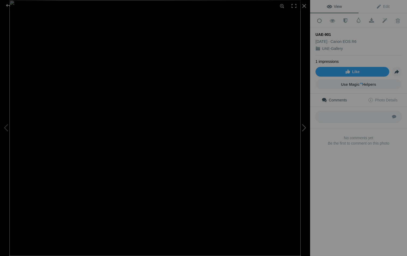
click at [302, 128] on button at bounding box center [290, 128] width 40 height 92
click at [304, 7] on div at bounding box center [305, 6] width 12 height 12
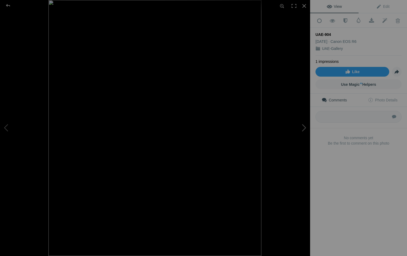
click at [302, 126] on button at bounding box center [290, 128] width 40 height 92
click at [304, 6] on div at bounding box center [305, 6] width 12 height 12
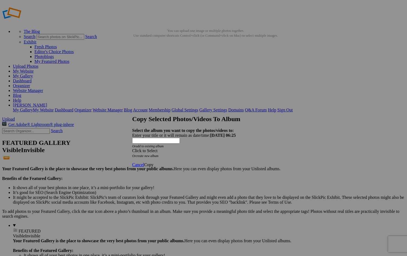
click at [236, 148] on div "Click to Select" at bounding box center [203, 150] width 143 height 5
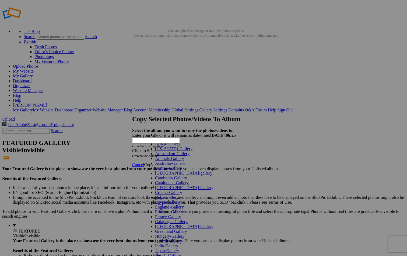
scroll to position [199, 0]
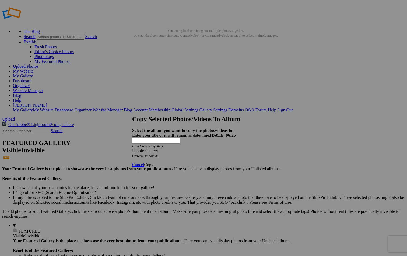
click at [154, 162] on span "Copy" at bounding box center [148, 164] width 9 height 5
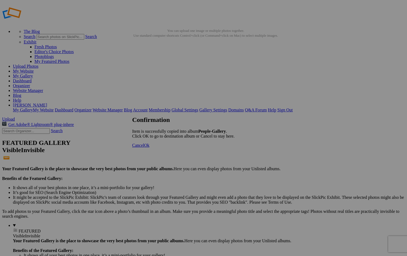
click at [144, 147] on span "Cancel" at bounding box center [138, 145] width 12 height 5
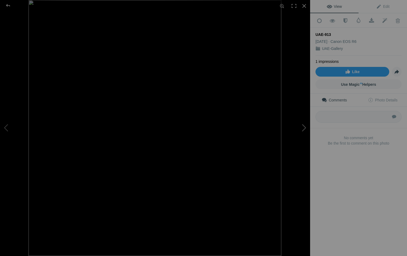
click at [303, 129] on button at bounding box center [290, 128] width 40 height 92
click at [7, 127] on button at bounding box center [20, 128] width 40 height 92
click at [303, 6] on div at bounding box center [305, 6] width 12 height 12
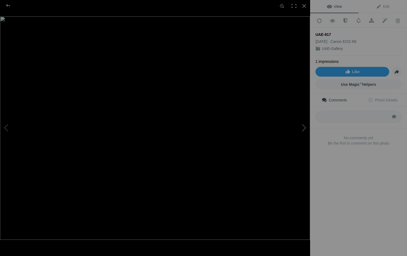
click at [303, 128] on button at bounding box center [290, 128] width 40 height 92
click at [304, 6] on div at bounding box center [305, 6] width 12 height 12
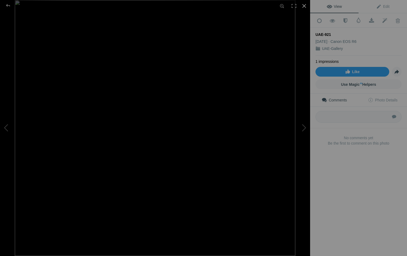
click at [304, 5] on div at bounding box center [305, 6] width 12 height 12
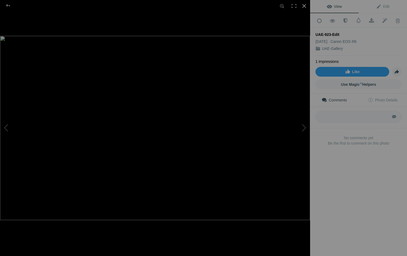
click at [304, 5] on div at bounding box center [305, 6] width 12 height 12
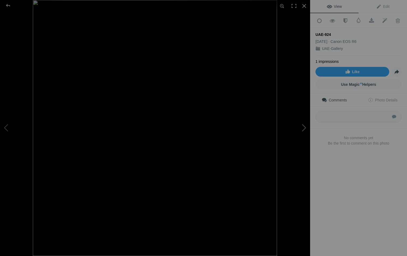
click at [305, 124] on button at bounding box center [290, 128] width 40 height 92
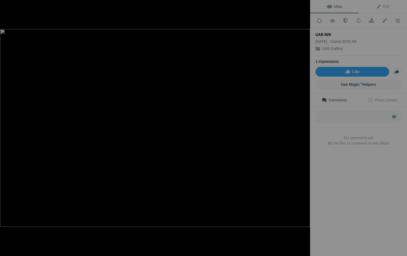
click at [305, 124] on button at bounding box center [290, 128] width 40 height 92
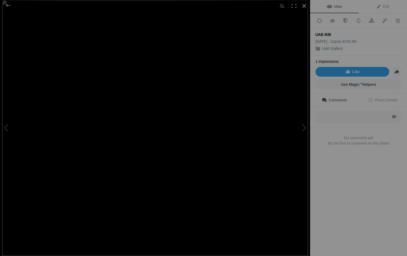
click at [305, 7] on div at bounding box center [305, 6] width 12 height 12
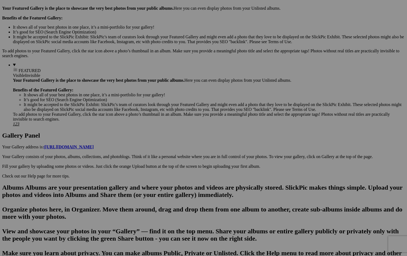
scroll to position [165, 0]
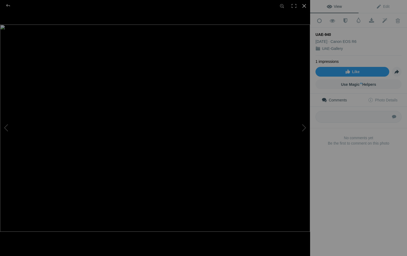
click at [305, 4] on div at bounding box center [305, 6] width 12 height 12
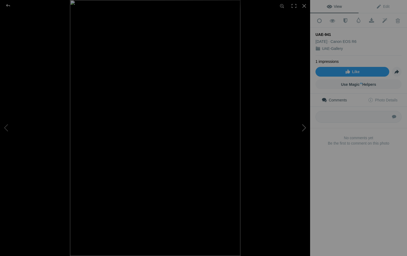
click at [305, 127] on button at bounding box center [290, 128] width 40 height 92
click at [304, 7] on div at bounding box center [305, 6] width 12 height 12
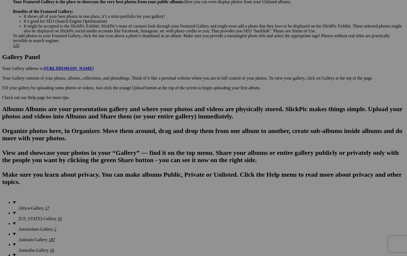
scroll to position [239, 0]
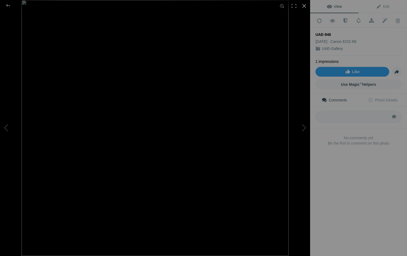
click at [305, 6] on div at bounding box center [305, 6] width 12 height 12
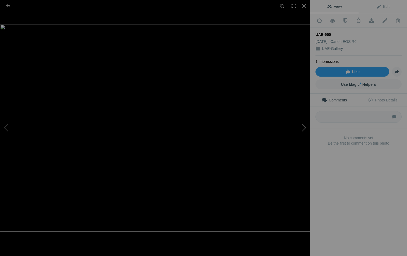
click at [306, 127] on button at bounding box center [290, 128] width 40 height 92
click at [167, 98] on img at bounding box center [155, 128] width 310 height 256
click at [167, 98] on img at bounding box center [143, 158] width 623 height 514
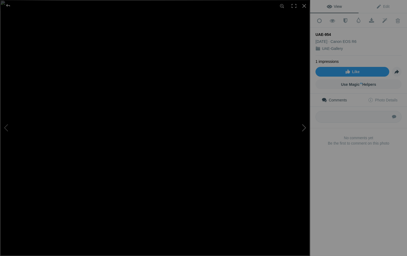
click at [303, 126] on button at bounding box center [290, 128] width 40 height 92
click at [305, 7] on div at bounding box center [305, 6] width 12 height 12
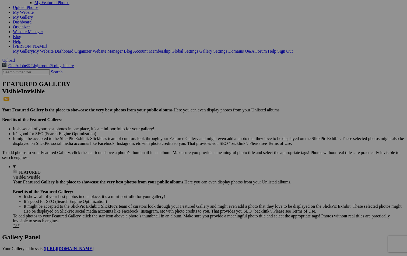
scroll to position [64, 0]
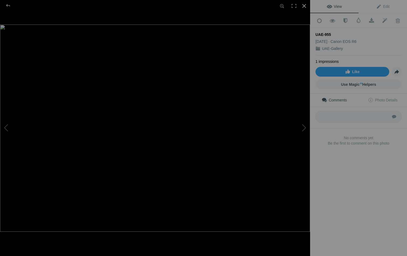
click at [304, 9] on div at bounding box center [305, 6] width 12 height 12
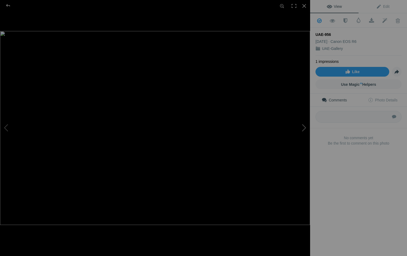
click at [304, 127] on button at bounding box center [290, 128] width 40 height 92
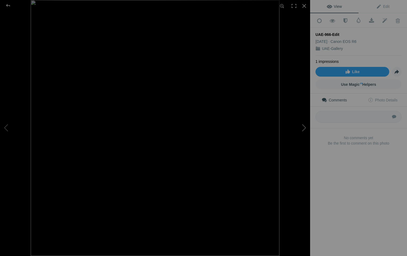
click at [304, 127] on button at bounding box center [290, 128] width 40 height 92
click at [303, 7] on div at bounding box center [305, 6] width 12 height 12
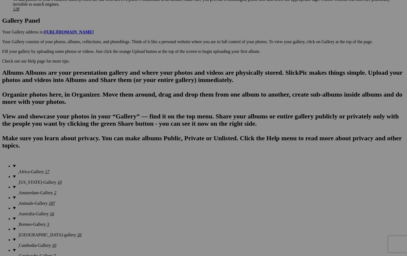
scroll to position [270, 0]
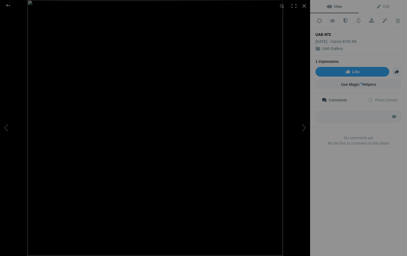
click at [245, 72] on img at bounding box center [155, 128] width 256 height 256
click at [305, 5] on div at bounding box center [305, 6] width 12 height 12
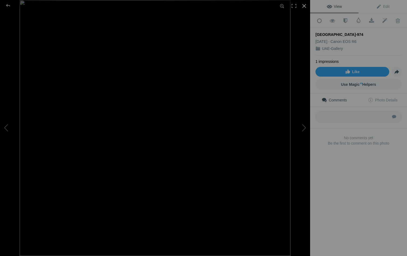
click at [302, 6] on div at bounding box center [305, 6] width 12 height 12
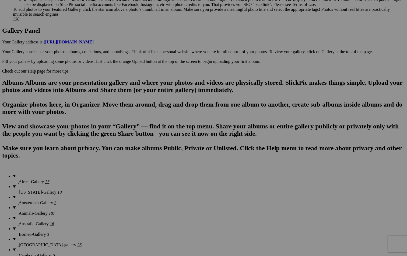
scroll to position [270, 0]
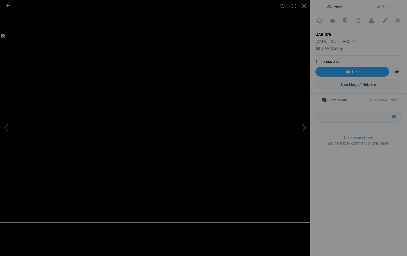
click at [303, 126] on button at bounding box center [290, 128] width 40 height 92
click at [9, 7] on div at bounding box center [7, 5] width 19 height 11
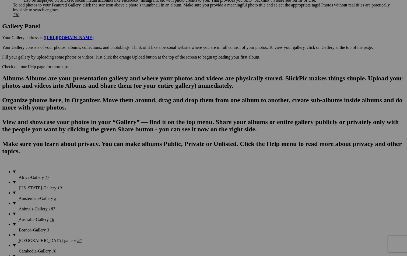
scroll to position [0, 0]
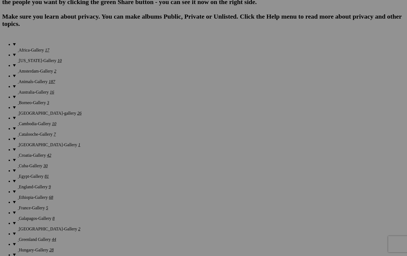
scroll to position [394, 0]
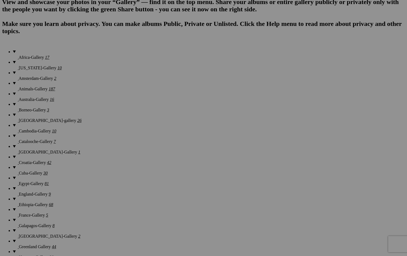
click at [168, 163] on span "Yes" at bounding box center [165, 163] width 6 height 5
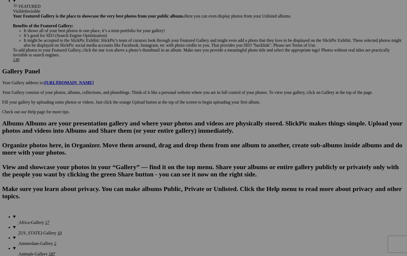
scroll to position [260, 0]
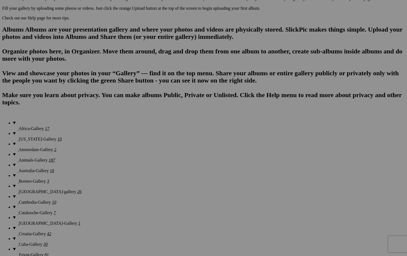
scroll to position [322, 0]
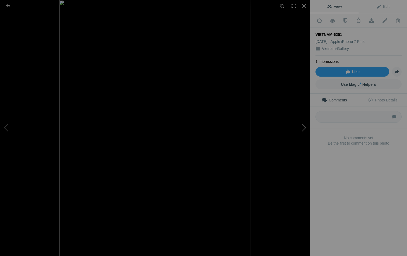
click at [304, 127] on button at bounding box center [290, 128] width 40 height 92
click at [304, 6] on div at bounding box center [305, 6] width 12 height 12
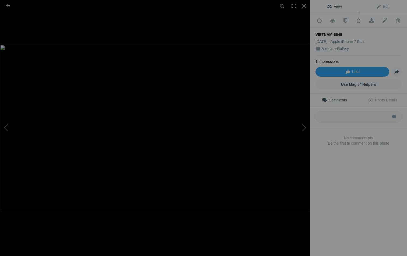
click at [113, 114] on img at bounding box center [155, 128] width 310 height 166
click at [304, 5] on div at bounding box center [305, 6] width 12 height 12
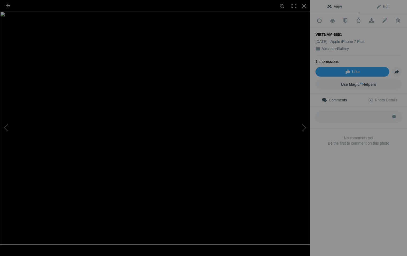
click at [140, 76] on img at bounding box center [155, 128] width 310 height 233
click at [304, 5] on div at bounding box center [305, 6] width 12 height 12
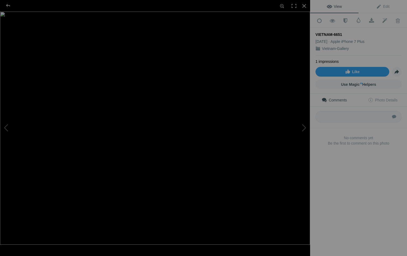
click at [210, 91] on img at bounding box center [155, 128] width 310 height 233
click at [305, 120] on div "VIETNAM-6651" at bounding box center [155, 128] width 310 height 256
click at [305, 5] on div at bounding box center [305, 6] width 12 height 12
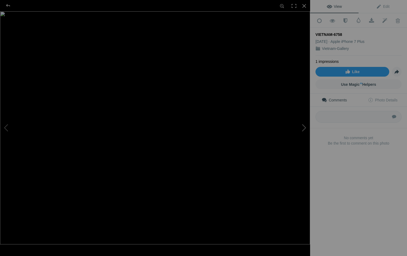
click at [304, 129] on button at bounding box center [290, 128] width 40 height 92
click at [196, 107] on img at bounding box center [155, 128] width 310 height 207
click at [338, 117] on div "VIETNAM--2 View Edit Add to Quick Collection Remove from Quick Collection Hide …" at bounding box center [203, 128] width 407 height 256
click at [303, 6] on div at bounding box center [305, 6] width 12 height 12
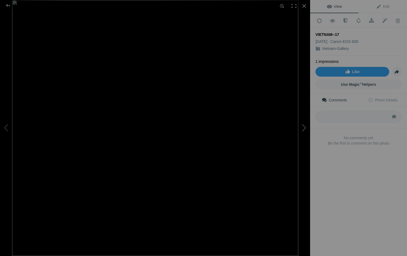
click at [304, 129] on button at bounding box center [290, 128] width 40 height 92
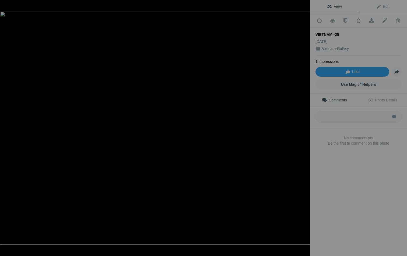
click at [304, 129] on button at bounding box center [290, 128] width 40 height 92
click at [304, 8] on div at bounding box center [305, 6] width 12 height 12
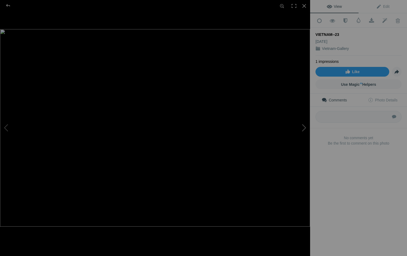
click at [303, 127] on button at bounding box center [290, 128] width 40 height 92
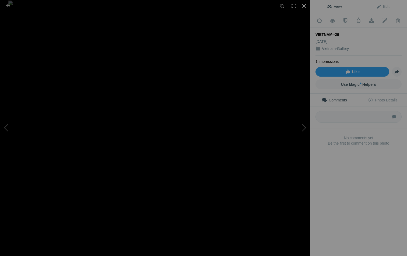
click at [308, 6] on div at bounding box center [305, 6] width 12 height 12
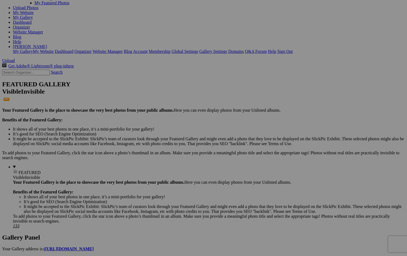
scroll to position [59, 0]
drag, startPoint x: 255, startPoint y: 96, endPoint x: 219, endPoint y: 167, distance: 79.2
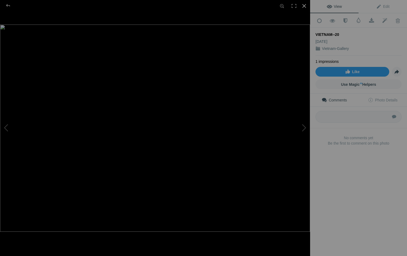
click at [306, 7] on div at bounding box center [305, 6] width 12 height 12
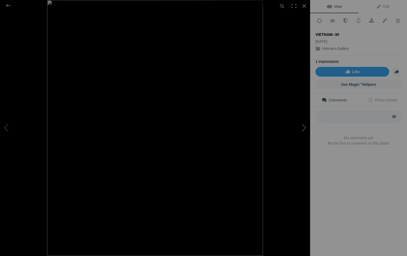
click at [303, 126] on button at bounding box center [290, 128] width 40 height 92
click at [306, 127] on button at bounding box center [290, 128] width 40 height 92
click at [304, 4] on div at bounding box center [305, 6] width 12 height 12
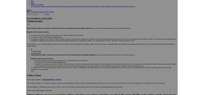
scroll to position [100, 0]
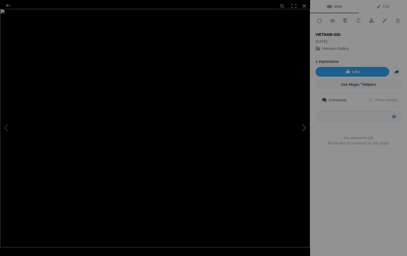
click at [303, 126] on button at bounding box center [290, 128] width 40 height 92
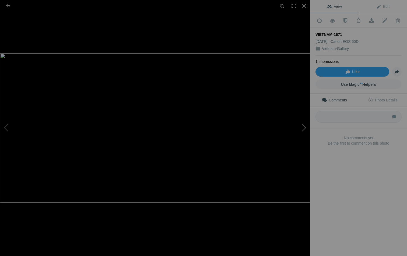
click at [303, 126] on button at bounding box center [290, 128] width 40 height 92
click at [8, 7] on div at bounding box center [7, 5] width 19 height 11
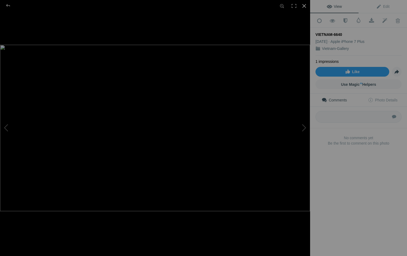
click at [306, 5] on div at bounding box center [305, 6] width 12 height 12
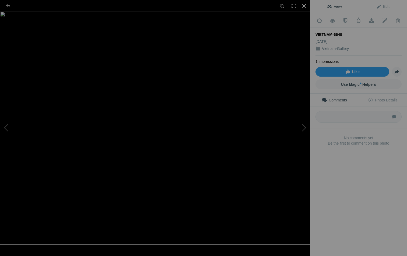
click at [304, 6] on div at bounding box center [305, 6] width 12 height 12
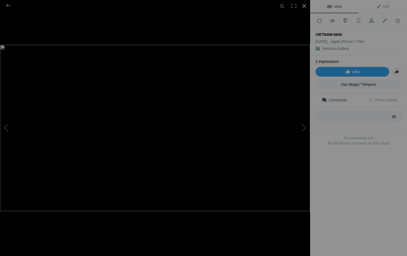
click at [305, 5] on div at bounding box center [305, 6] width 12 height 12
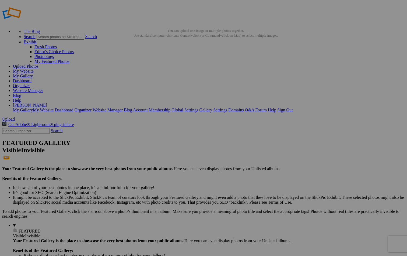
click at [168, 161] on span "Yes" at bounding box center [165, 163] width 6 height 5
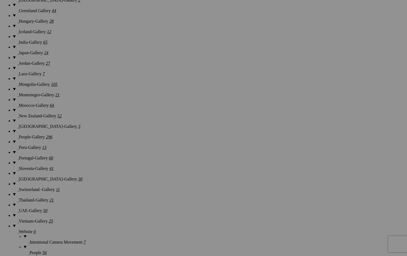
scroll to position [619, 0]
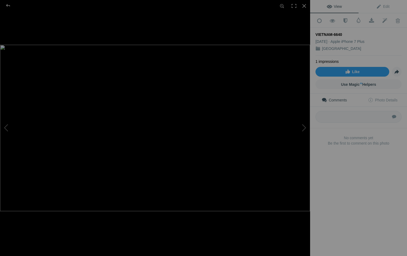
click at [184, 78] on img at bounding box center [155, 128] width 310 height 166
click at [184, 78] on img at bounding box center [120, 187] width 699 height 374
click at [7, 7] on div at bounding box center [7, 5] width 19 height 11
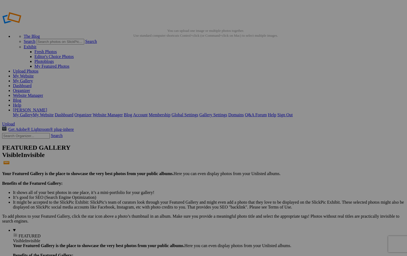
click at [168, 162] on link "Yes" at bounding box center [165, 163] width 6 height 5
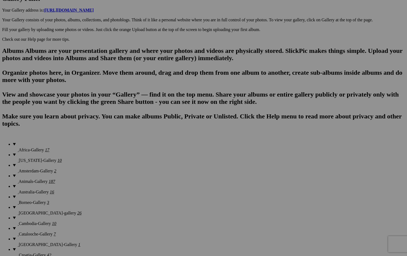
scroll to position [298, 0]
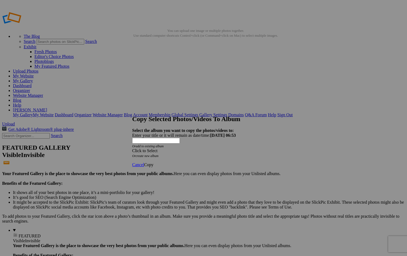
click at [230, 148] on div "Click to Select" at bounding box center [203, 150] width 143 height 5
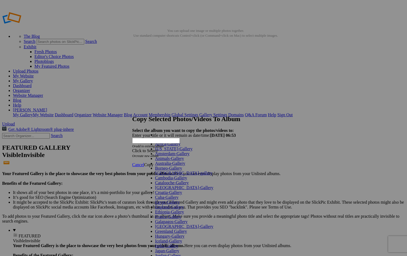
scroll to position [256, 0]
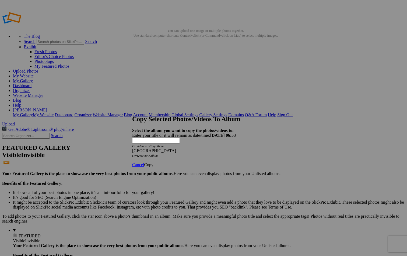
click at [154, 162] on link "Copy" at bounding box center [148, 164] width 9 height 5
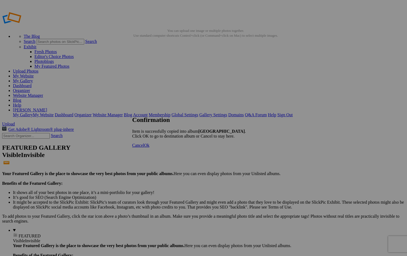
click at [150, 147] on span "Ok" at bounding box center [146, 145] width 5 height 5
